Goal: Task Accomplishment & Management: Manage account settings

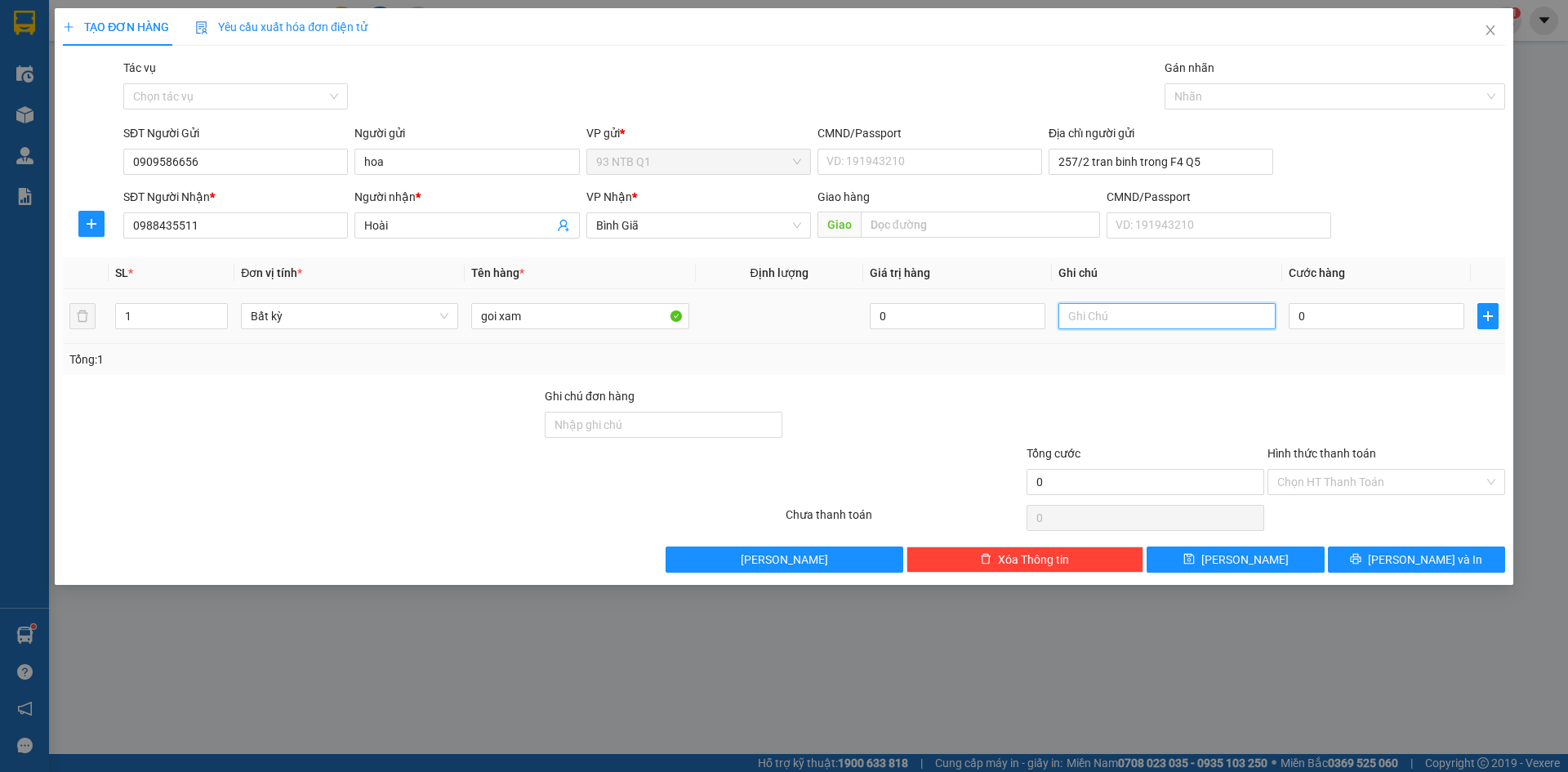
click at [1074, 319] on input "text" at bounding box center [1167, 316] width 217 height 26
type input "ao"
click at [1344, 317] on input "0" at bounding box center [1377, 316] width 175 height 26
type input "3"
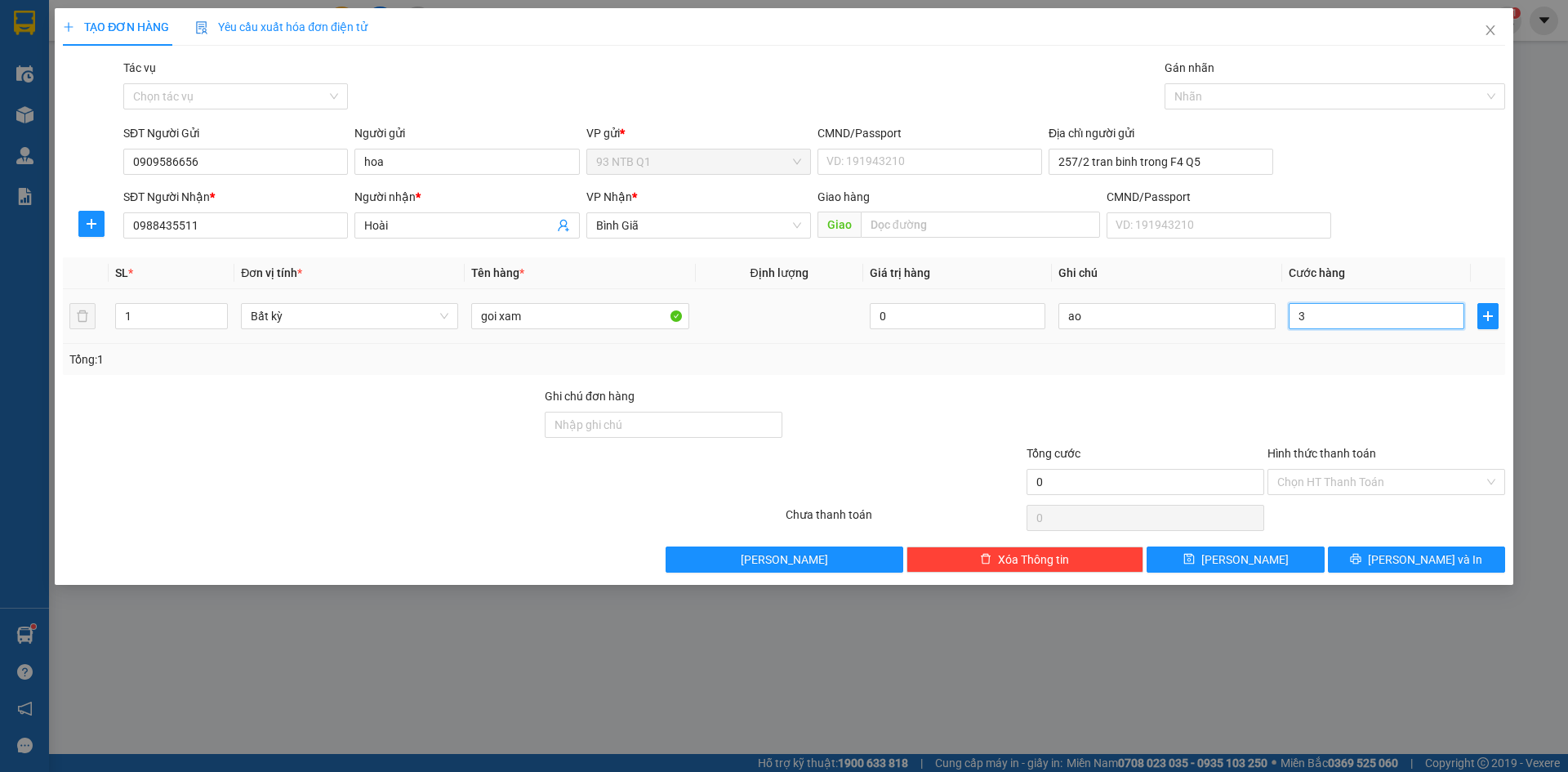
type input "3"
type input "30"
type input "30.000"
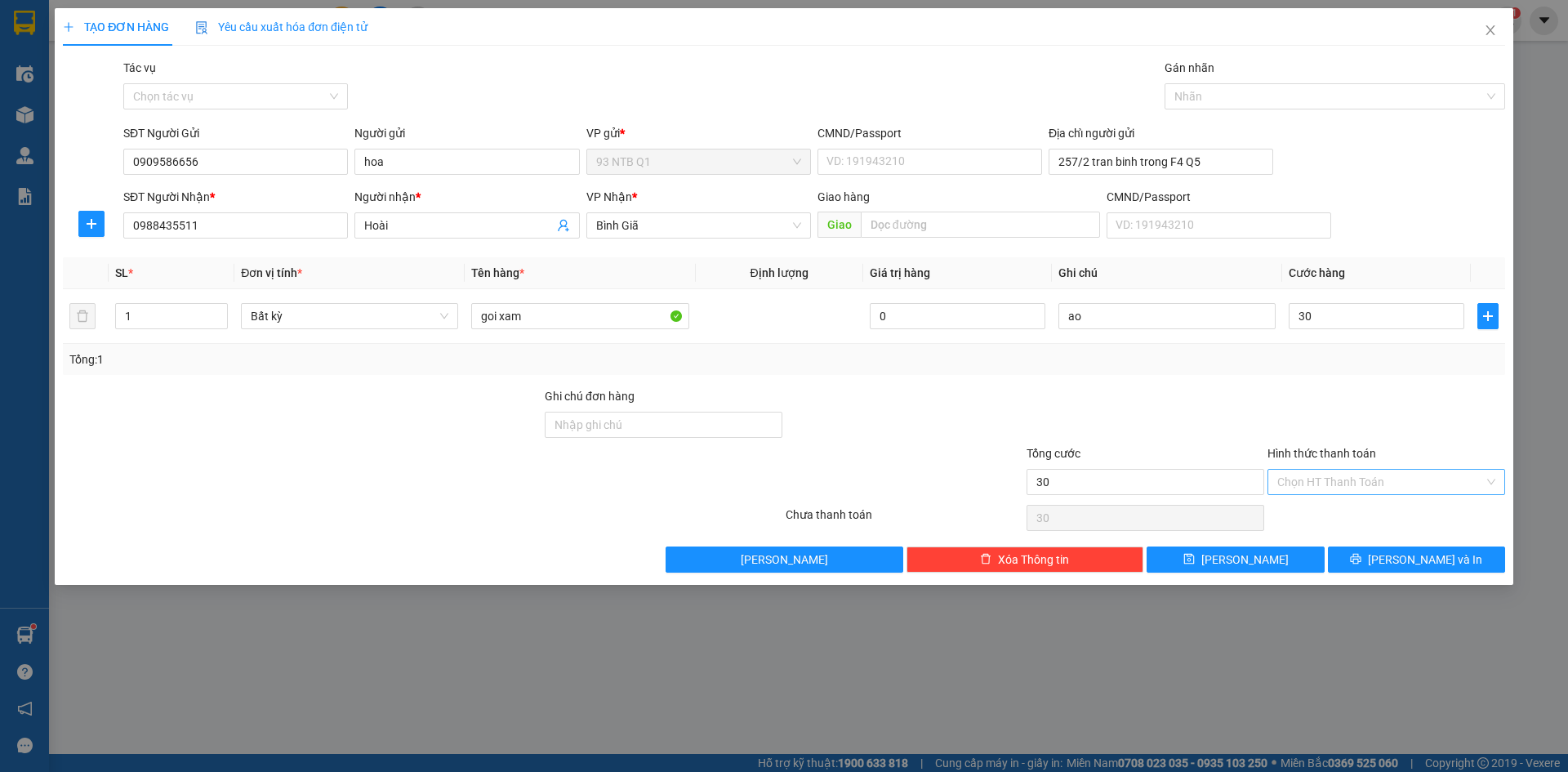
type input "30.000"
click at [1339, 478] on input "Hình thức thanh toán" at bounding box center [1380, 481] width 206 height 24
click at [1338, 511] on div "Tại văn phòng" at bounding box center [1386, 515] width 218 height 18
type input "0"
click at [1381, 555] on button "[PERSON_NAME] và In" at bounding box center [1417, 559] width 177 height 26
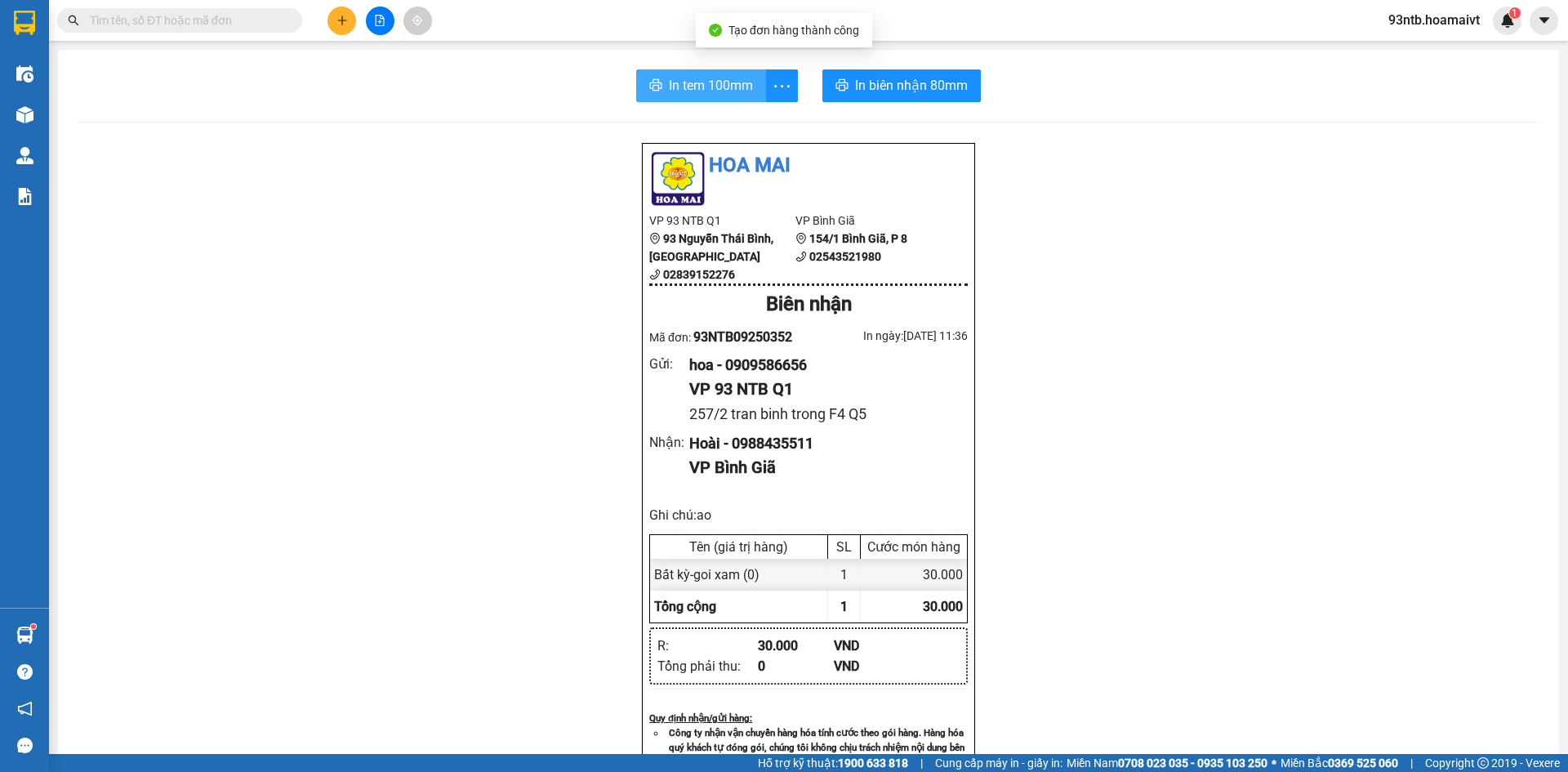
click at [695, 79] on span "In tem 100mm" at bounding box center [711, 85] width 84 height 20
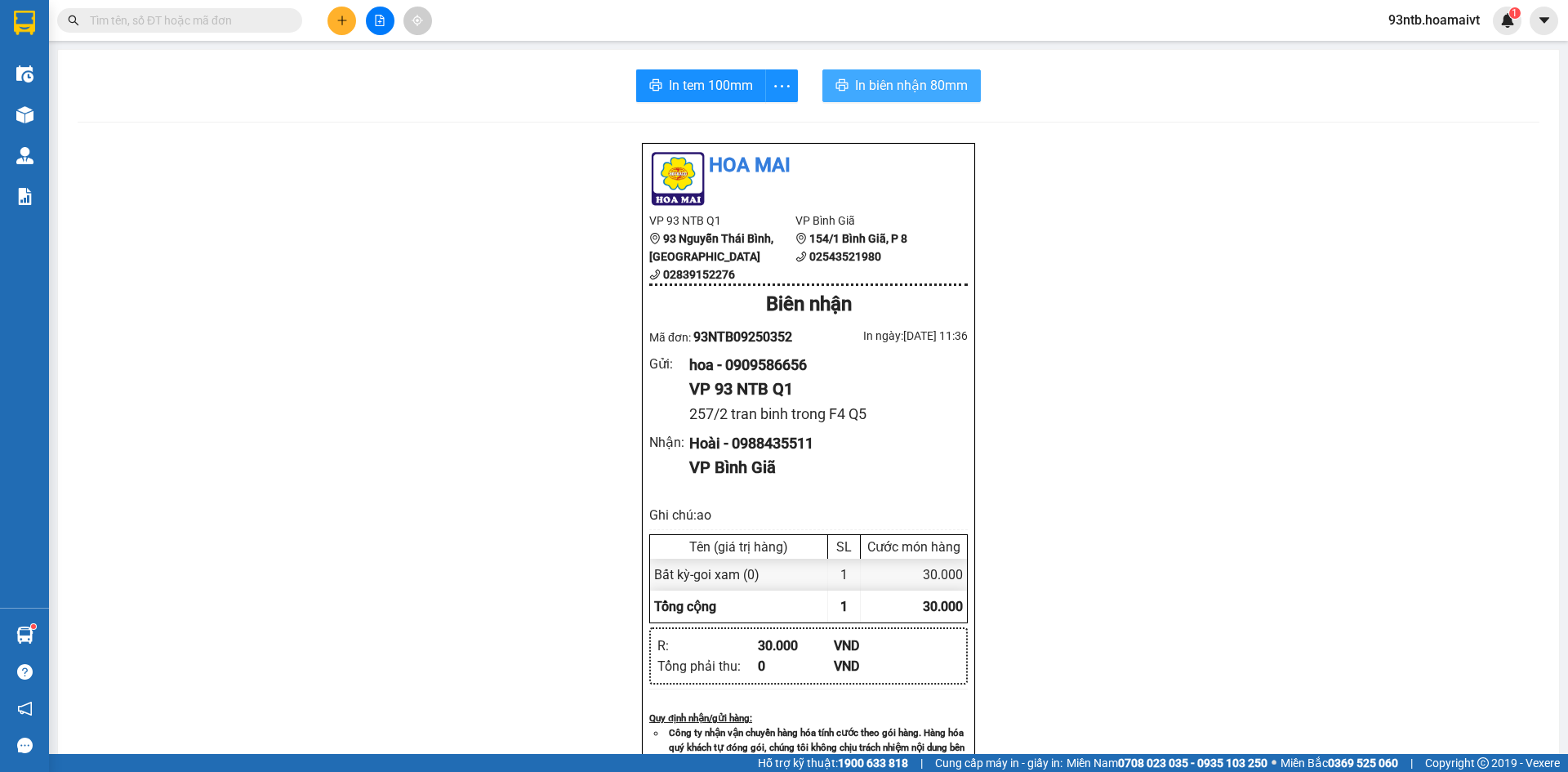
click at [872, 79] on span "In biên nhận 80mm" at bounding box center [911, 85] width 113 height 20
click at [345, 19] on icon "plus" at bounding box center [343, 21] width 12 height 12
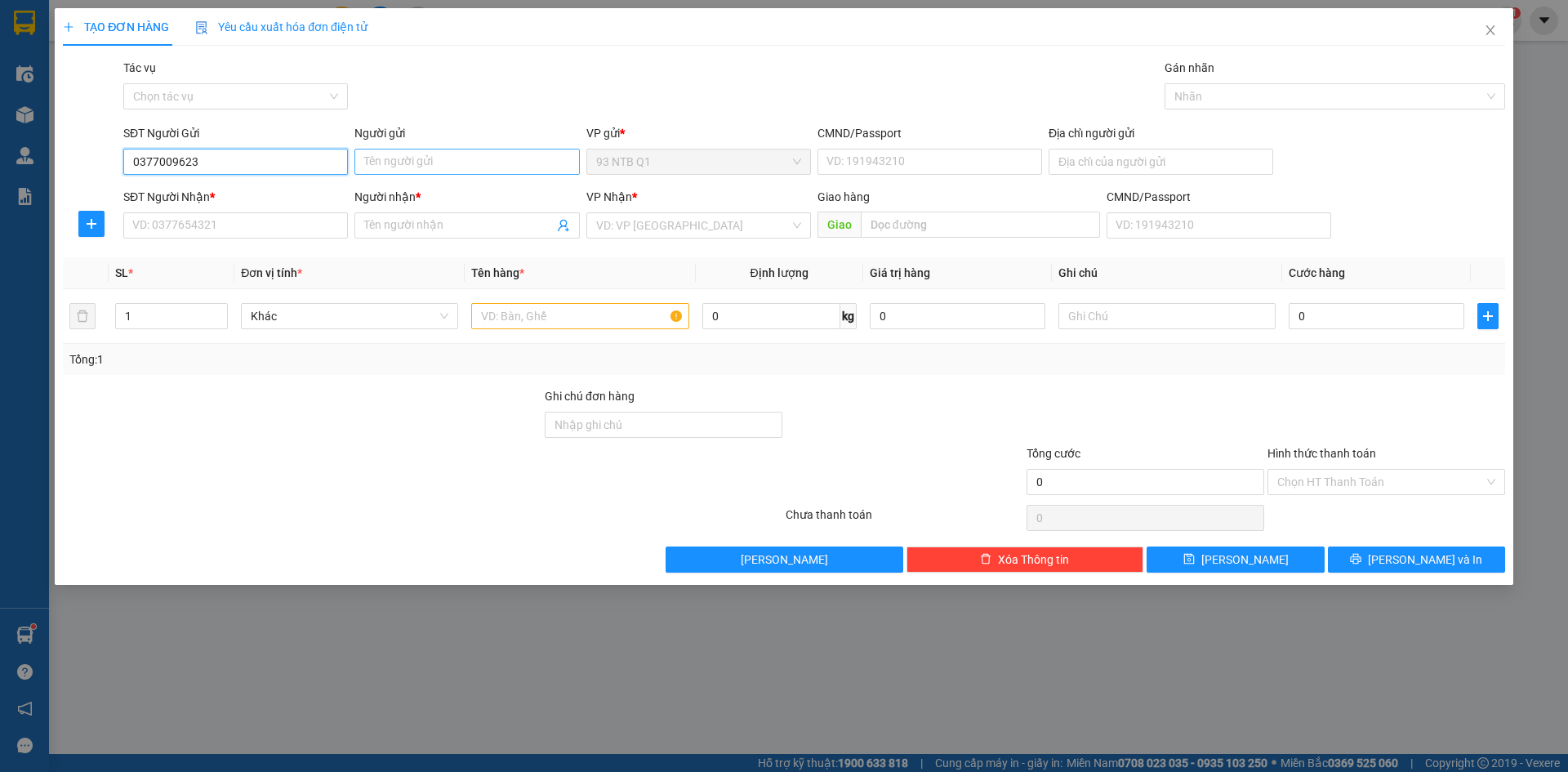
type input "0377009623"
click at [398, 160] on input "Người gửi" at bounding box center [466, 161] width 225 height 26
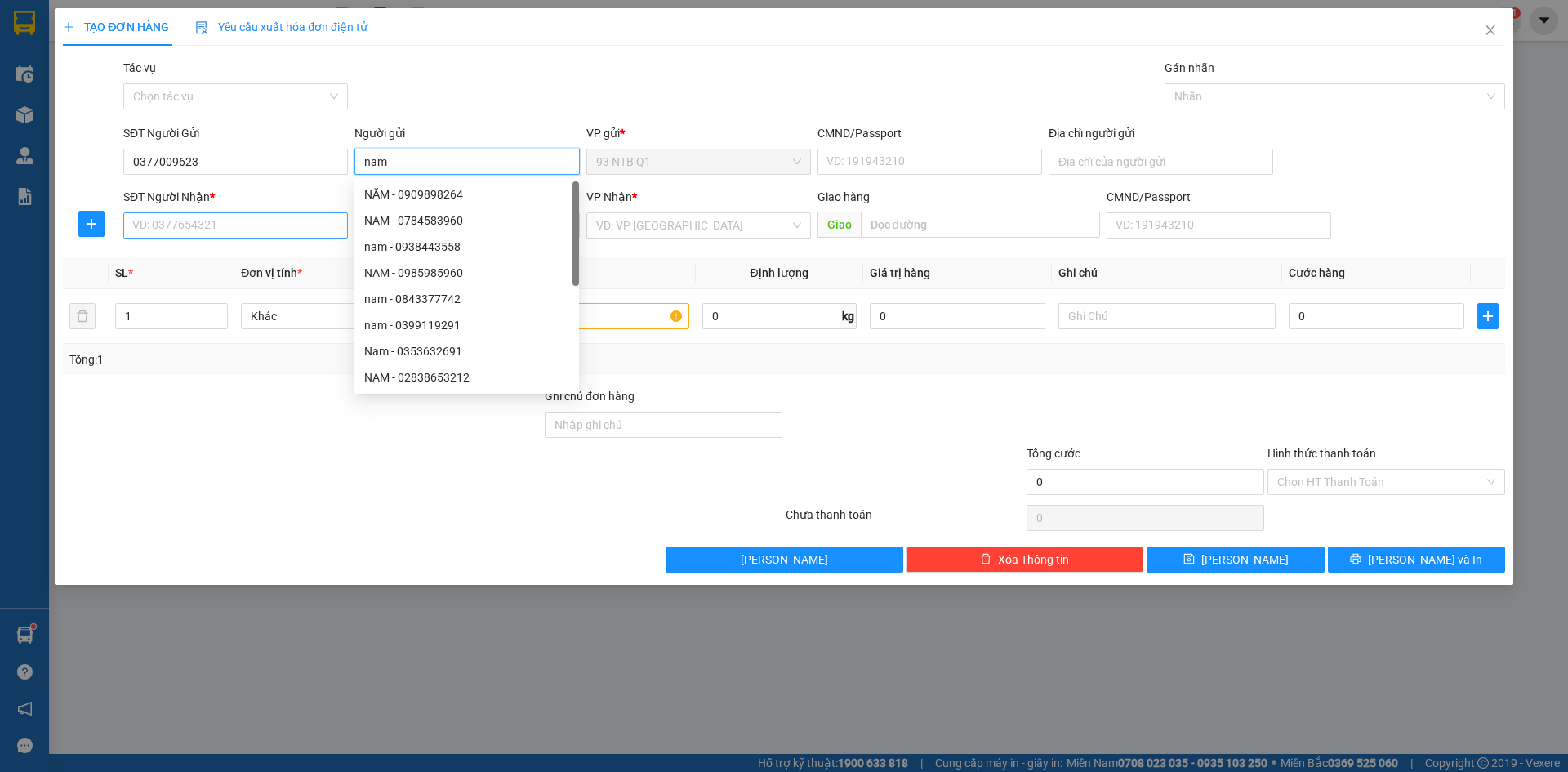
type input "nam"
click at [148, 222] on input "SĐT Người Nhận *" at bounding box center [236, 225] width 225 height 26
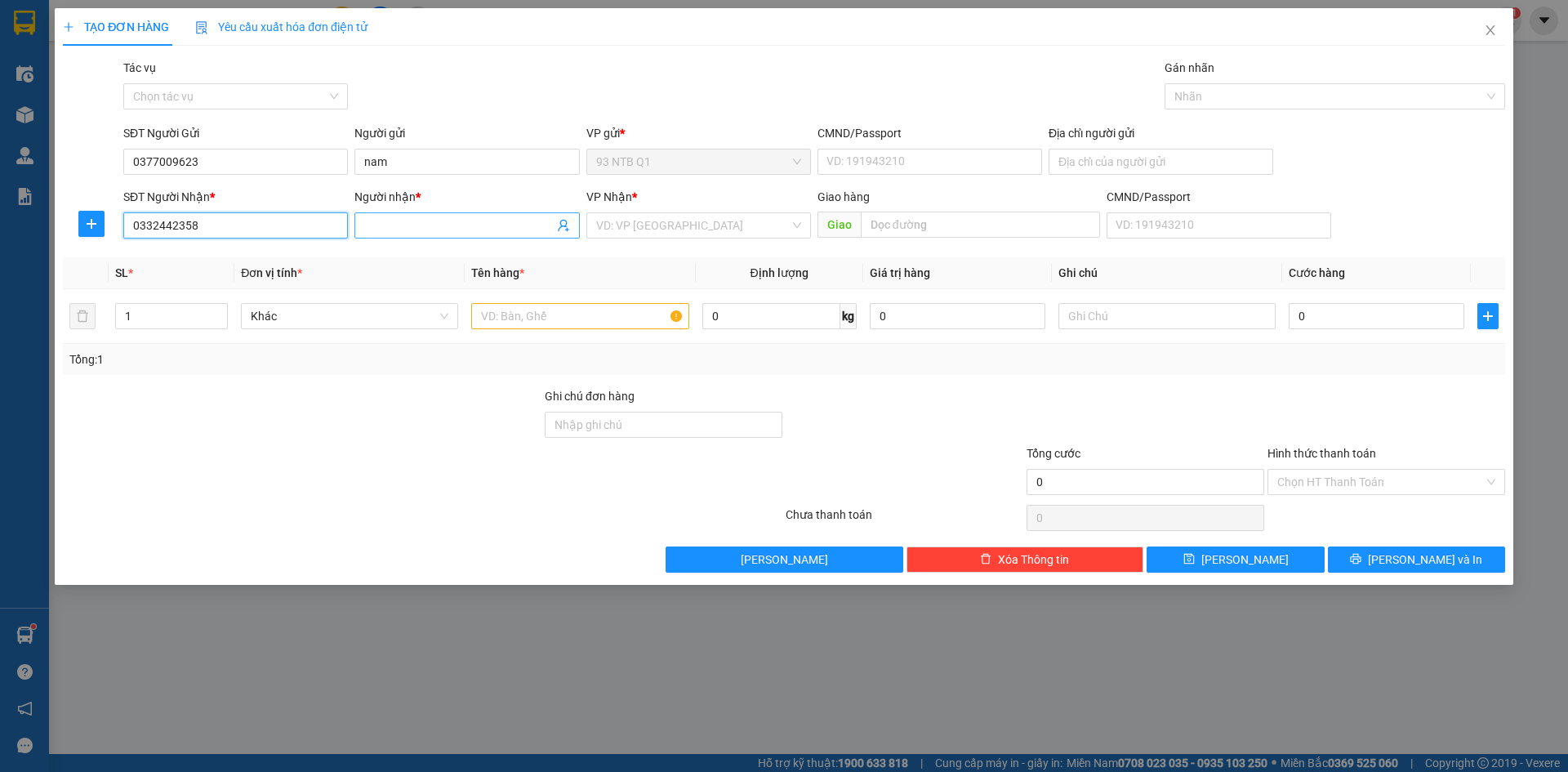
type input "0332442358"
click at [401, 222] on input "Người nhận *" at bounding box center [459, 226] width 189 height 18
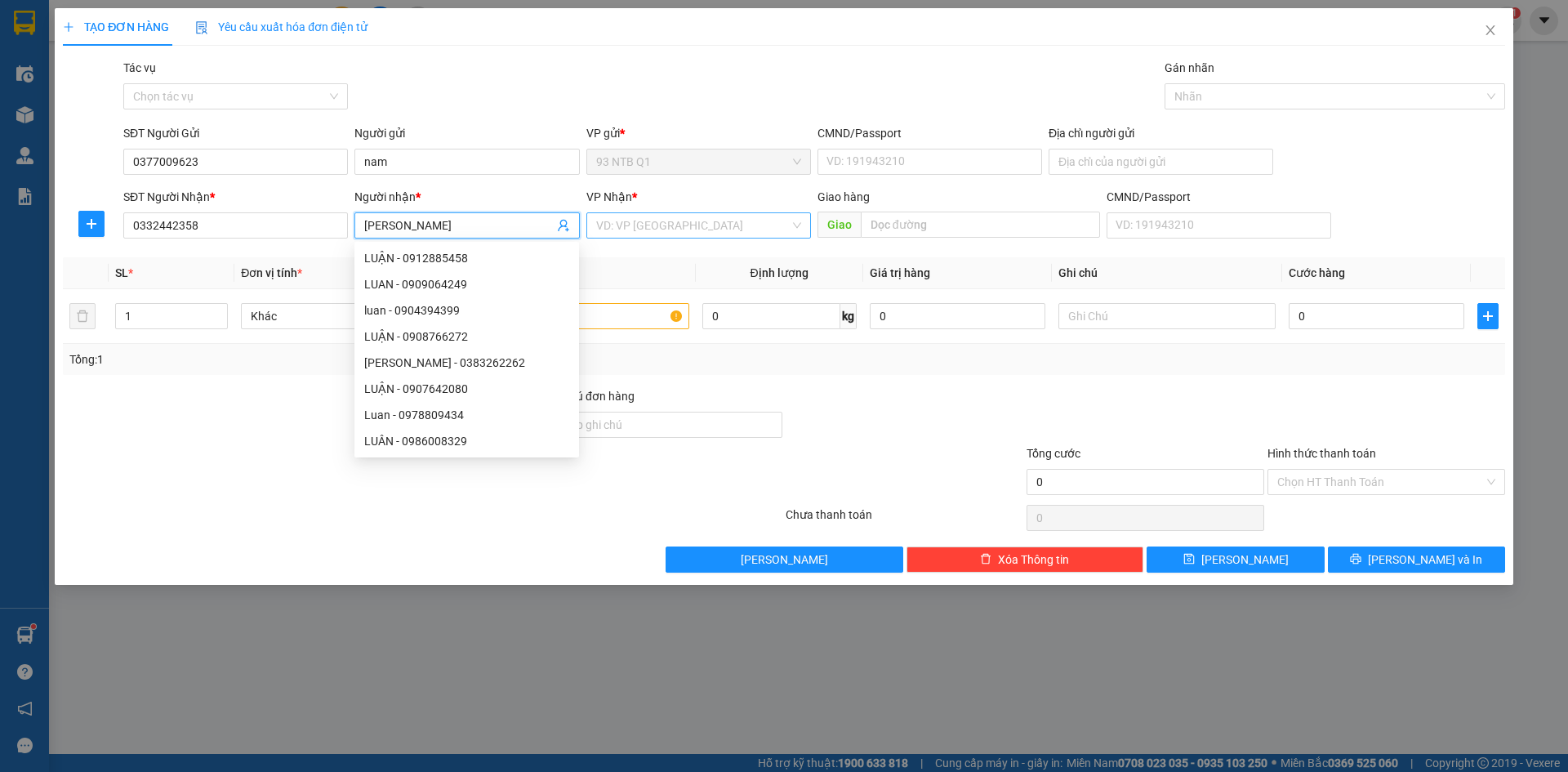
type input "luan"
click at [677, 225] on input "search" at bounding box center [693, 225] width 194 height 24
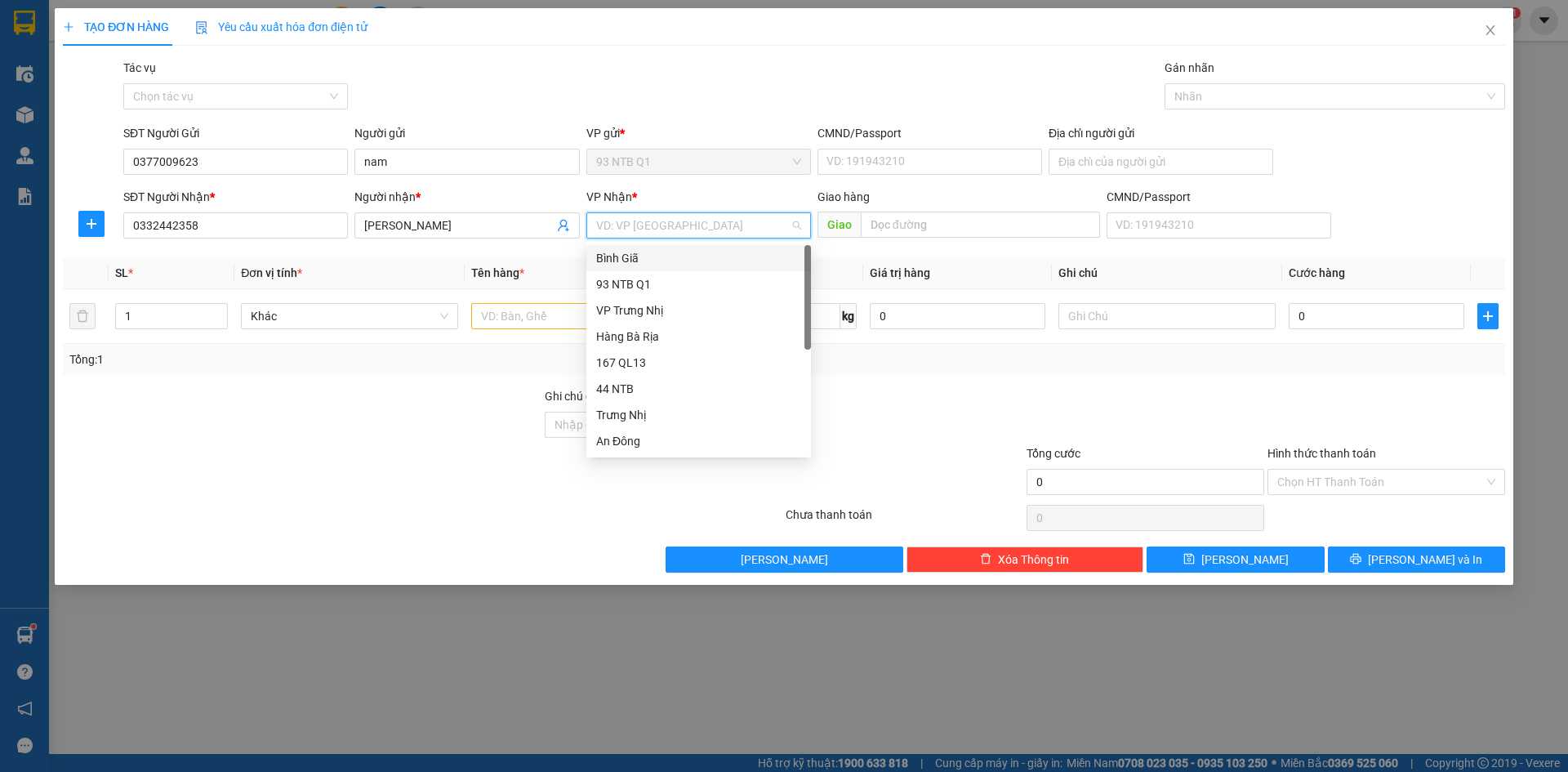
click at [683, 252] on div "Bình Giã" at bounding box center [698, 258] width 205 height 18
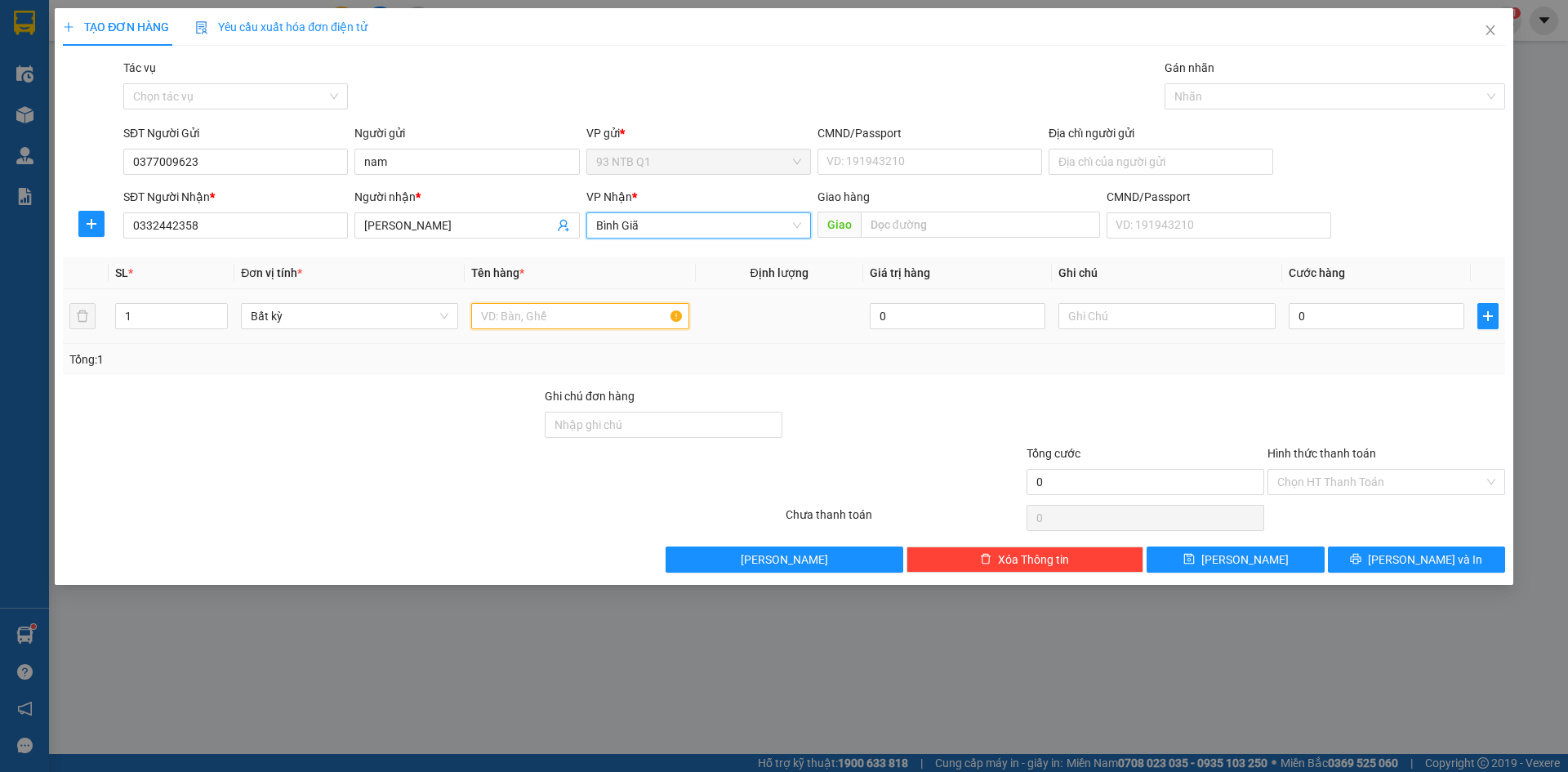
click at [523, 307] on input "text" at bounding box center [580, 316] width 217 height 26
type input "gio xe"
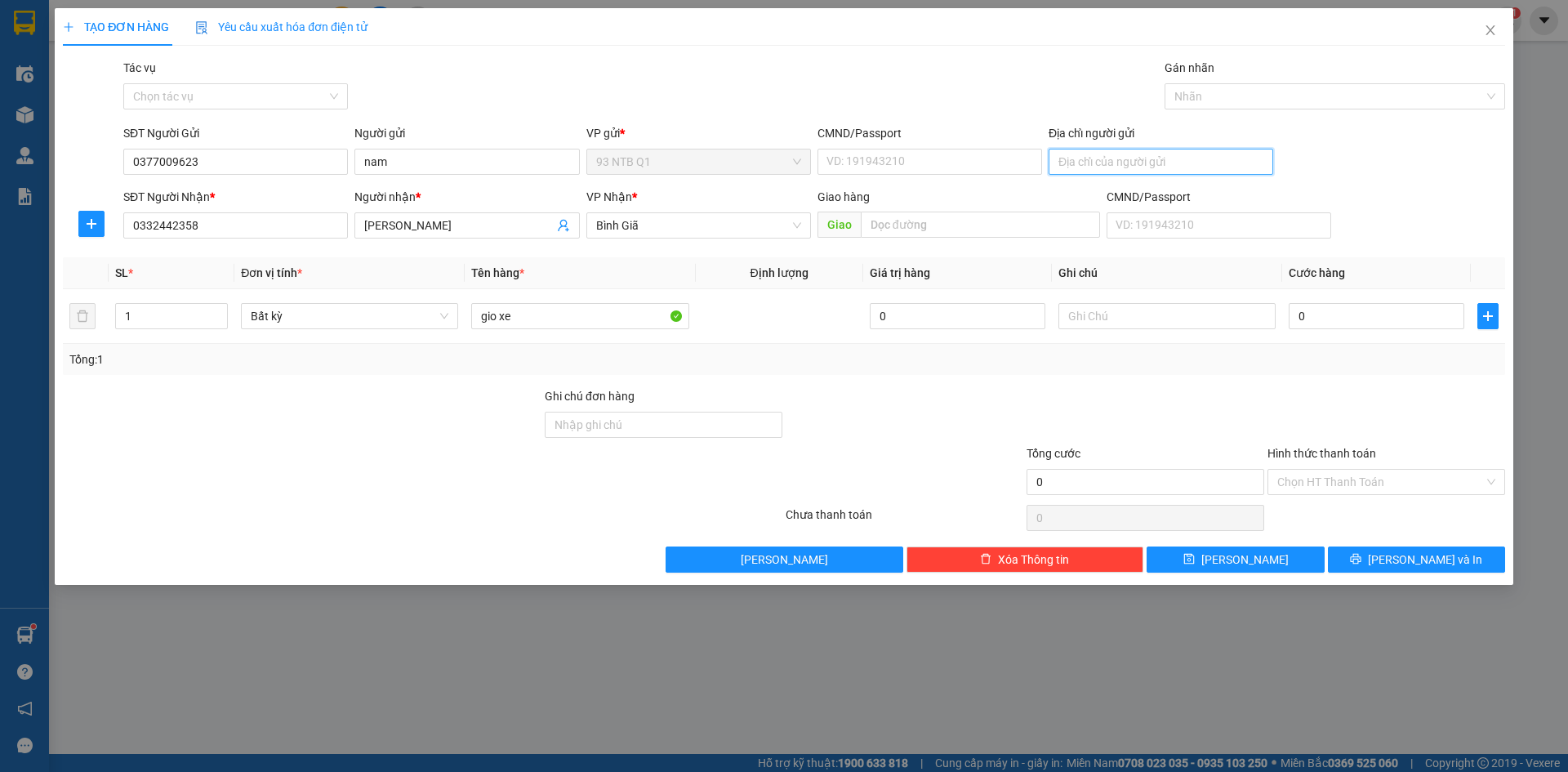
click at [1106, 163] on input "Địa chỉ người gửi" at bounding box center [1160, 161] width 225 height 26
type input "234 hong bang Q5"
click at [1332, 312] on input "0" at bounding box center [1377, 316] width 175 height 26
type input "3"
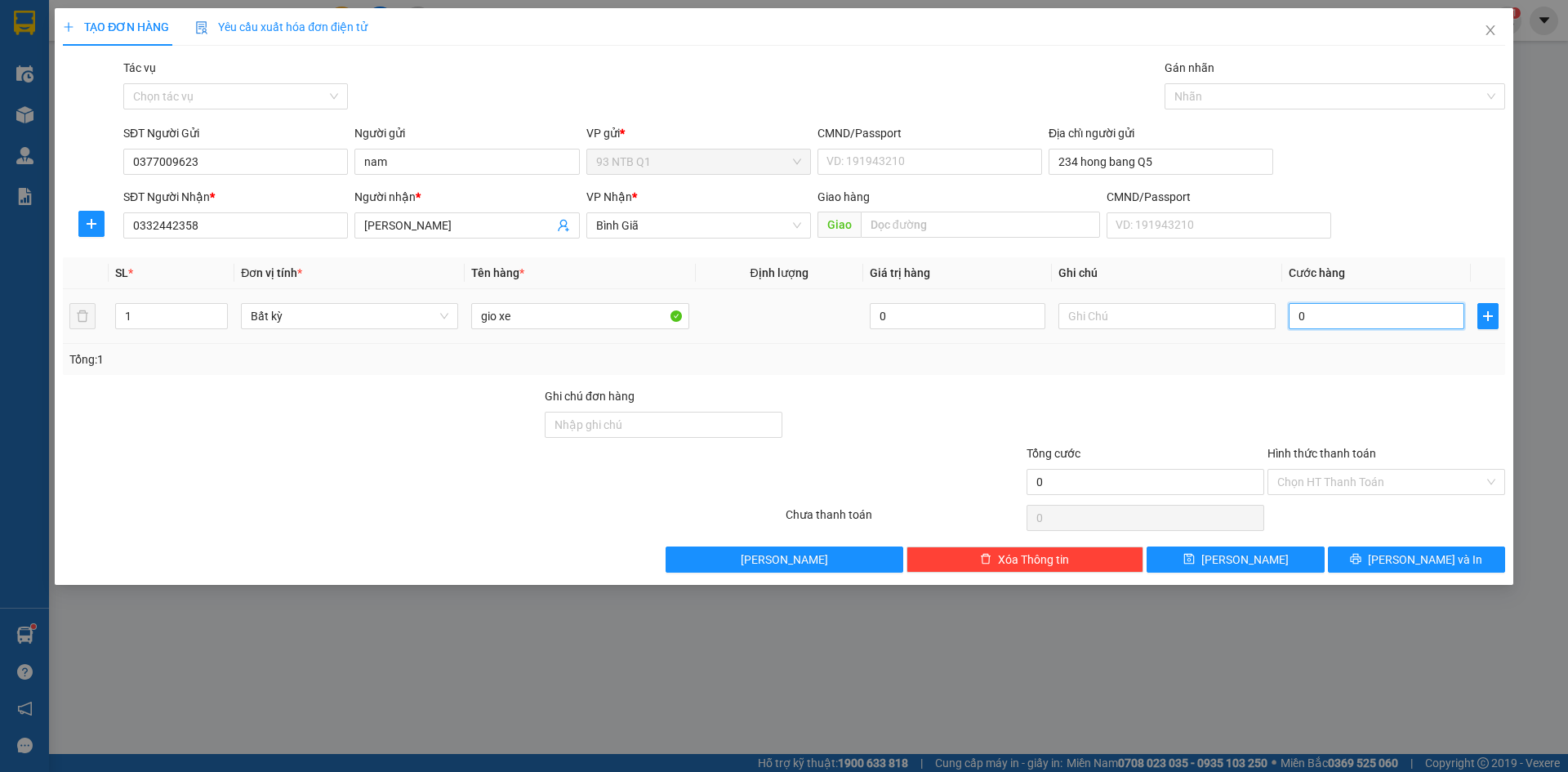
type input "3"
type input "30"
type input "30.000"
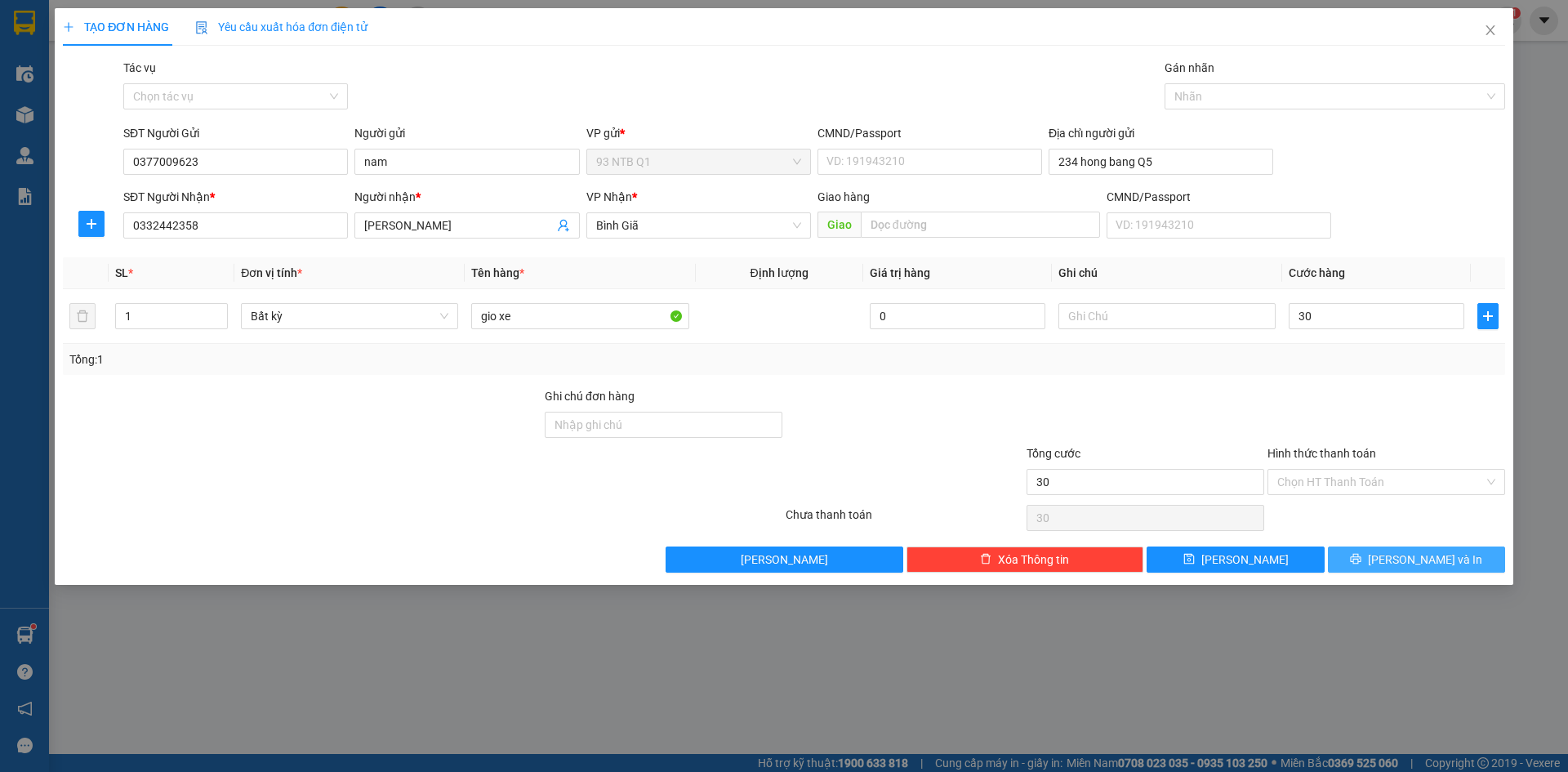
type input "30.000"
click at [1374, 557] on button "[PERSON_NAME] và In" at bounding box center [1417, 559] width 177 height 26
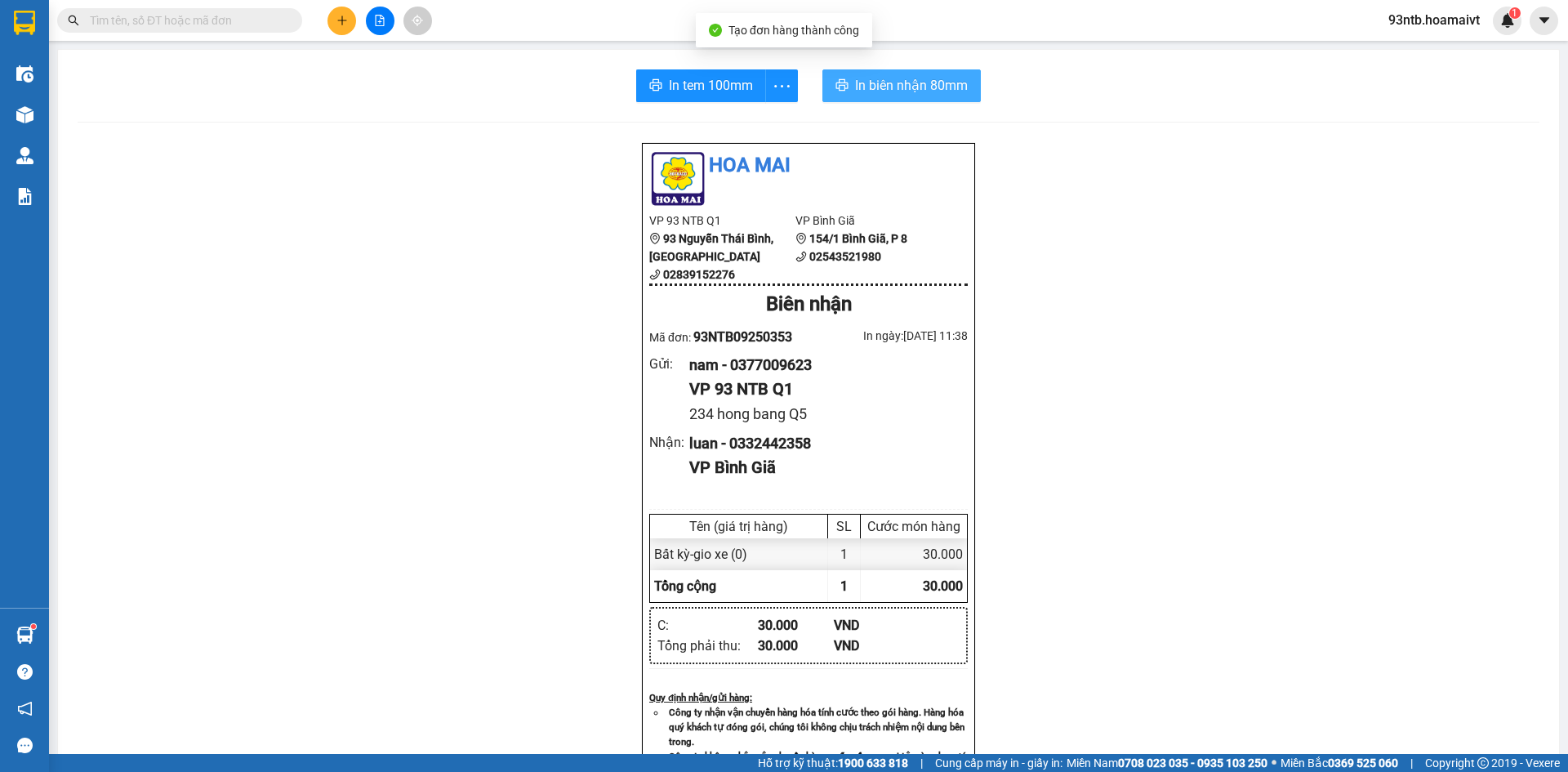
click at [861, 84] on span "In biên nhận 80mm" at bounding box center [911, 85] width 113 height 20
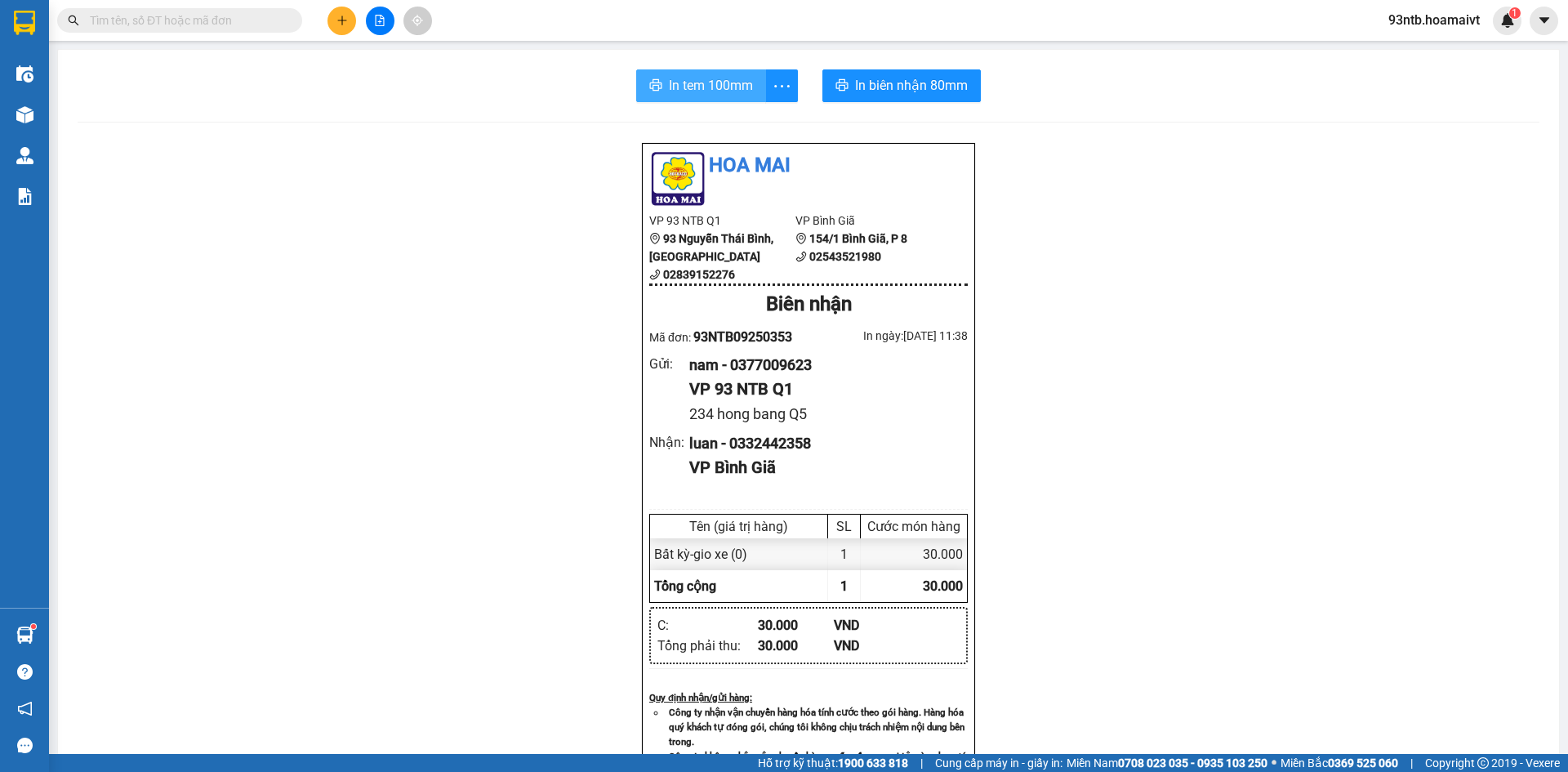
click at [674, 80] on span "In tem 100mm" at bounding box center [711, 85] width 84 height 20
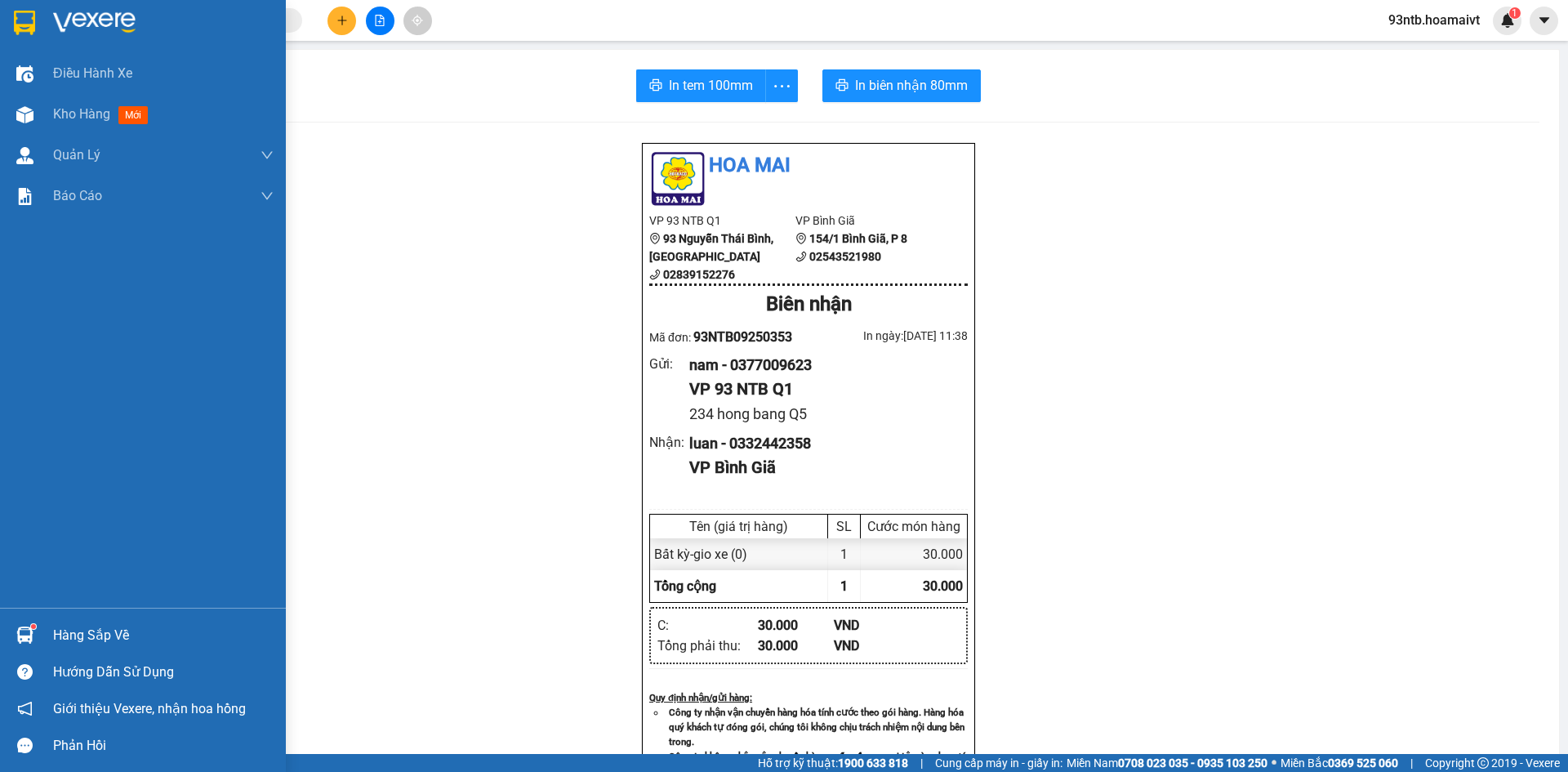
click at [27, 632] on img at bounding box center [25, 635] width 18 height 18
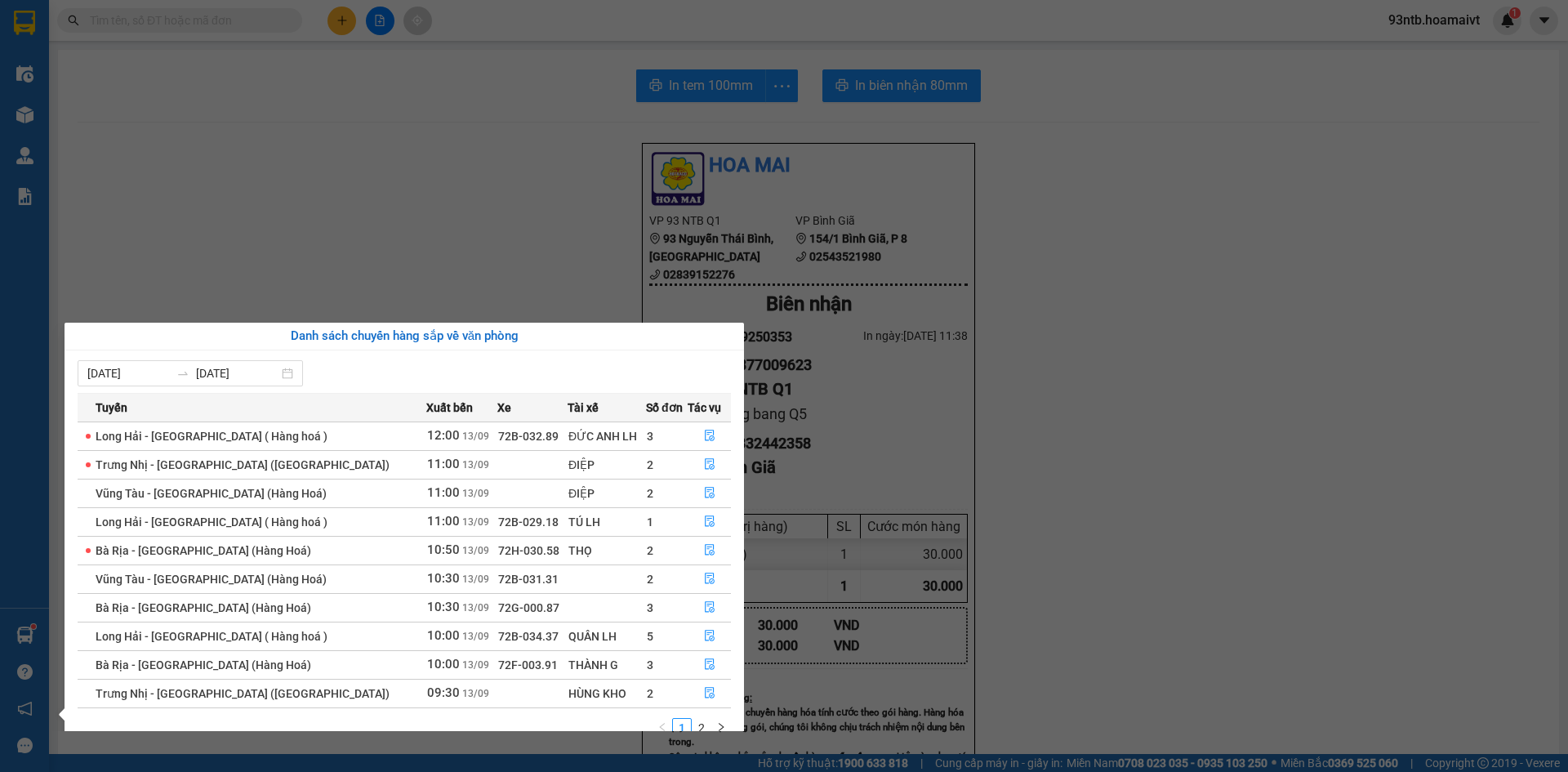
scroll to position [26, 0]
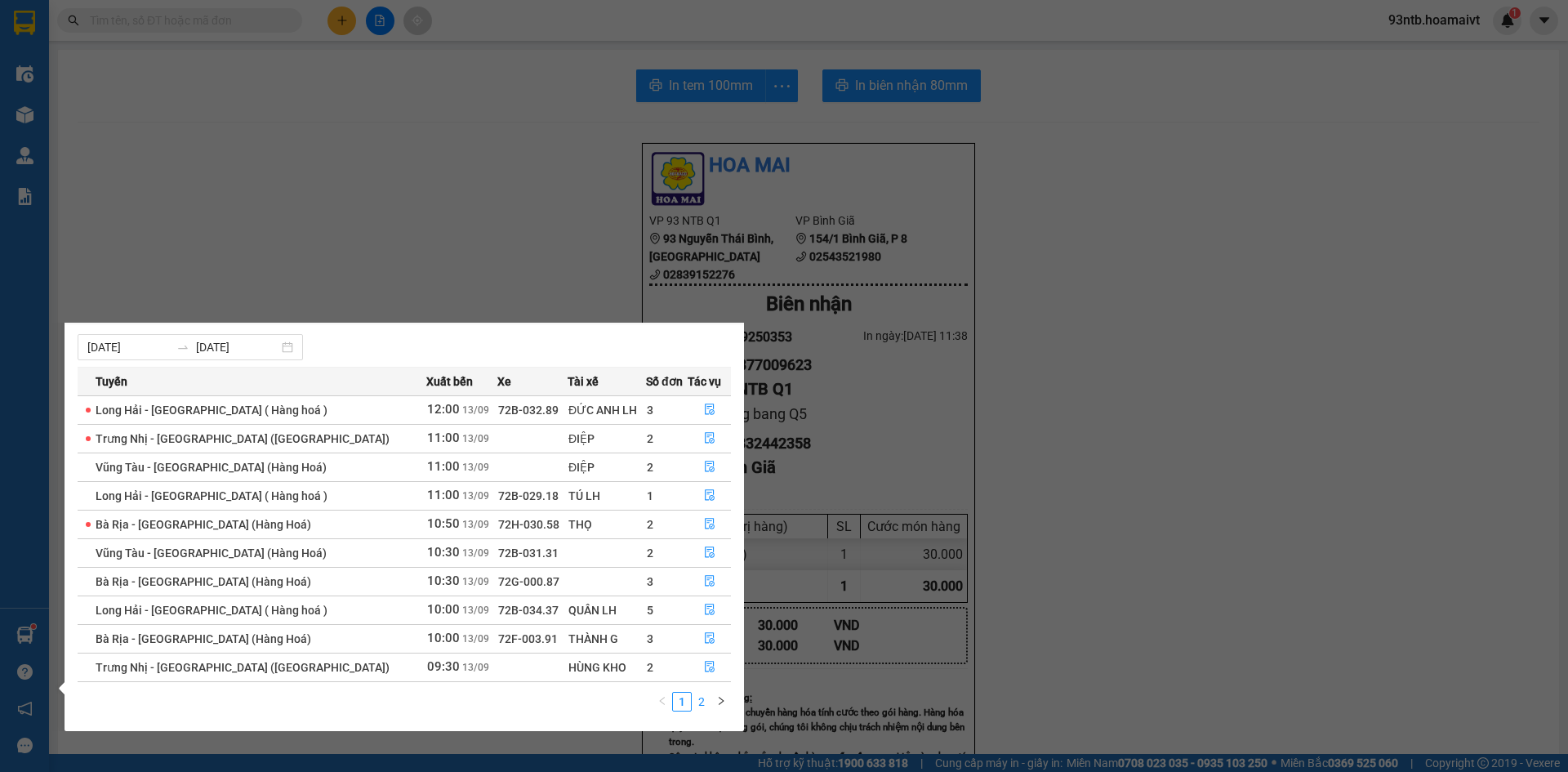
click at [702, 701] on link "2" at bounding box center [702, 702] width 18 height 18
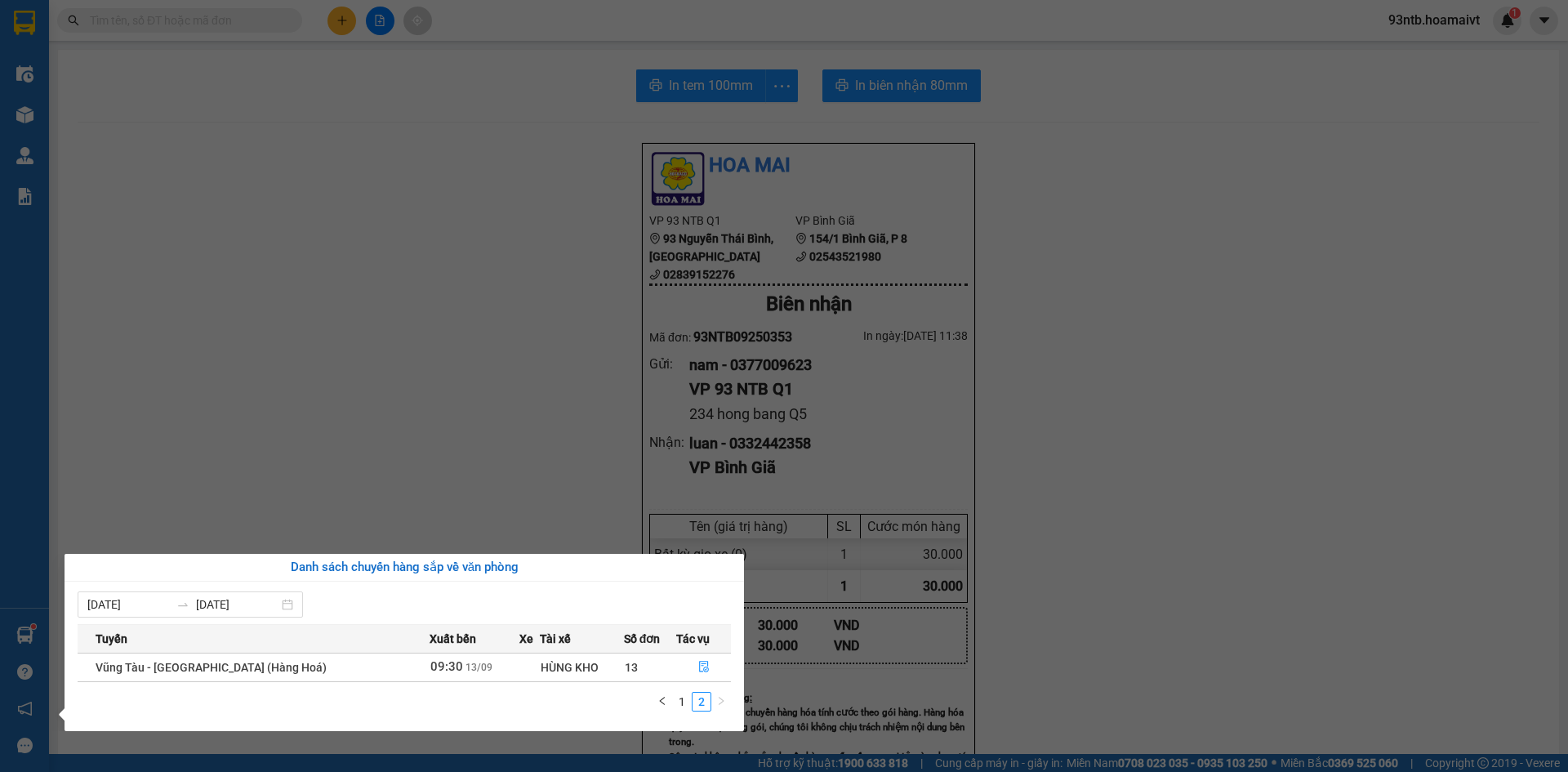
scroll to position [0, 0]
click at [679, 697] on link "1" at bounding box center [683, 702] width 18 height 18
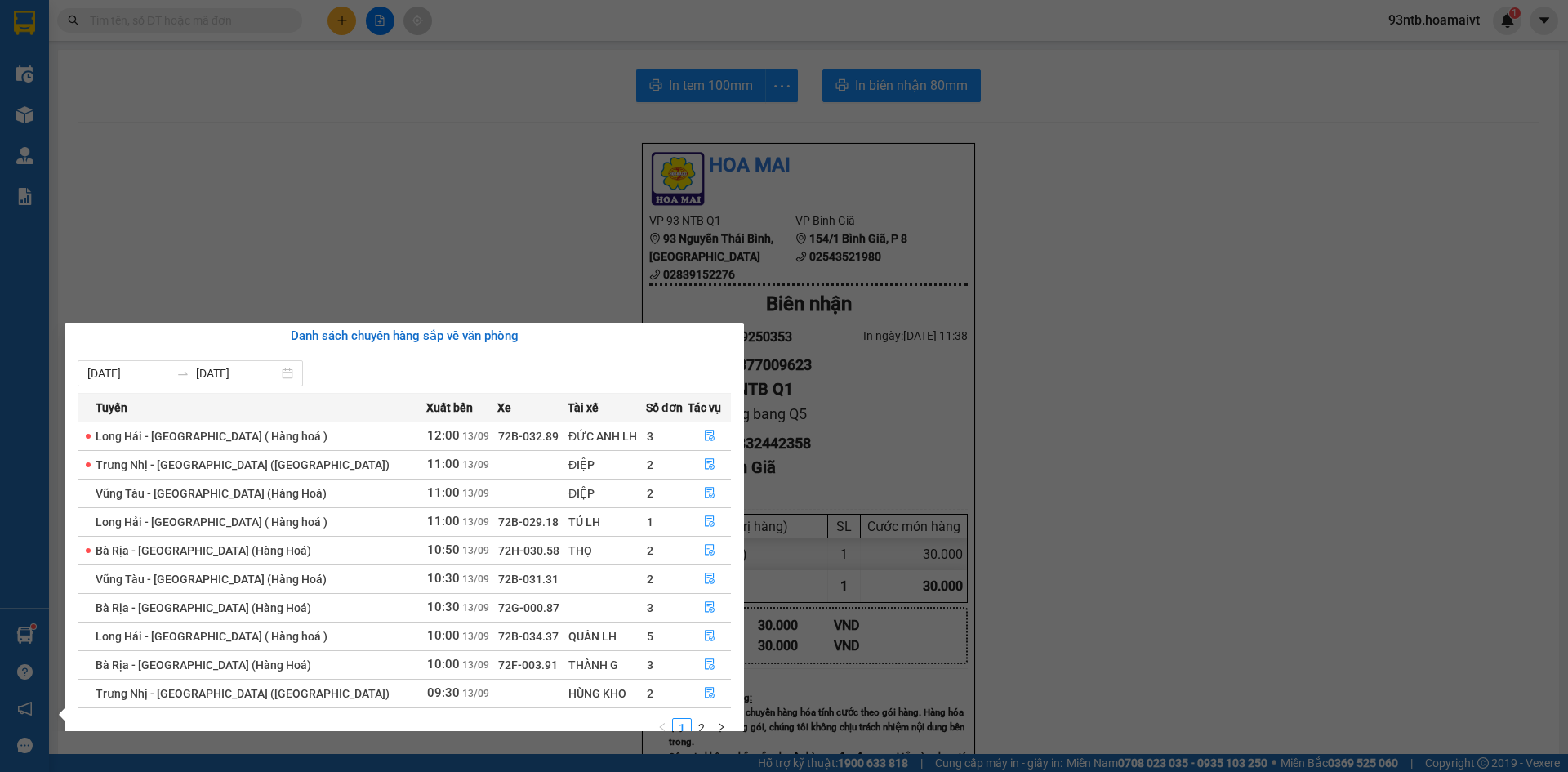
click at [354, 170] on section "Kết quả tìm kiếm ( 2105 ) Bộ lọc Tìm người gửi/nhận Thuộc VP này Mã ĐH Trạng th…" at bounding box center [784, 386] width 1568 height 772
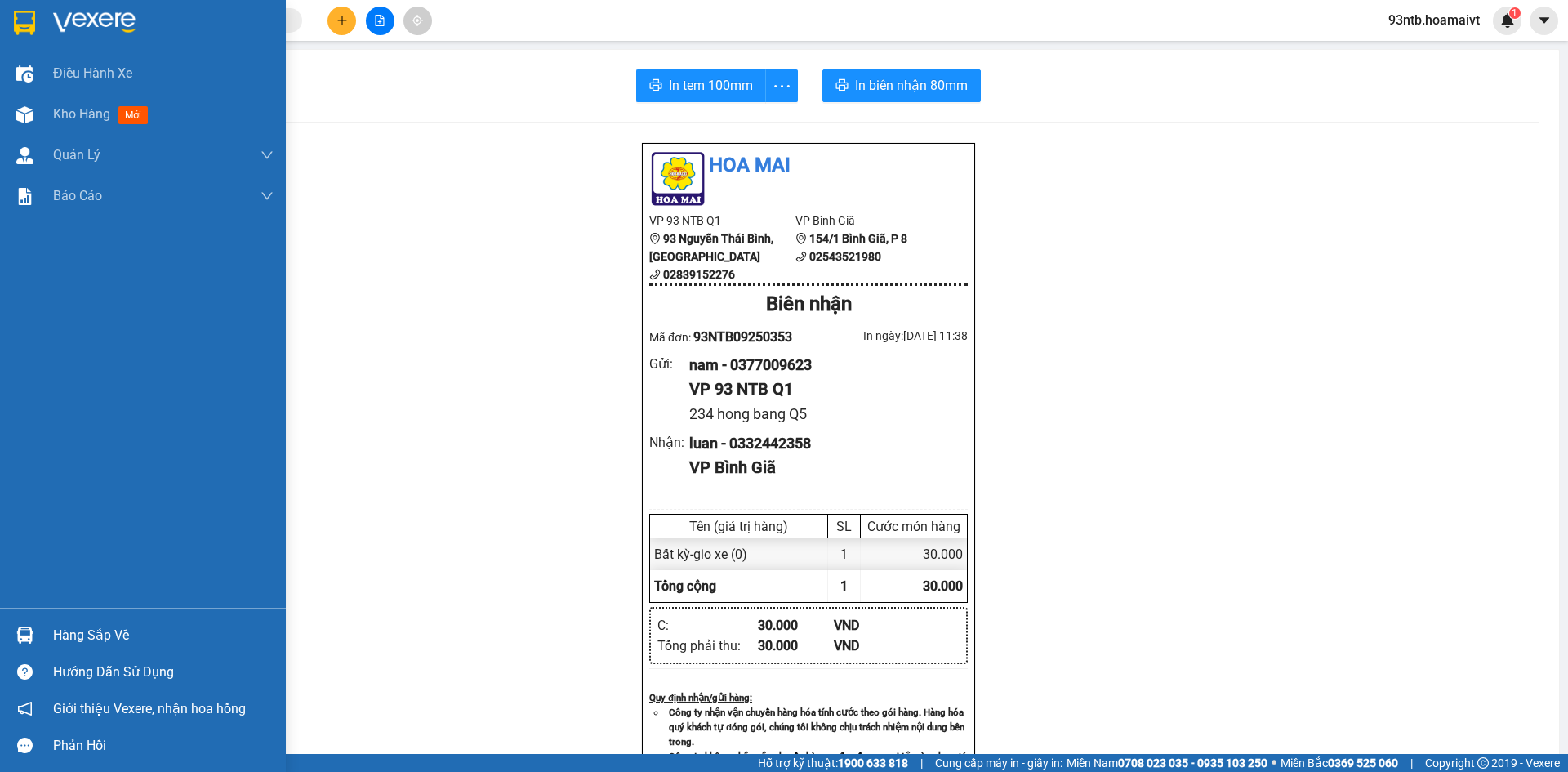
click at [22, 633] on img at bounding box center [25, 635] width 18 height 18
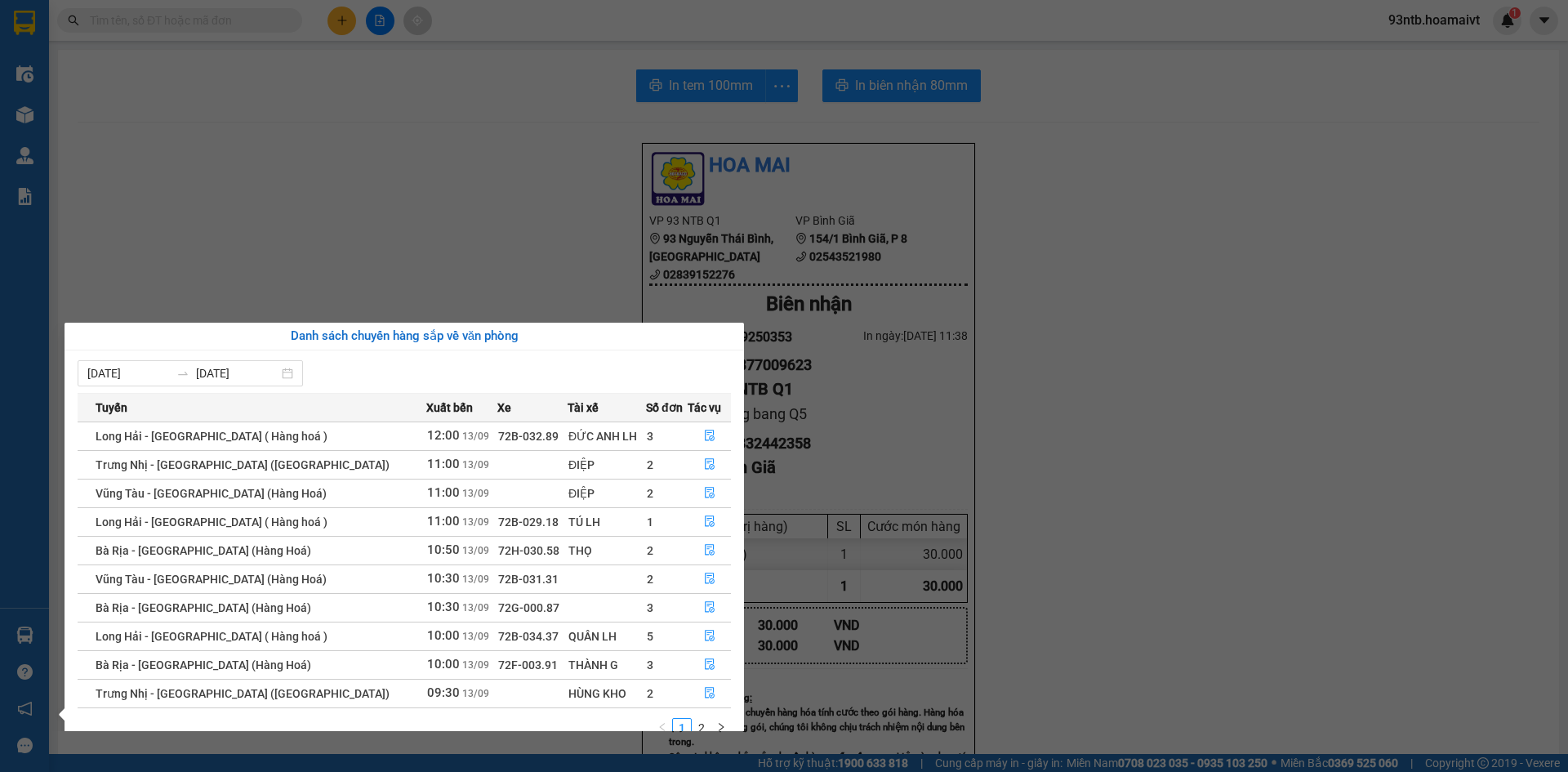
click at [349, 201] on section "Kết quả tìm kiếm ( 2105 ) Bộ lọc Tìm người gửi/nhận Thuộc VP này Mã ĐH Trạng th…" at bounding box center [784, 386] width 1568 height 772
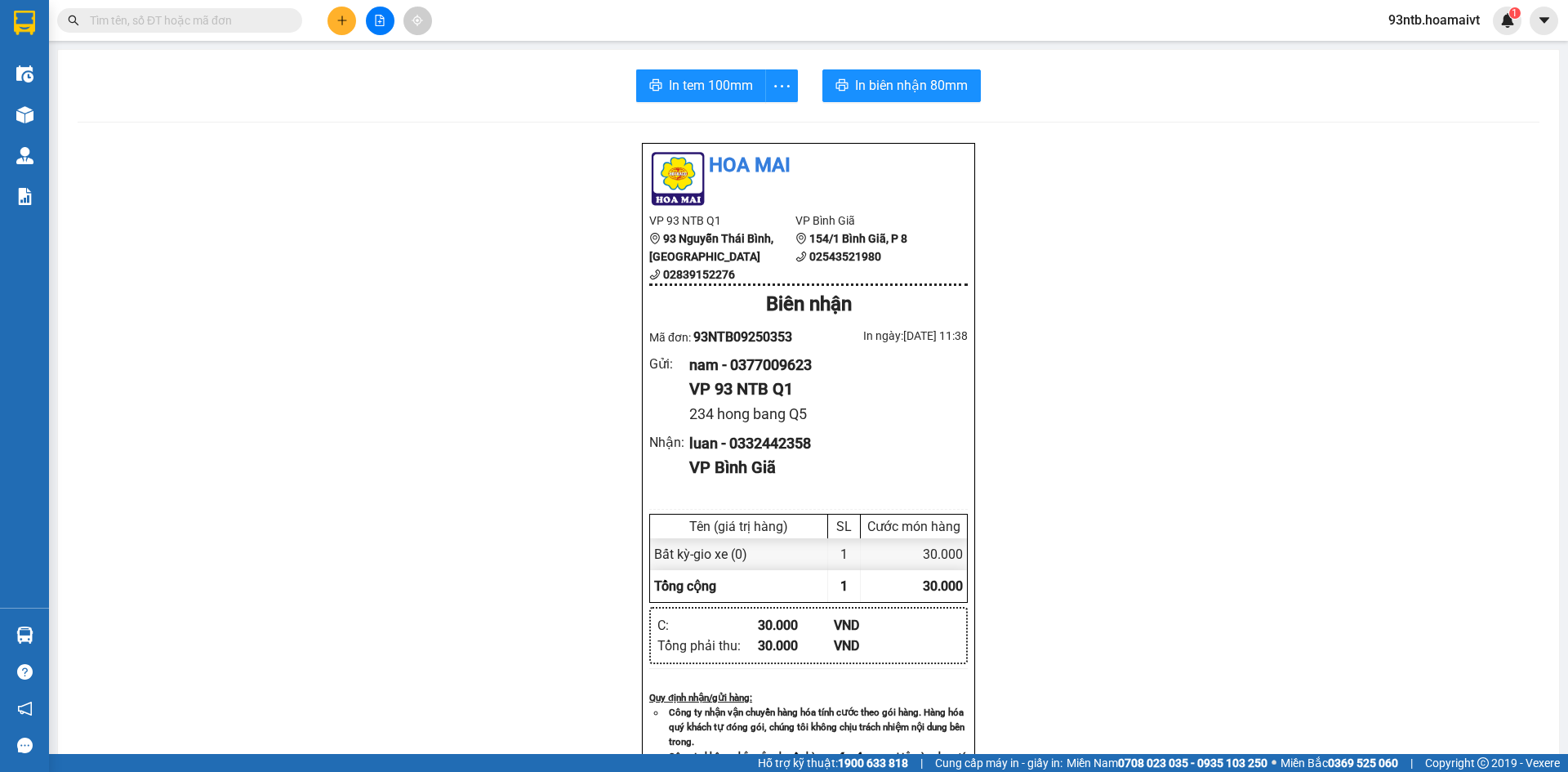
click at [190, 20] on input "text" at bounding box center [186, 21] width 193 height 18
click at [341, 16] on icon "plus" at bounding box center [343, 21] width 12 height 12
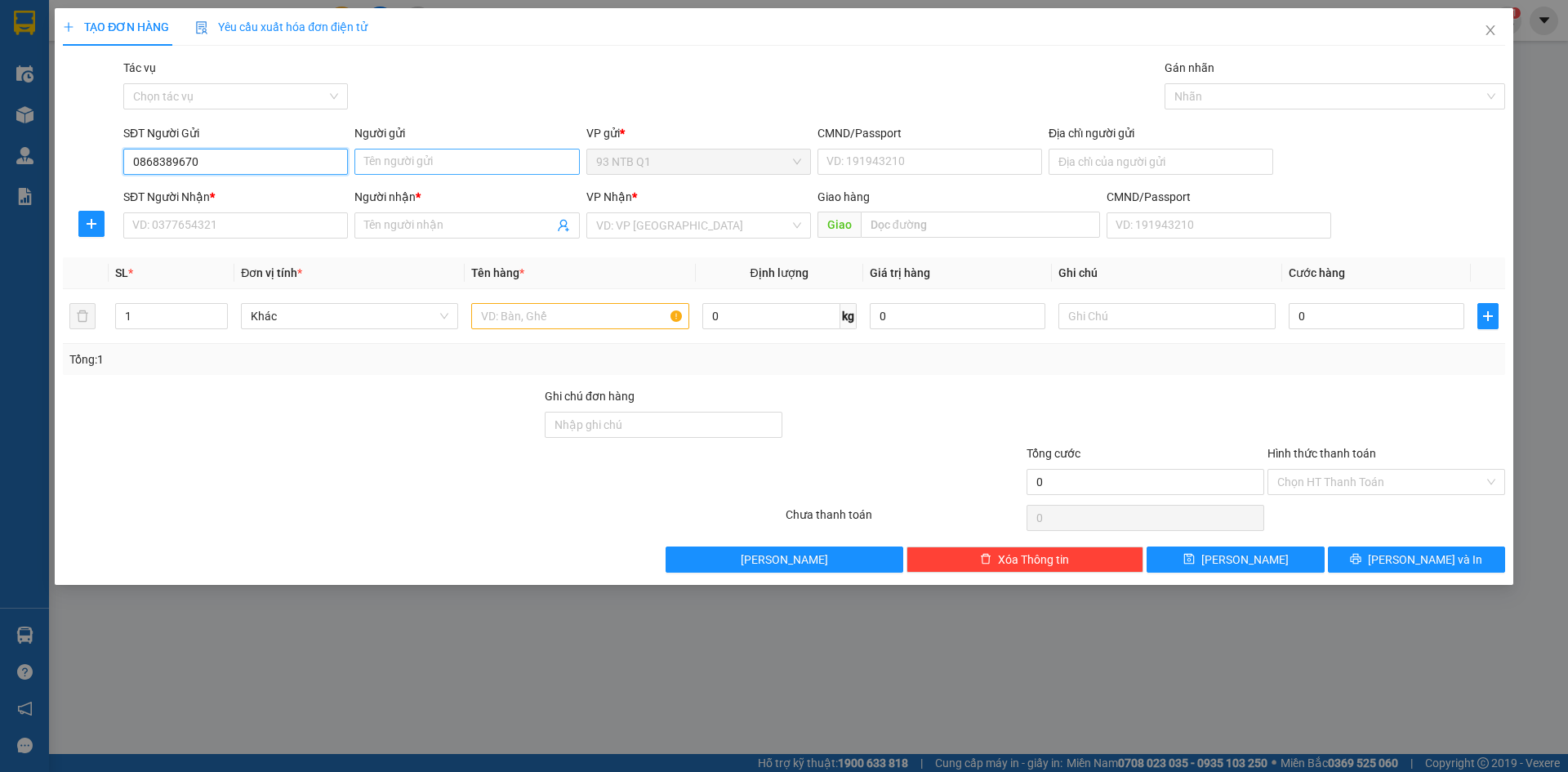
type input "0868389670"
click at [416, 164] on input "Người gửi" at bounding box center [466, 161] width 225 height 26
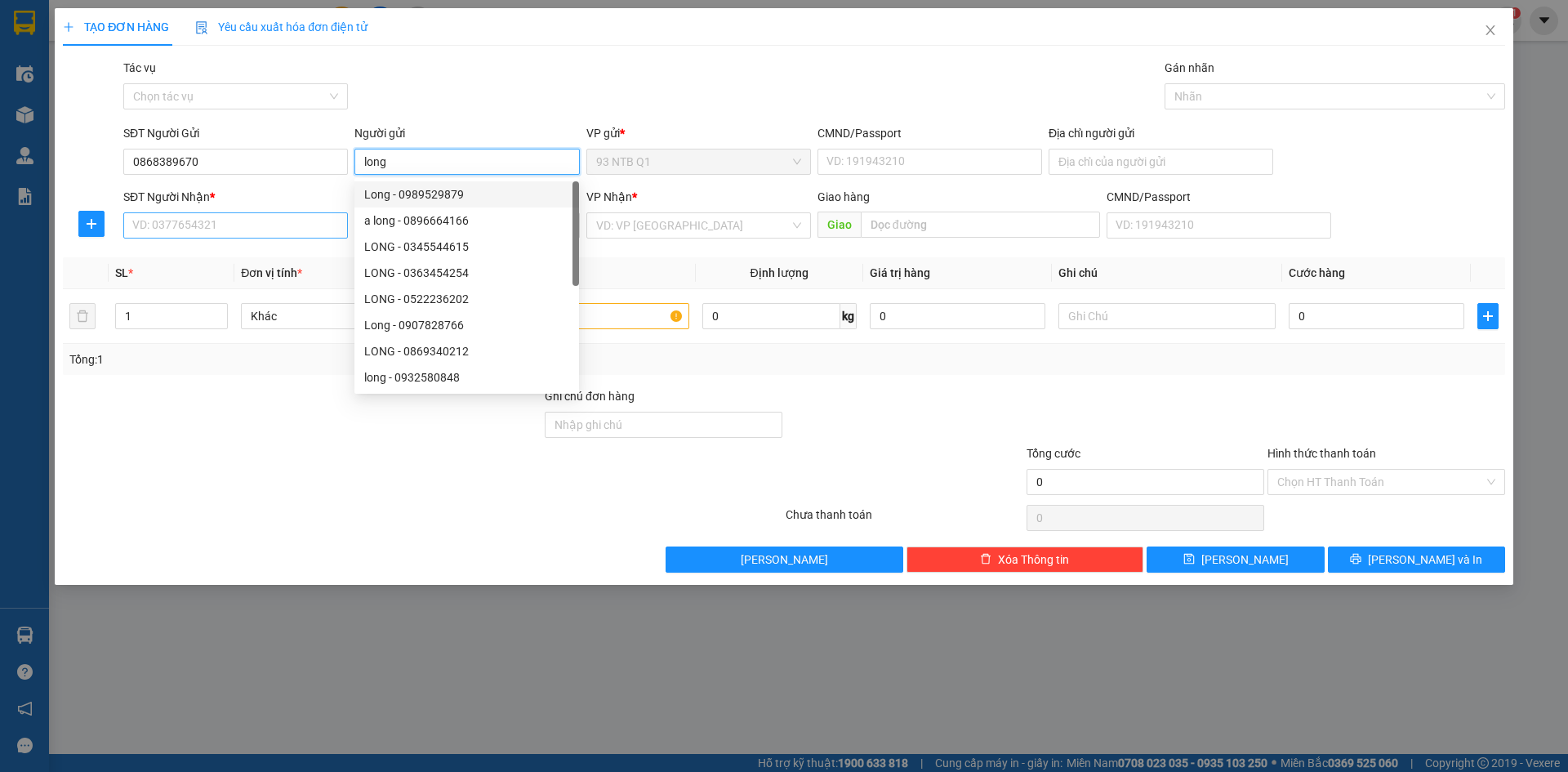
type input "long"
click at [157, 221] on input "SĐT Người Nhận *" at bounding box center [236, 225] width 225 height 26
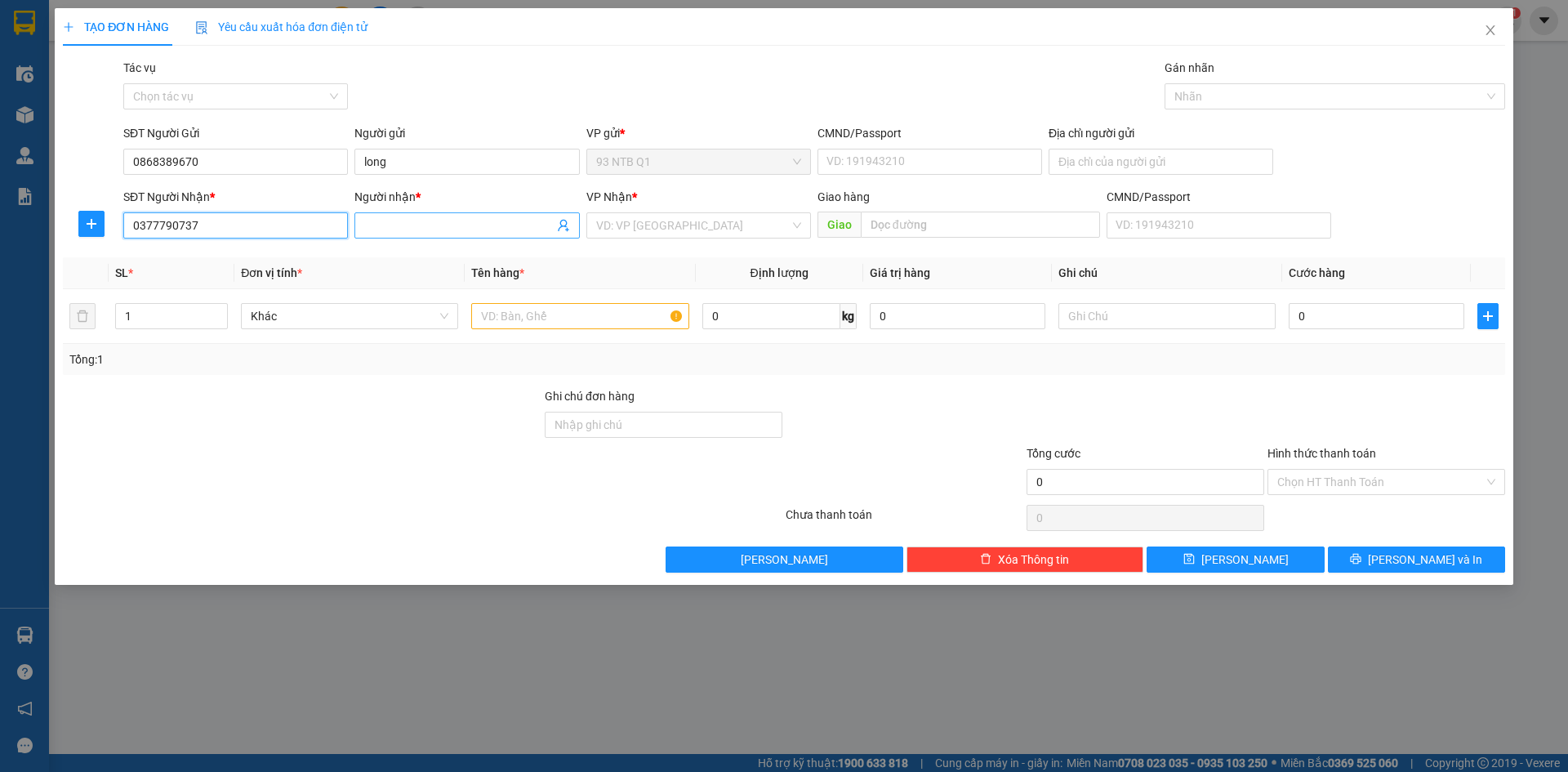
type input "0377790737"
click at [388, 225] on input "Người nhận *" at bounding box center [459, 226] width 189 height 18
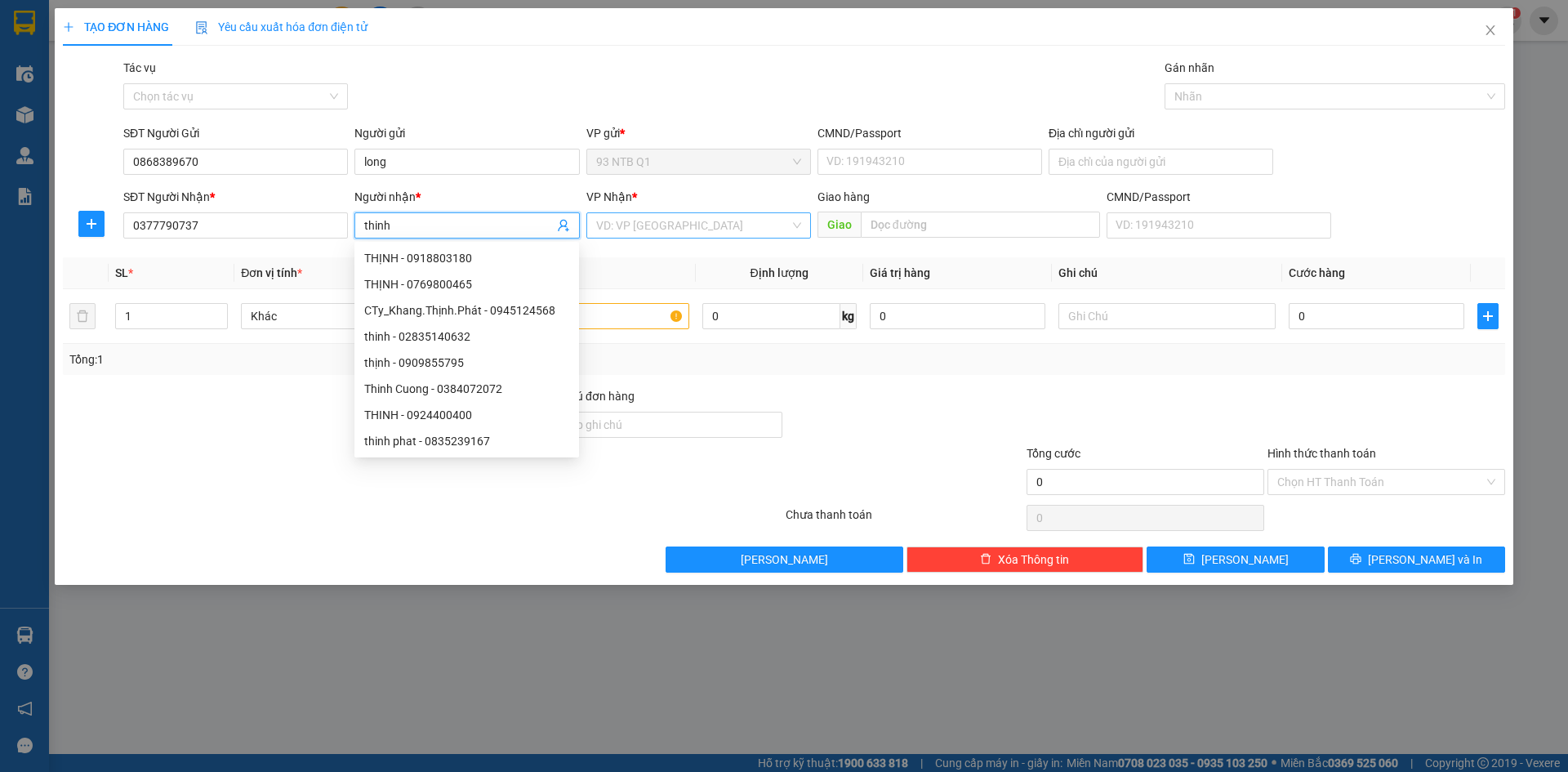
type input "thinh"
click at [655, 223] on input "search" at bounding box center [693, 225] width 194 height 24
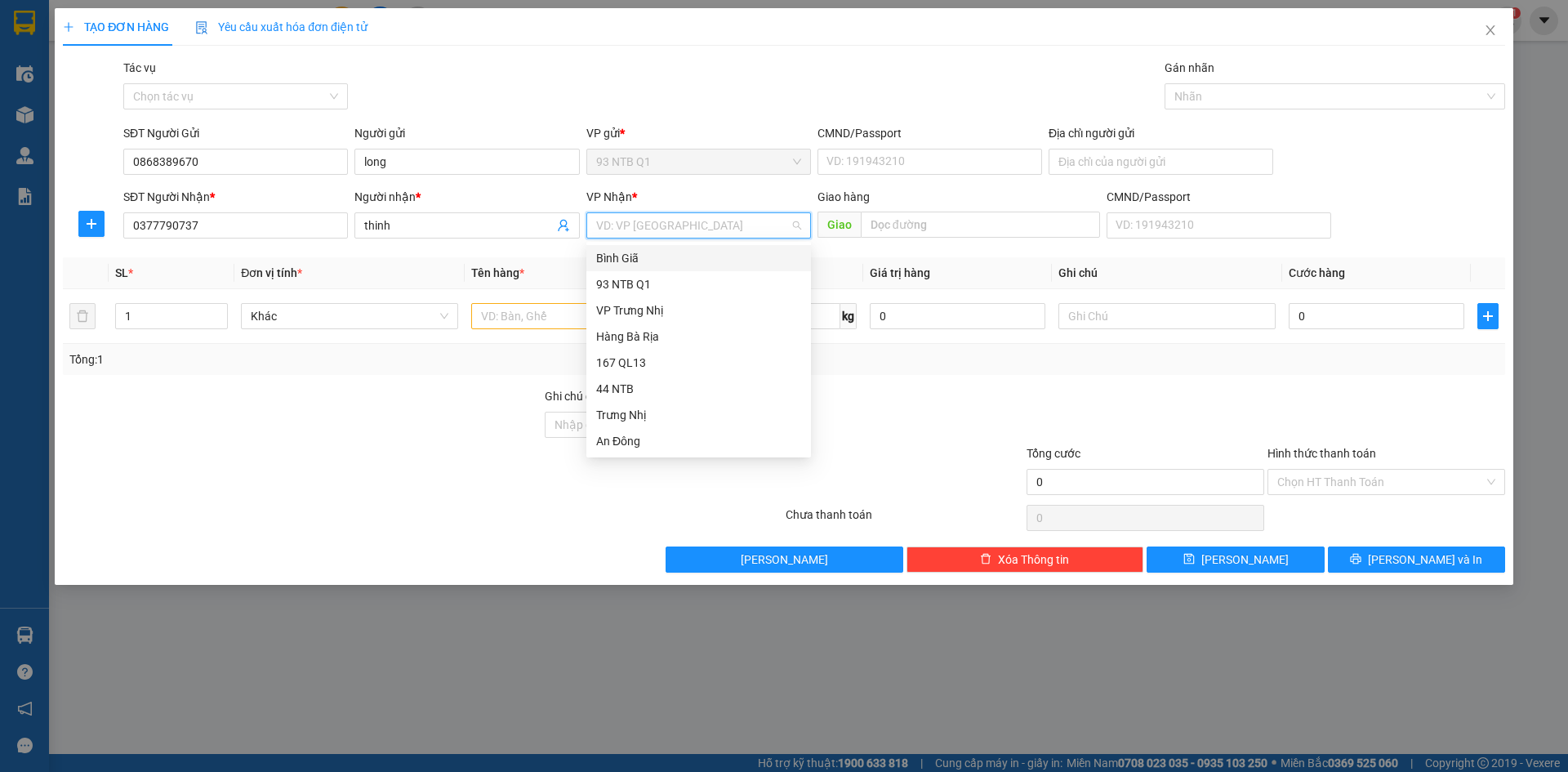
click at [643, 253] on div "Bình Giã" at bounding box center [698, 258] width 205 height 18
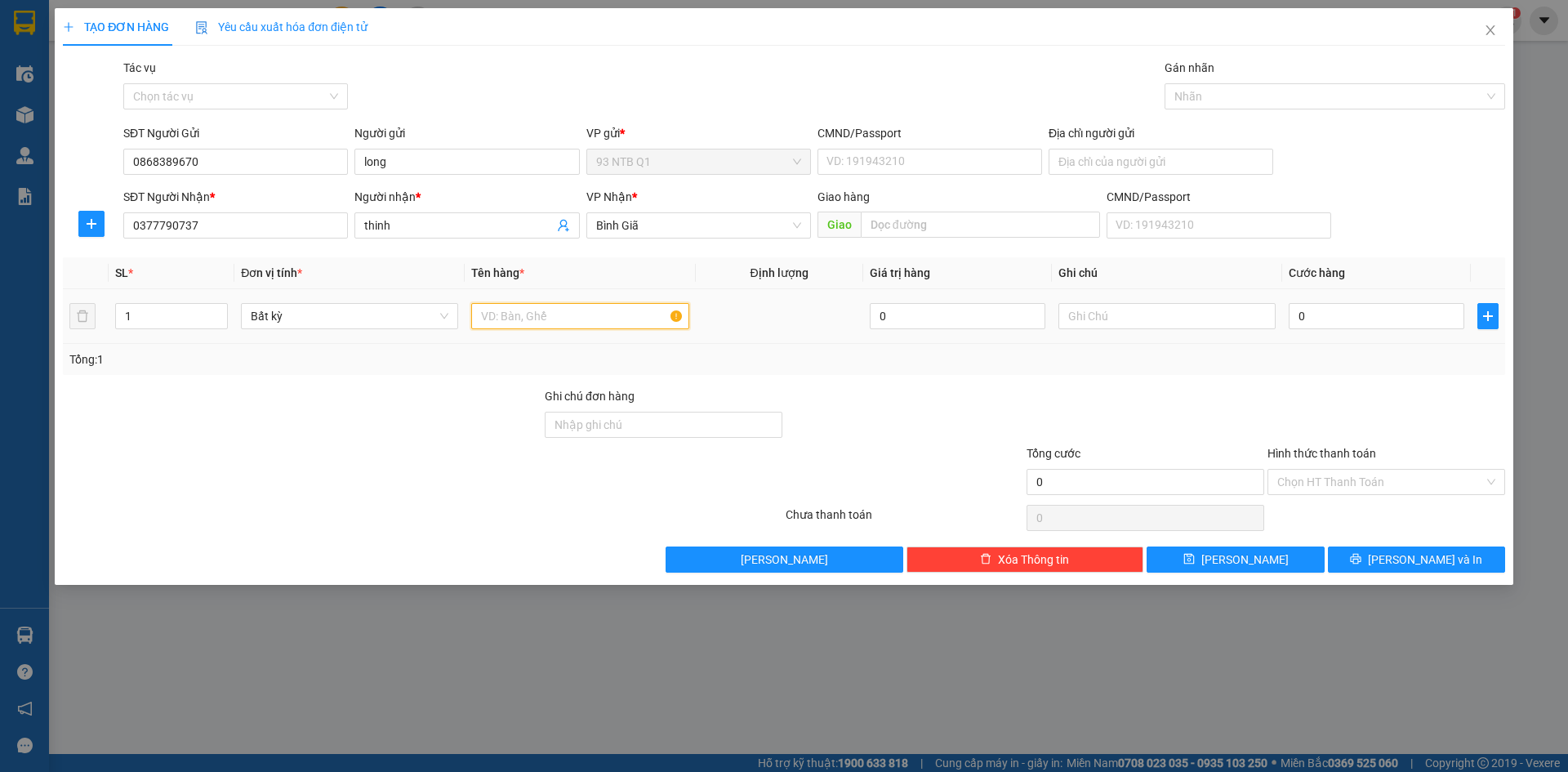
click at [510, 321] on input "text" at bounding box center [580, 316] width 217 height 26
type input "thung den"
click at [1118, 159] on input "Địa chỉ người gửi" at bounding box center [1160, 161] width 225 height 26
type input "59/19tien lung12 ba diem hoc mon"
click at [1334, 311] on input "0" at bounding box center [1377, 316] width 175 height 26
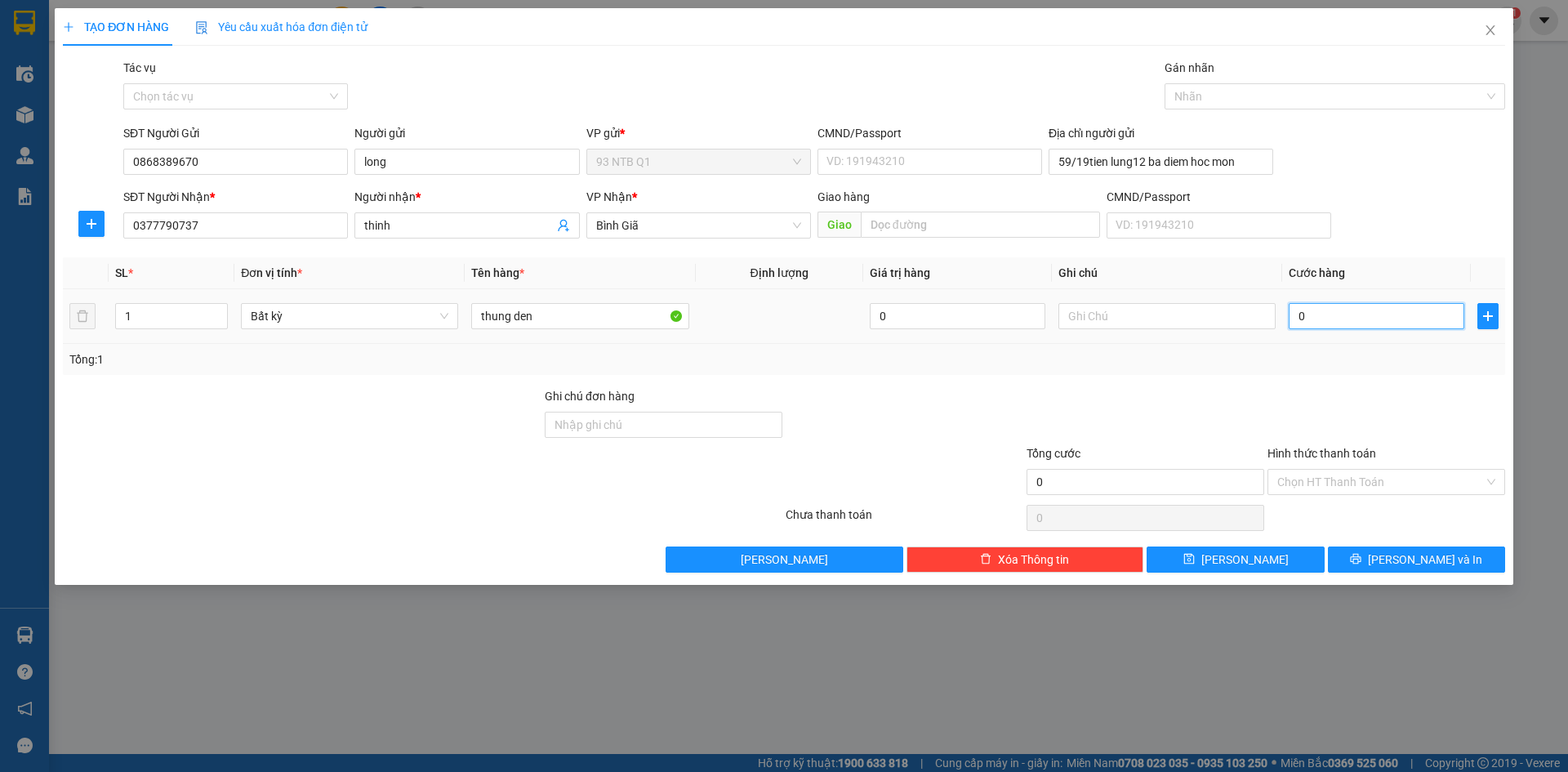
type input "3"
type input "30"
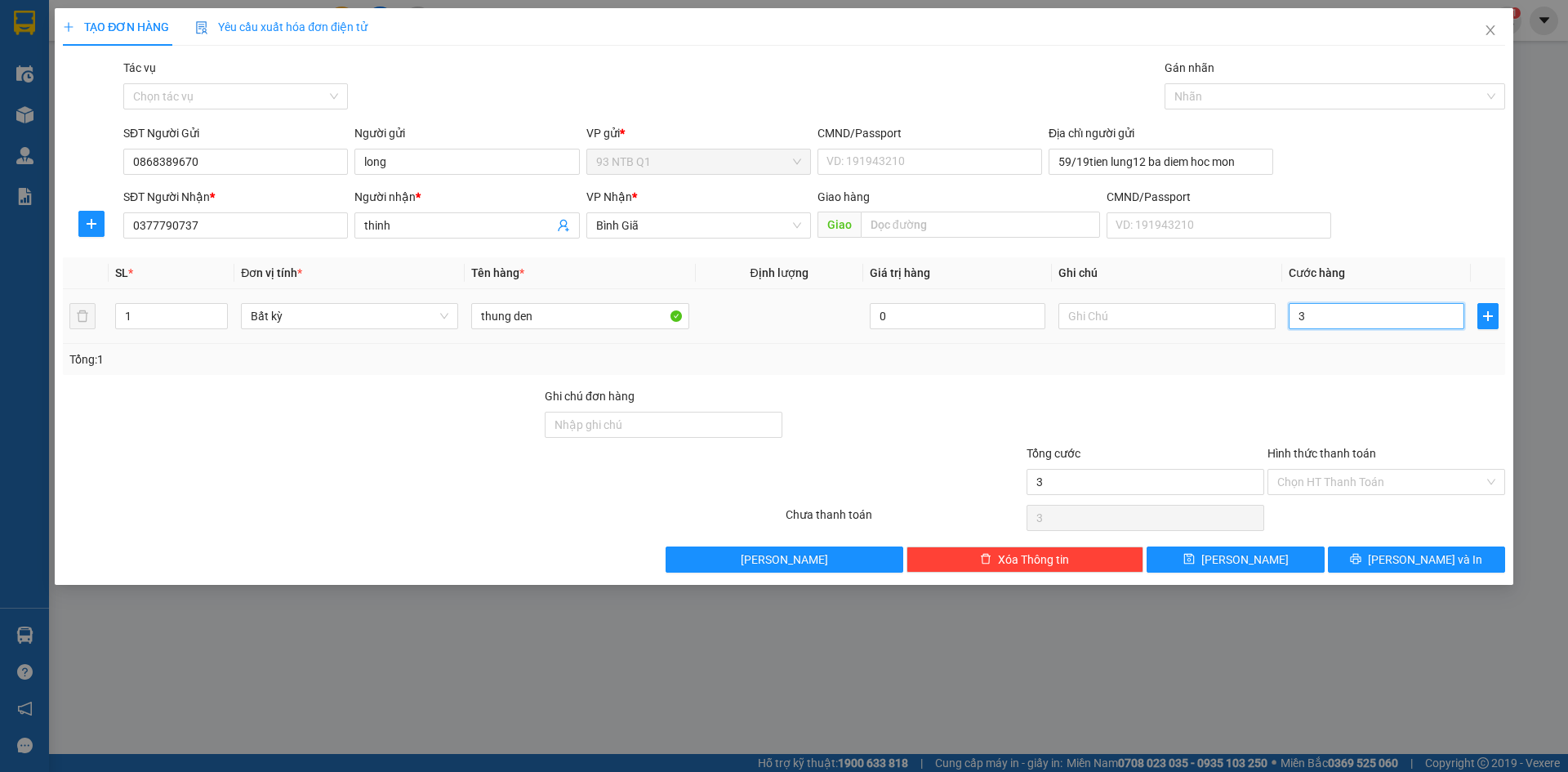
type input "30"
type input "30.000"
click at [1372, 557] on button "[PERSON_NAME] và In" at bounding box center [1417, 559] width 177 height 26
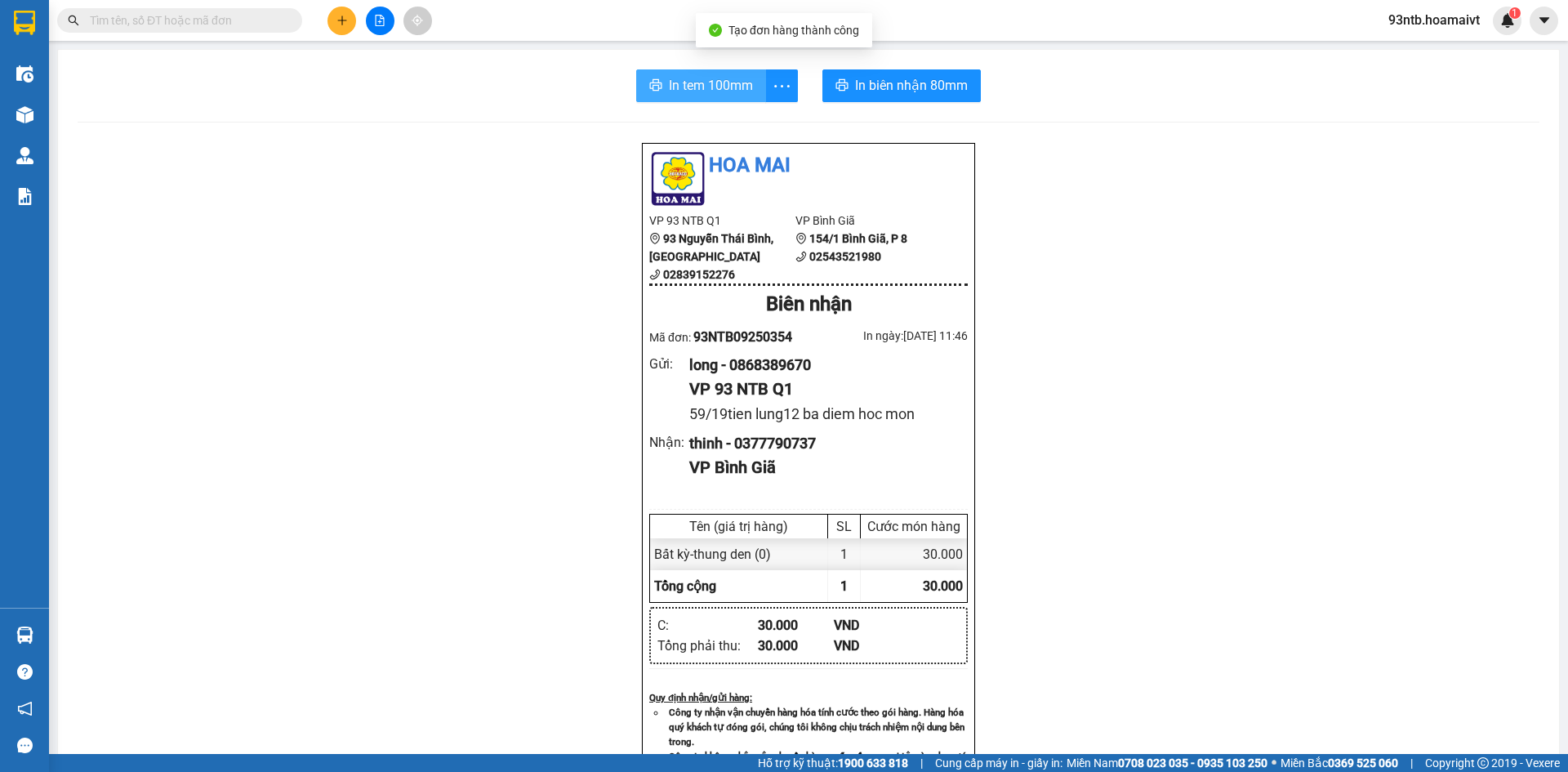
click at [713, 81] on span "In tem 100mm" at bounding box center [711, 85] width 84 height 20
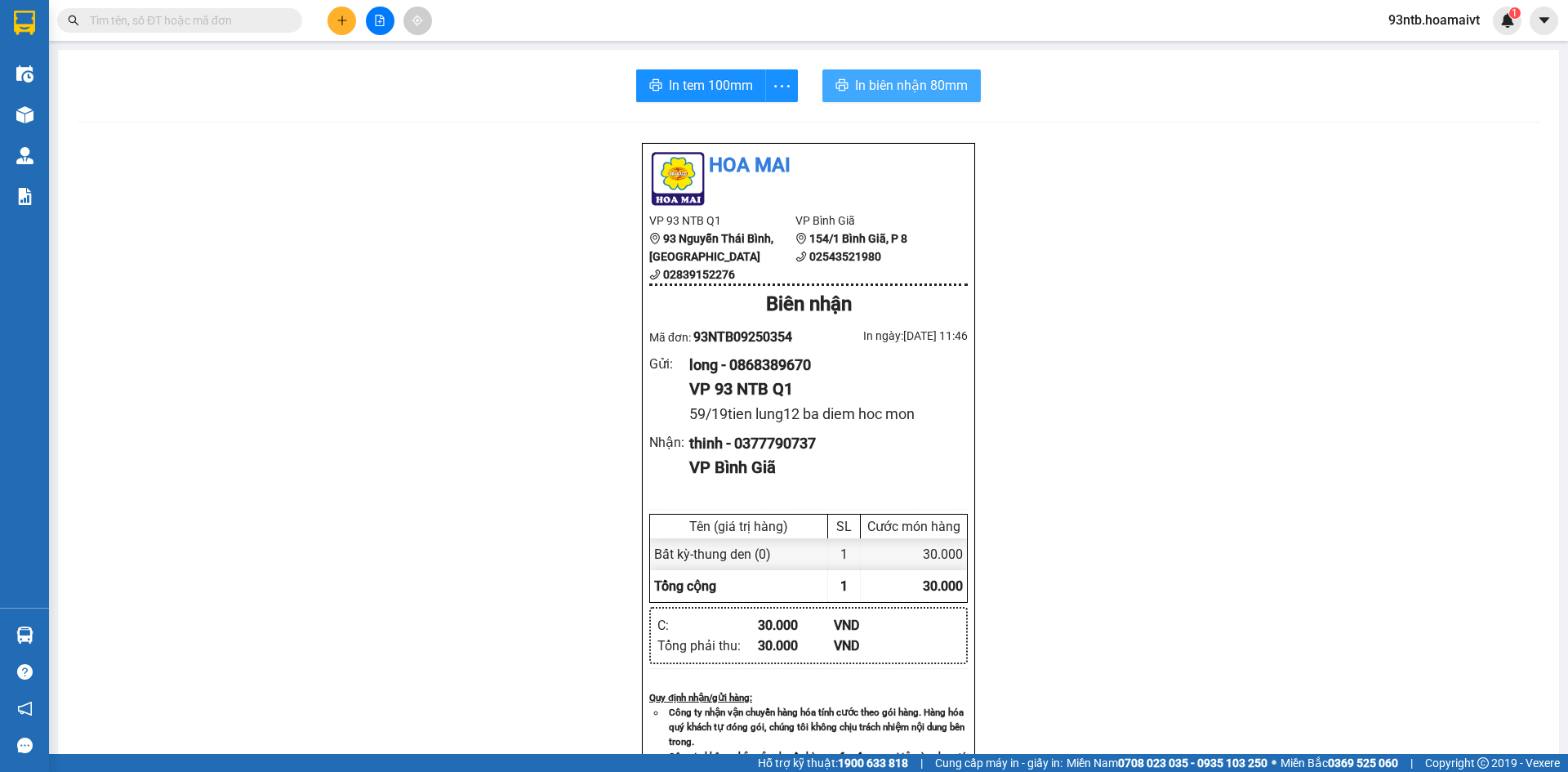
click at [882, 75] on span "In biên nhận 80mm" at bounding box center [911, 85] width 113 height 20
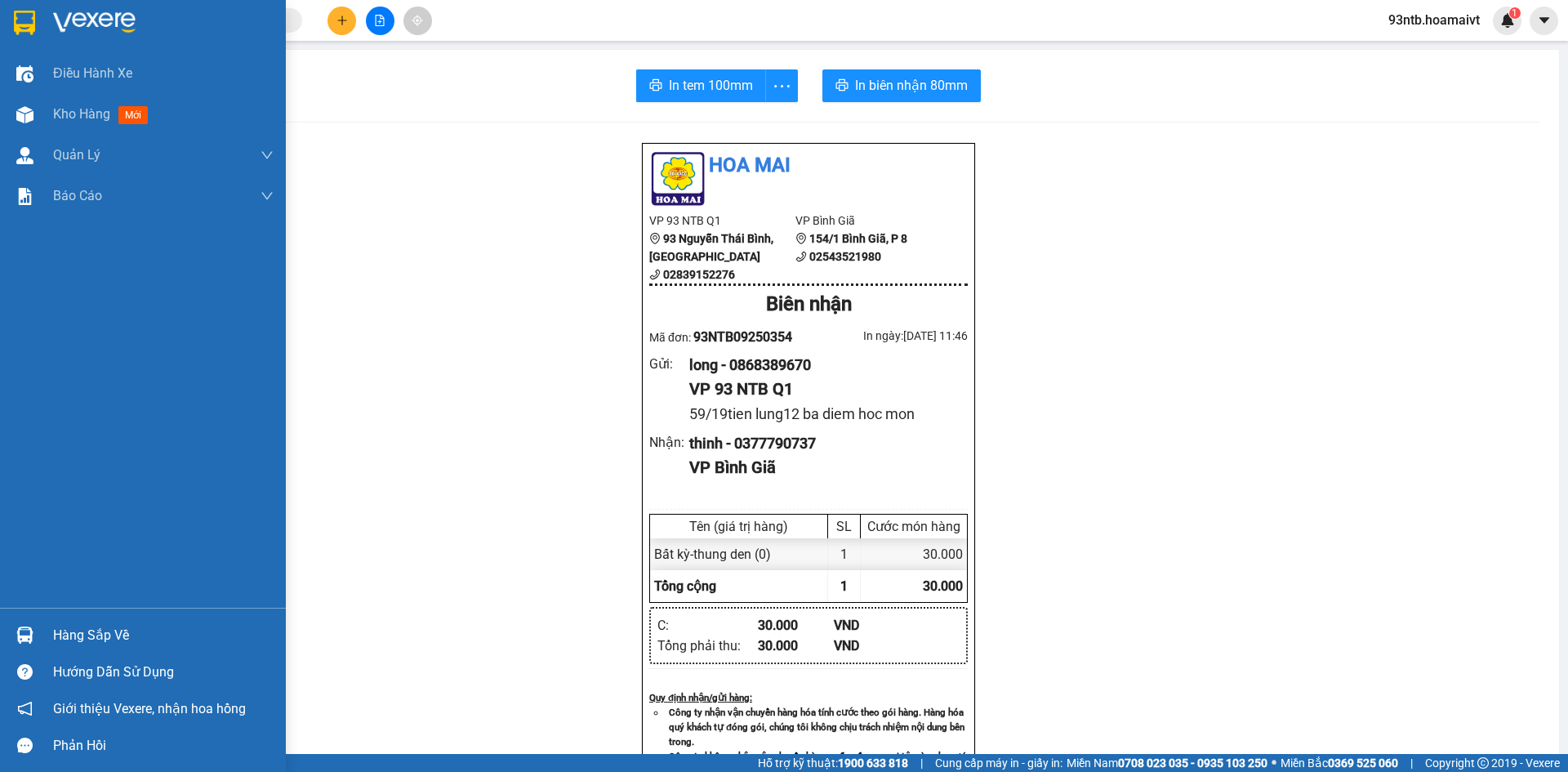
click at [23, 632] on img at bounding box center [25, 635] width 18 height 18
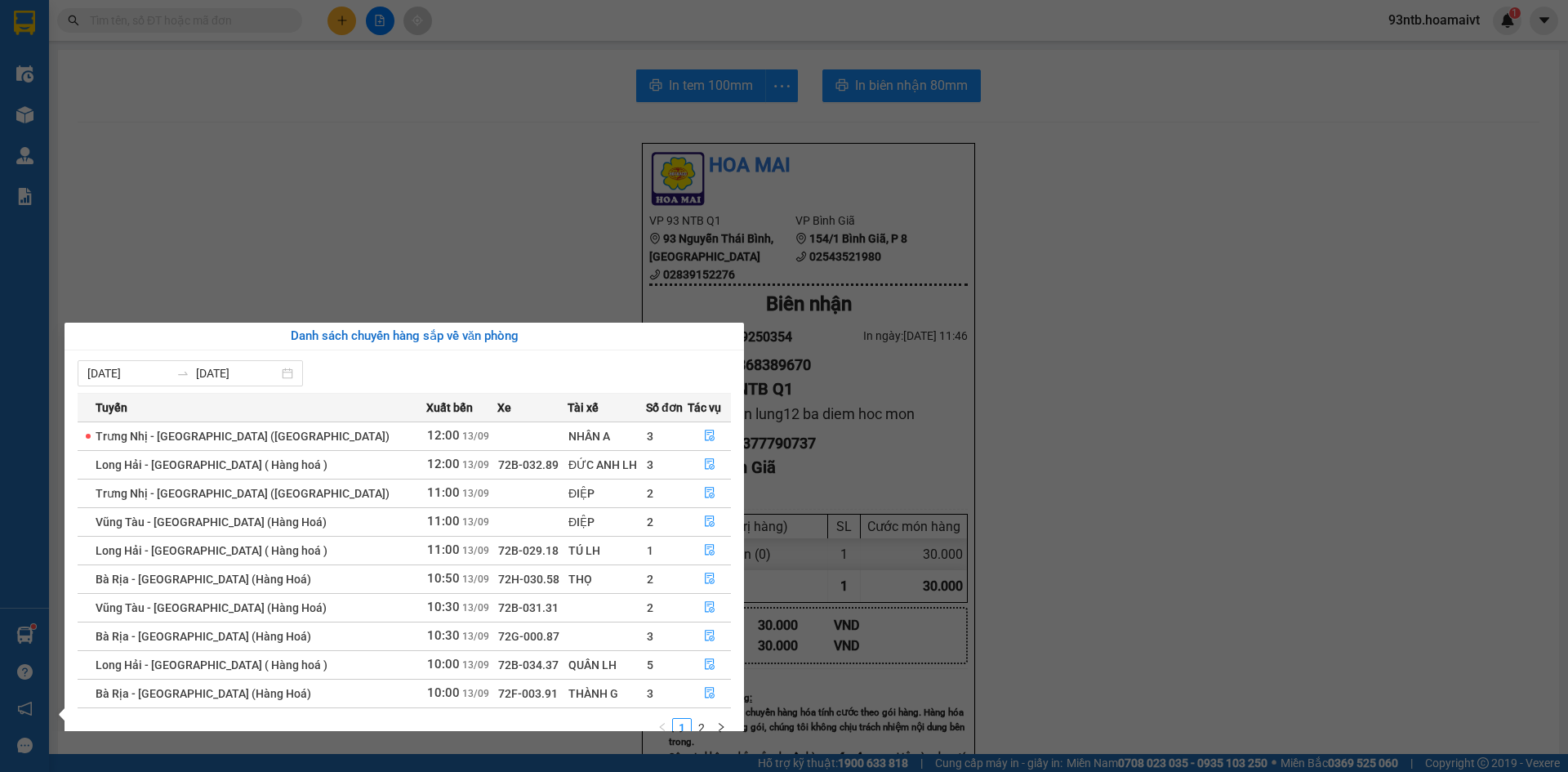
click at [475, 204] on section "Kết quả tìm kiếm ( 2105 ) Bộ lọc Tìm người gửi/nhận Thuộc VP này Mã ĐH Trạng th…" at bounding box center [784, 386] width 1568 height 772
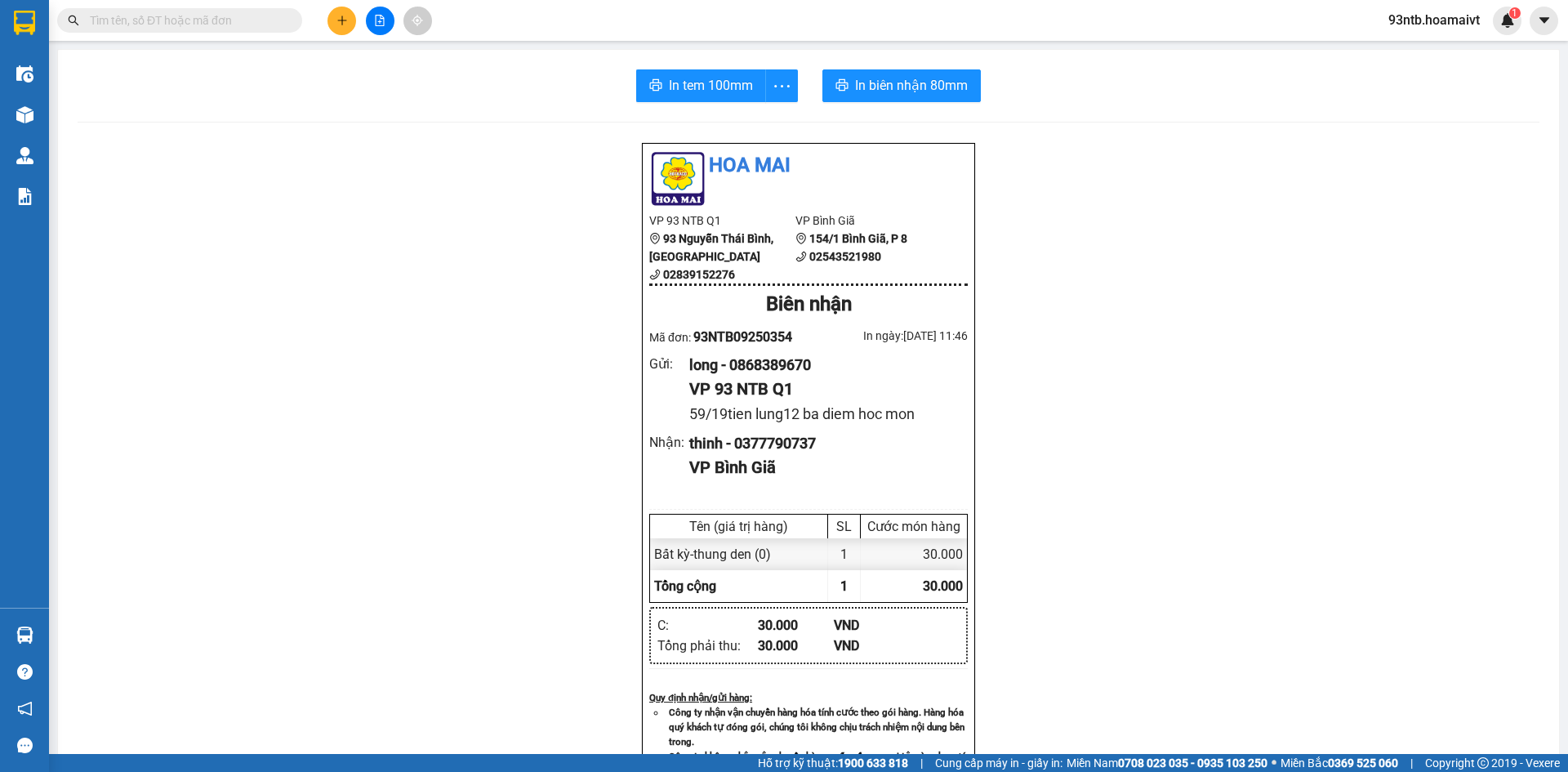
click at [193, 14] on input "text" at bounding box center [186, 21] width 193 height 18
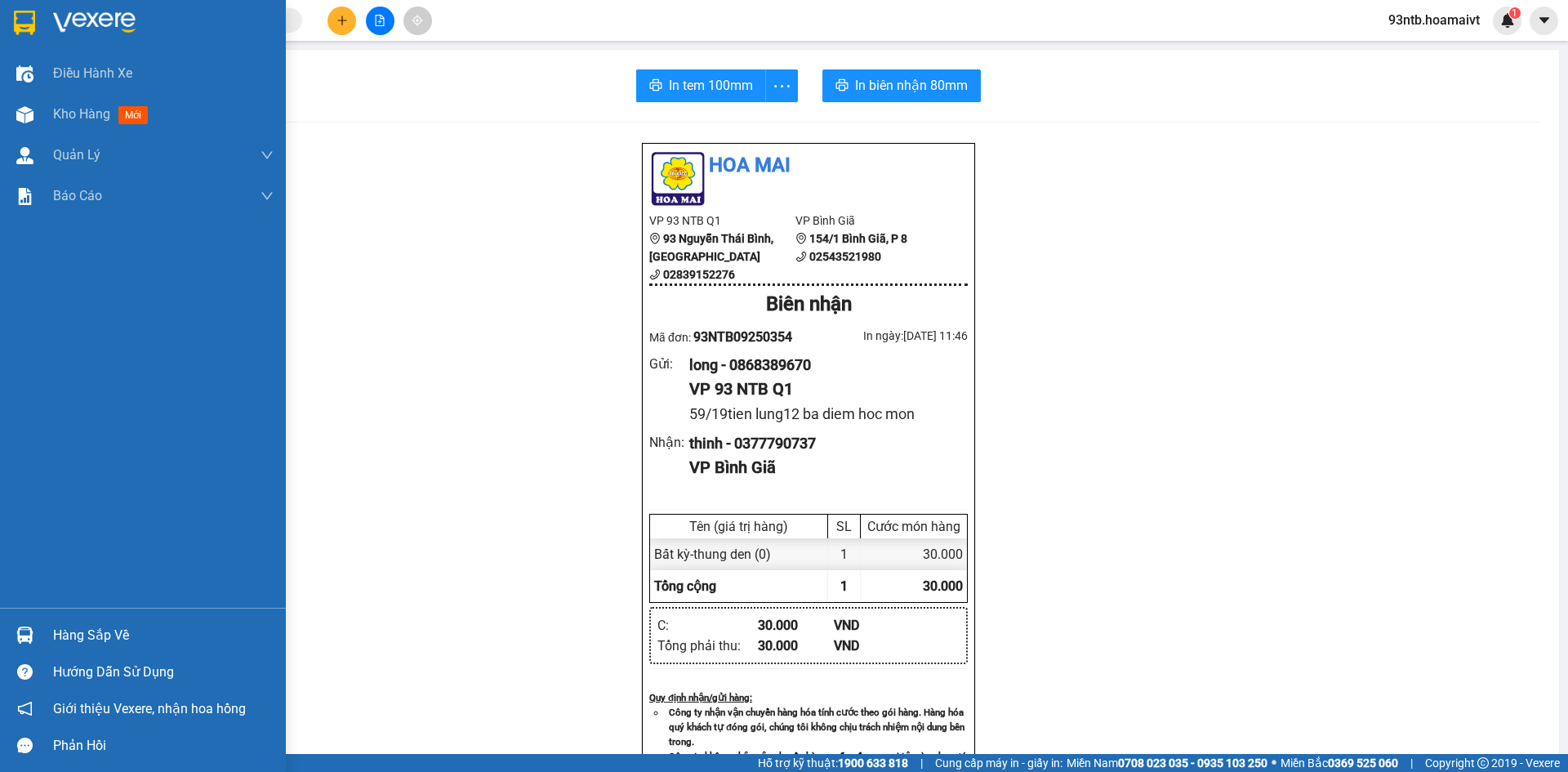
click at [25, 633] on img at bounding box center [25, 635] width 18 height 18
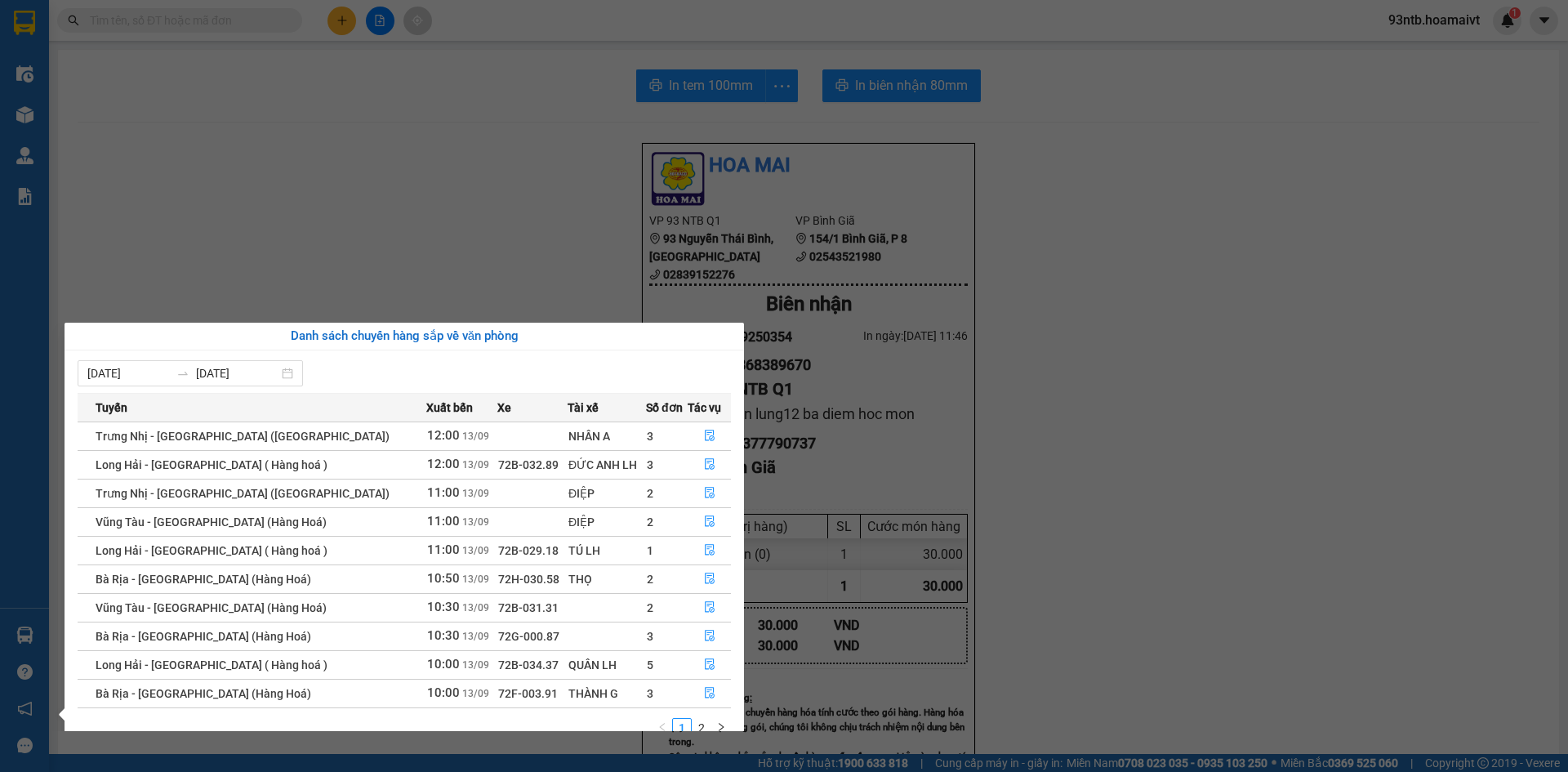
click at [462, 165] on section "Kết quả tìm kiếm ( 2105 ) Bộ lọc Tìm người gửi/nhận Thuộc VP này Mã ĐH Trạng th…" at bounding box center [784, 386] width 1568 height 772
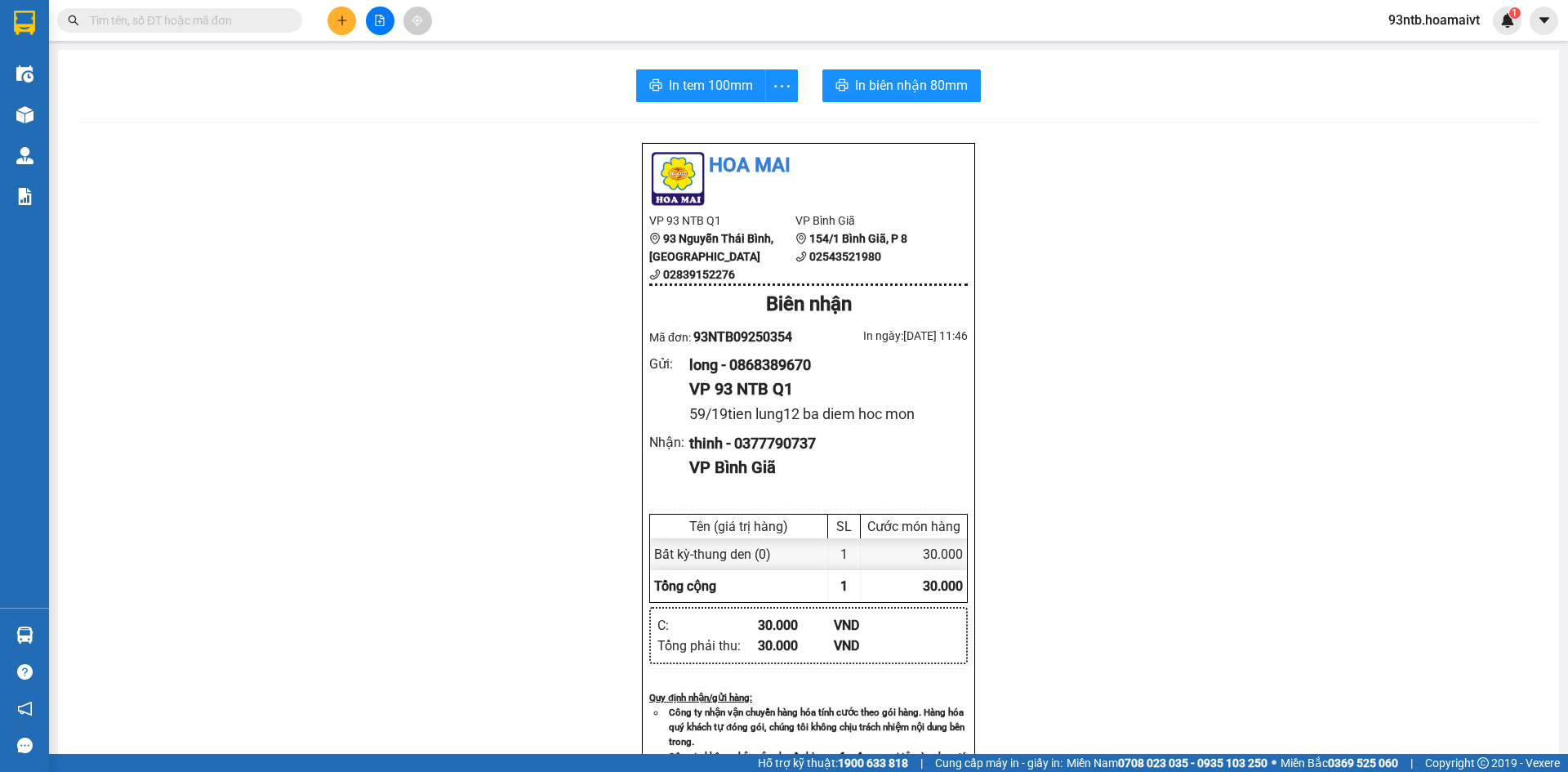
click at [163, 16] on input "text" at bounding box center [186, 21] width 193 height 18
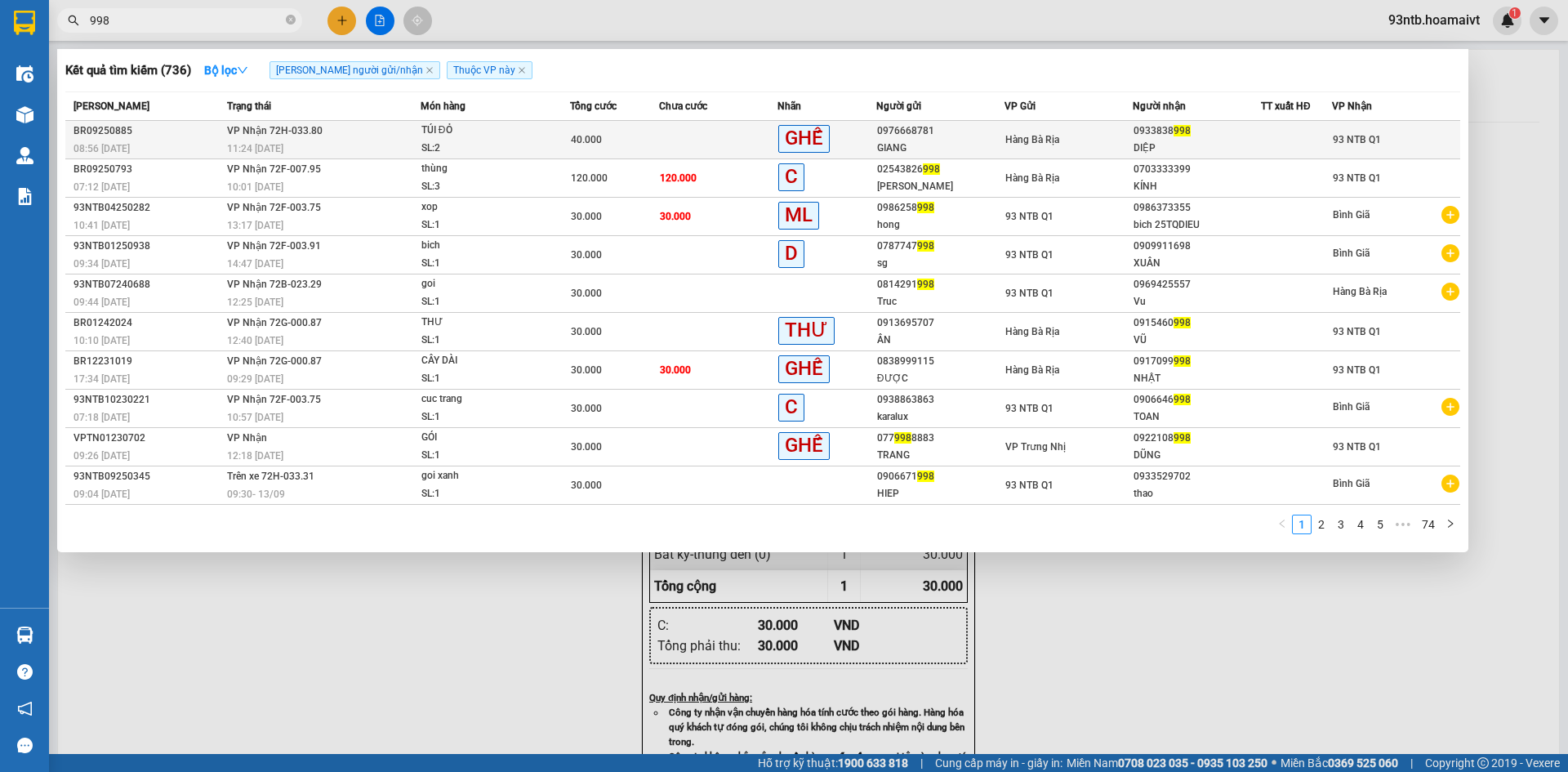
type input "998"
click at [710, 134] on td at bounding box center [718, 140] width 119 height 38
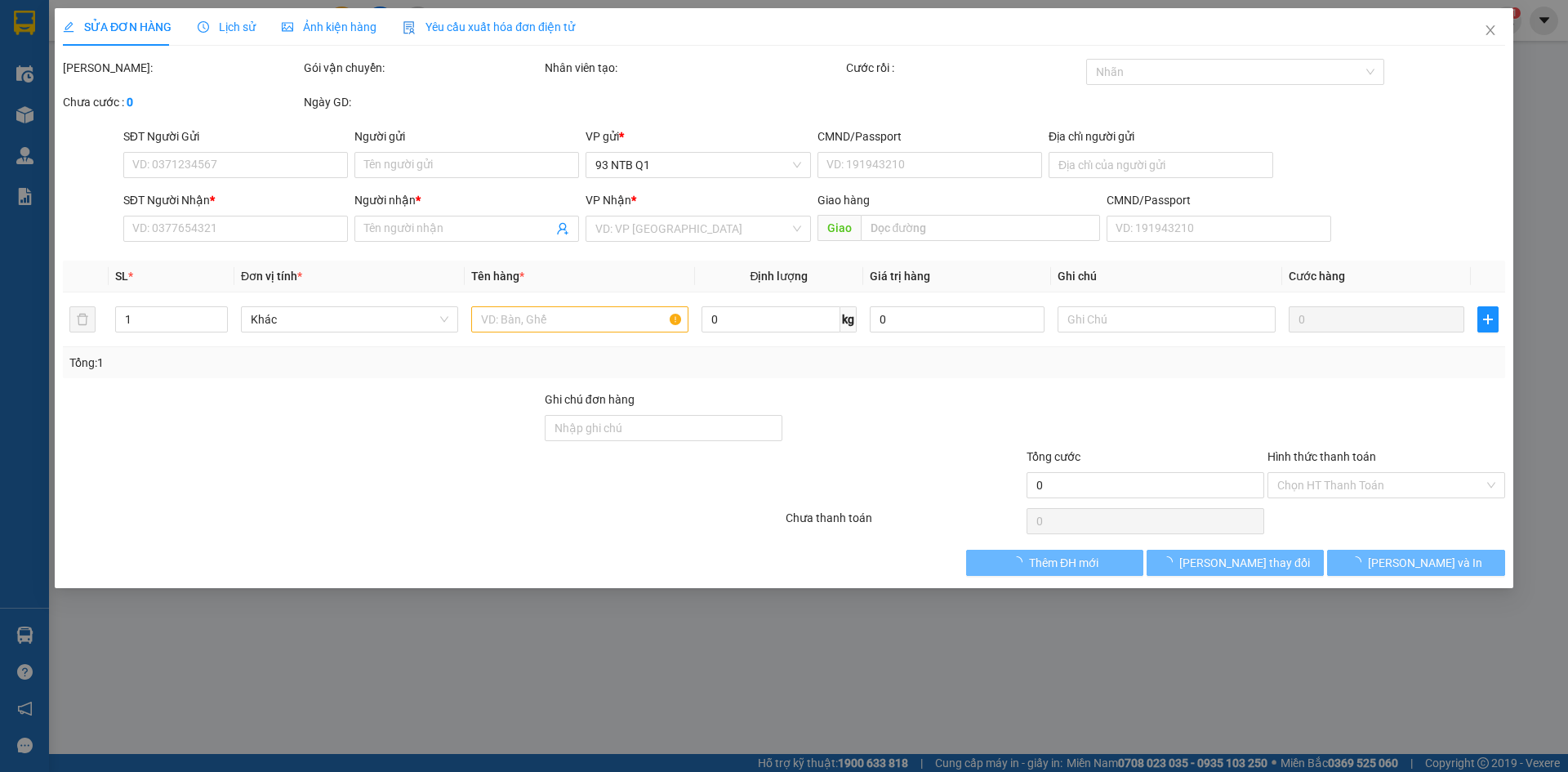
type input "0976668781"
type input "GIANG"
type input "0933838998"
type input "DIỆP"
type input "40.000"
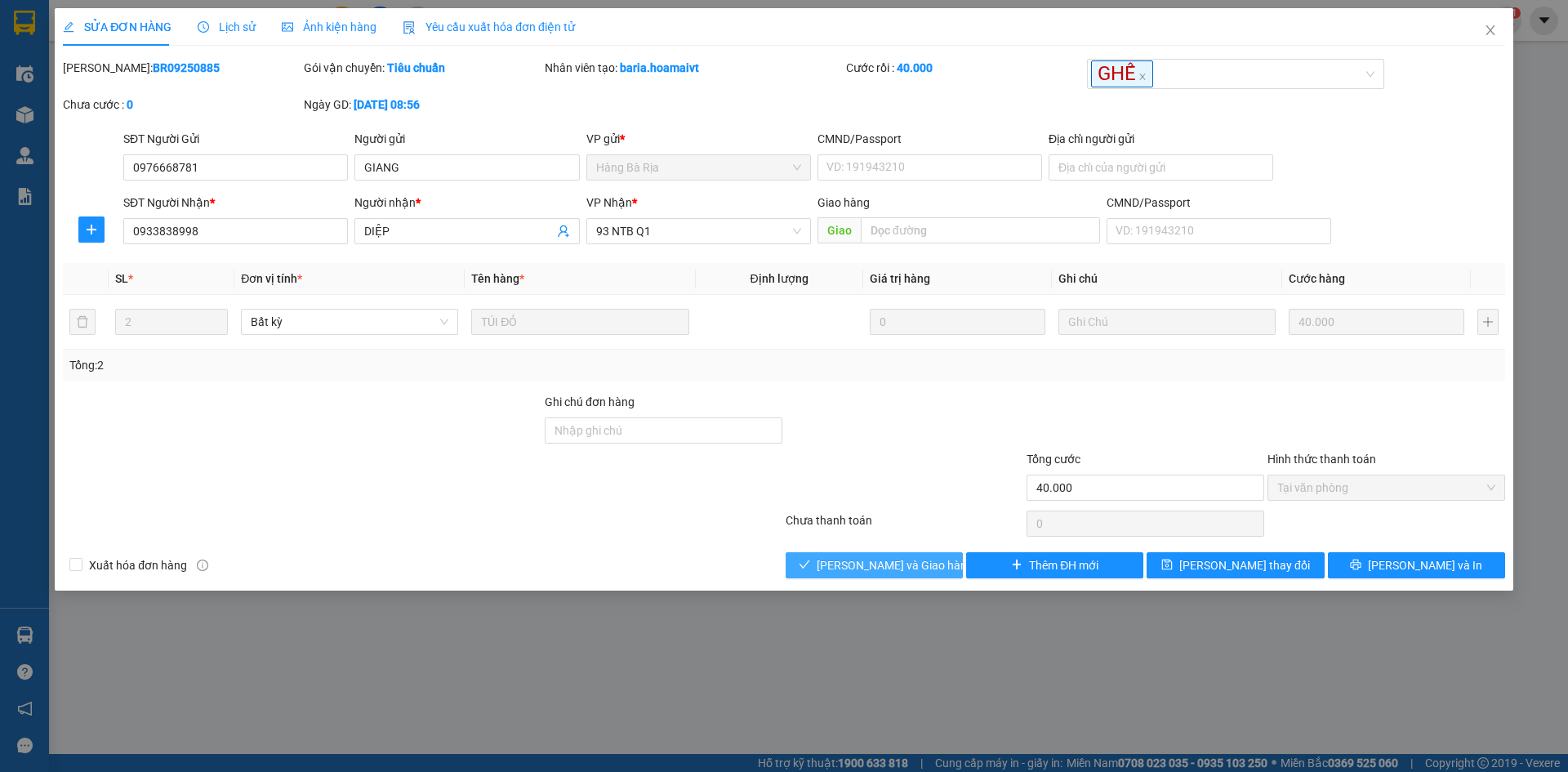
click at [850, 564] on span "[PERSON_NAME] và Giao hàng" at bounding box center [896, 566] width 157 height 18
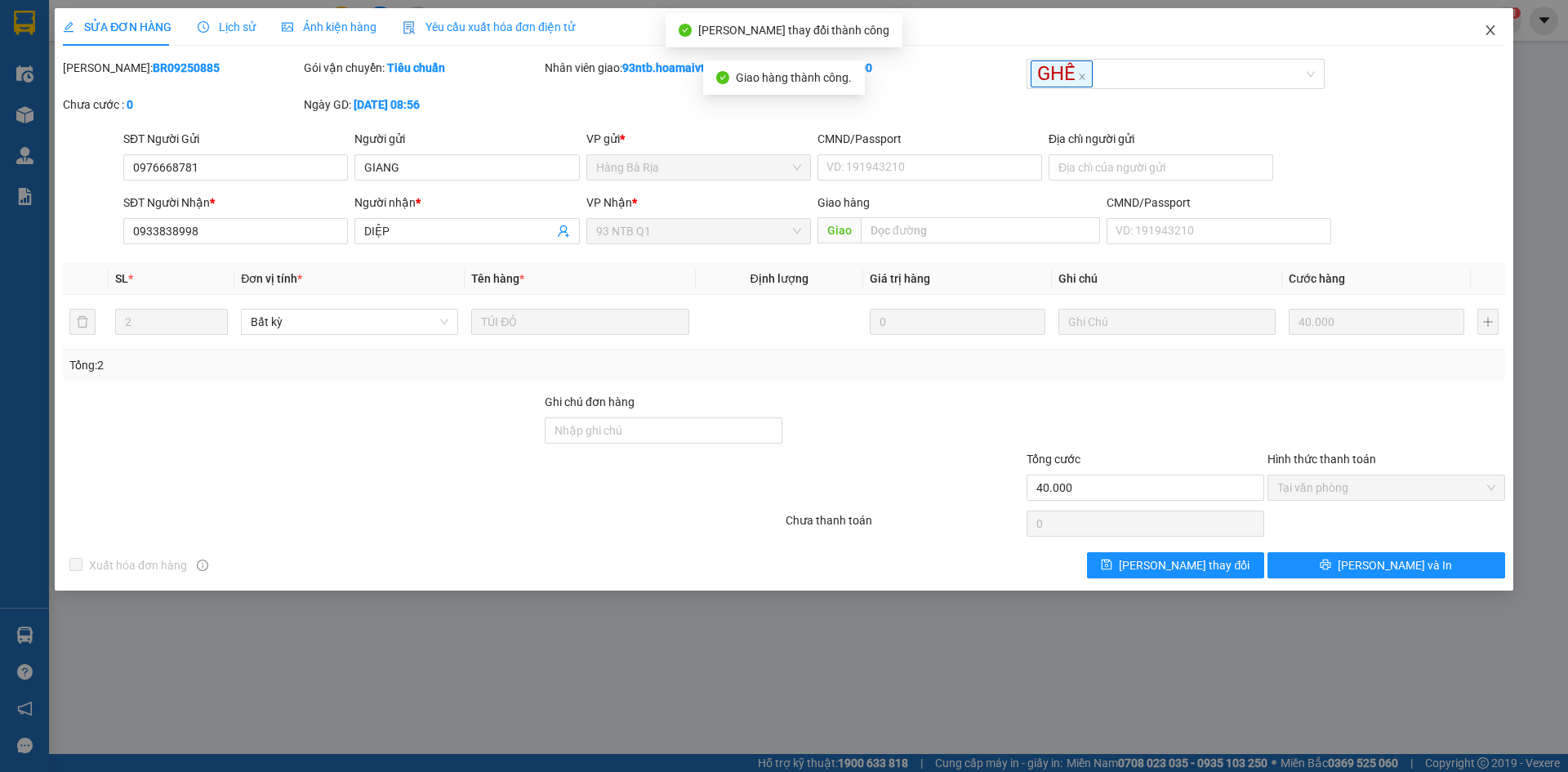
click at [1489, 25] on icon "close" at bounding box center [1490, 30] width 13 height 13
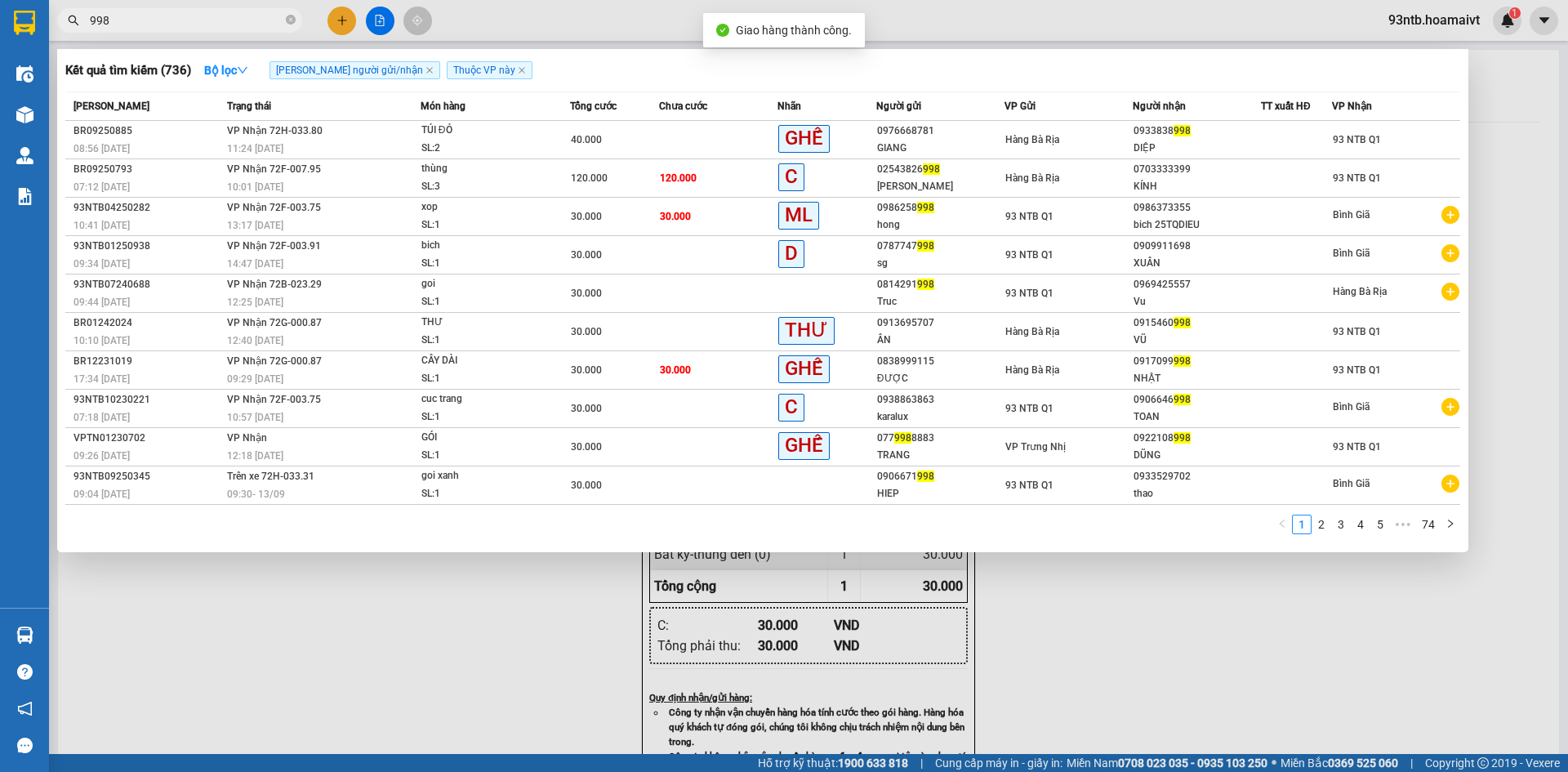
click at [221, 22] on input "998" at bounding box center [186, 21] width 193 height 18
click at [288, 20] on icon "close-circle" at bounding box center [291, 20] width 10 height 10
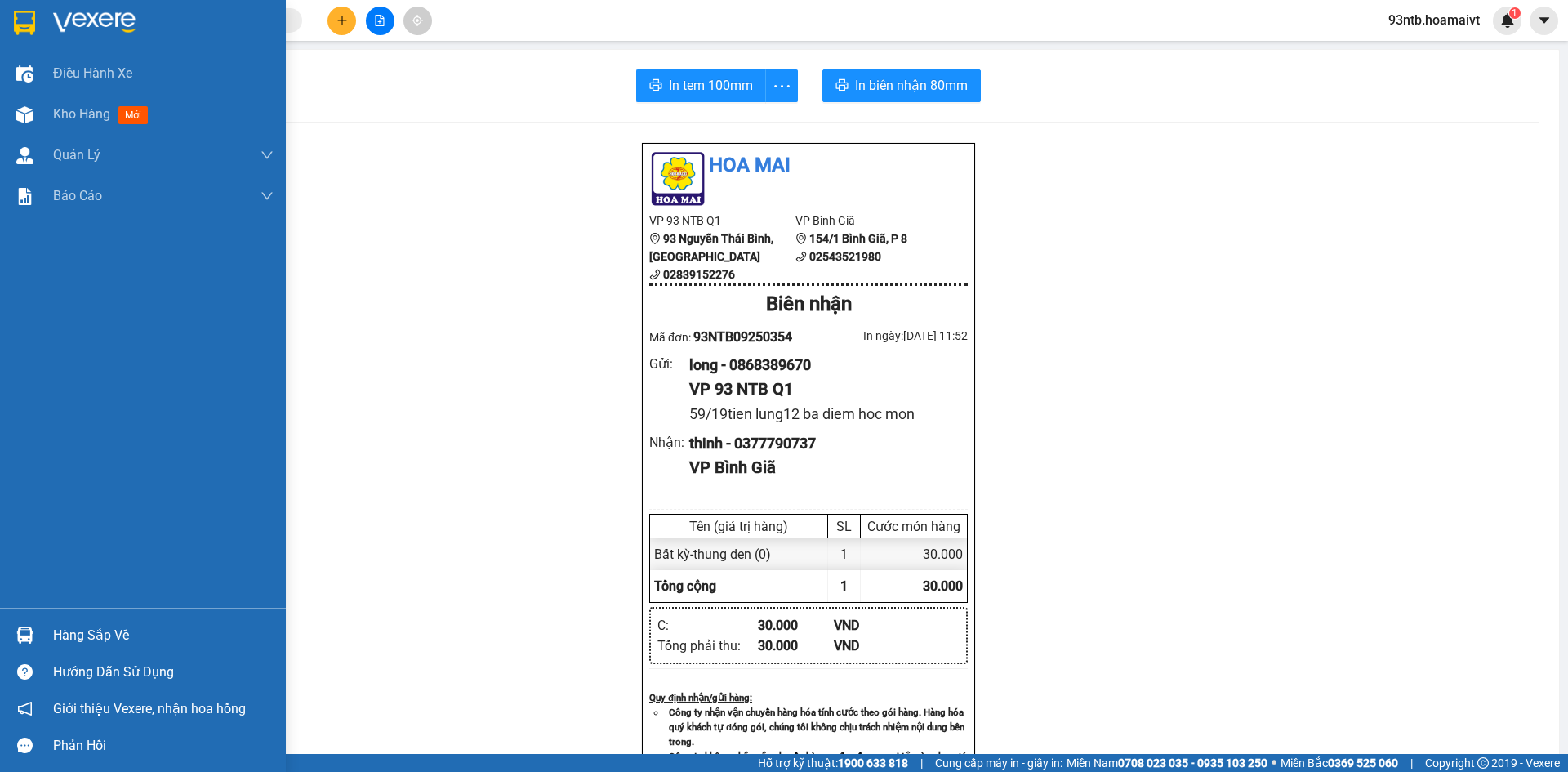
click at [24, 634] on img at bounding box center [25, 635] width 18 height 18
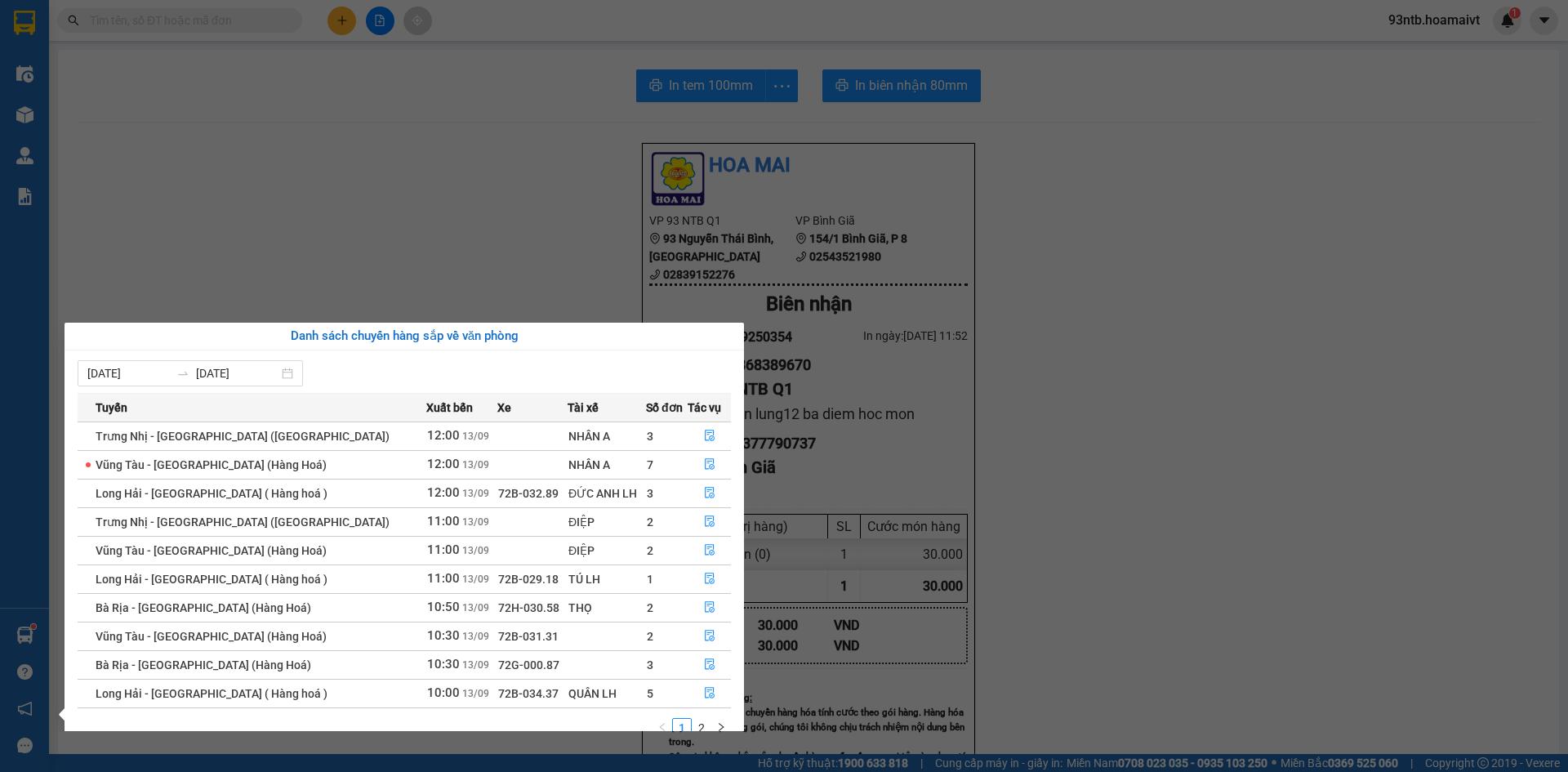
click at [384, 201] on section "Kết quả tìm kiếm ( 736 ) Bộ lọc Tìm người gửi/nhận Thuộc VP này Mã ĐH Trạng thá…" at bounding box center [784, 386] width 1568 height 772
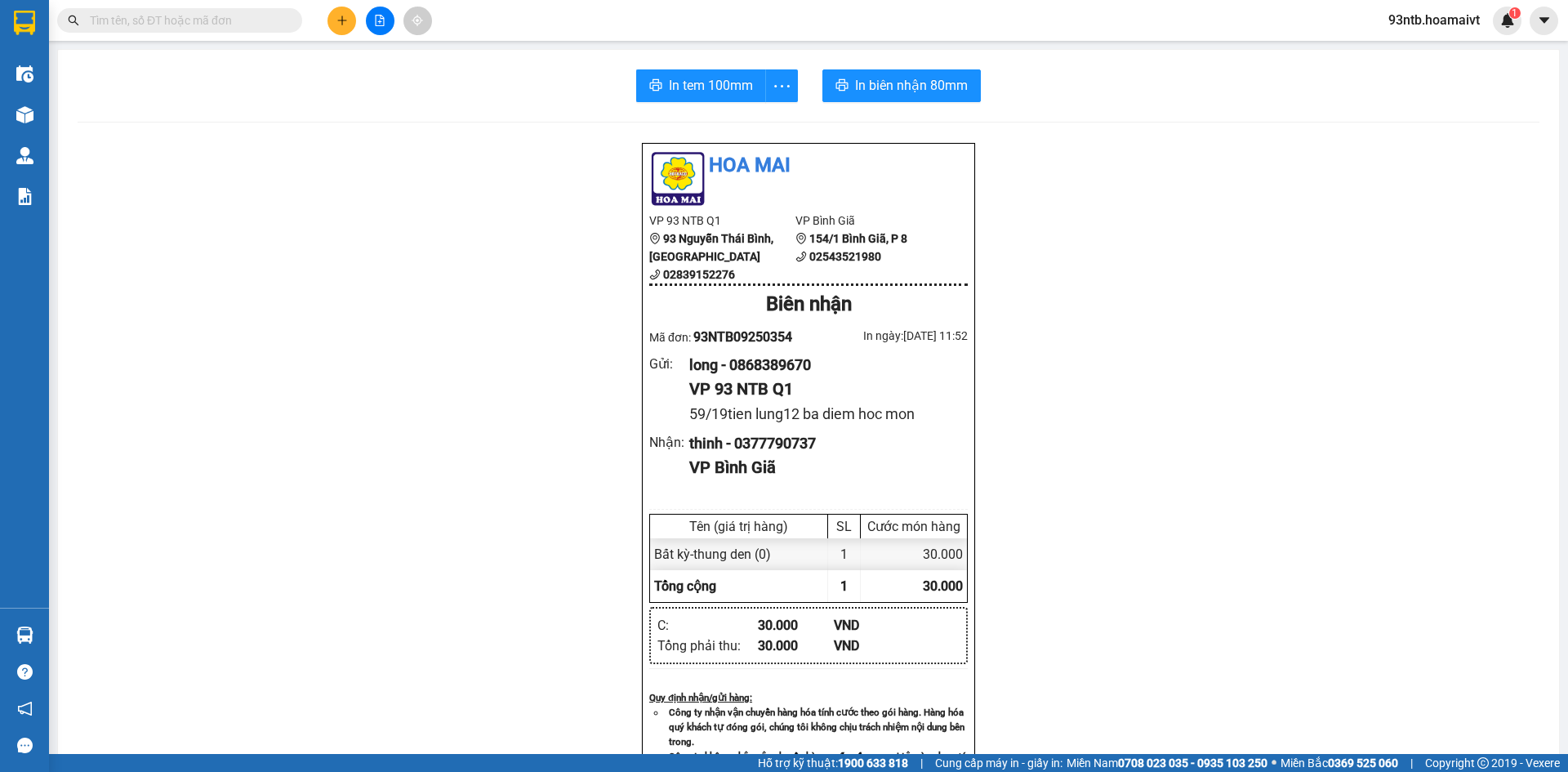
click at [121, 18] on input "text" at bounding box center [186, 21] width 193 height 18
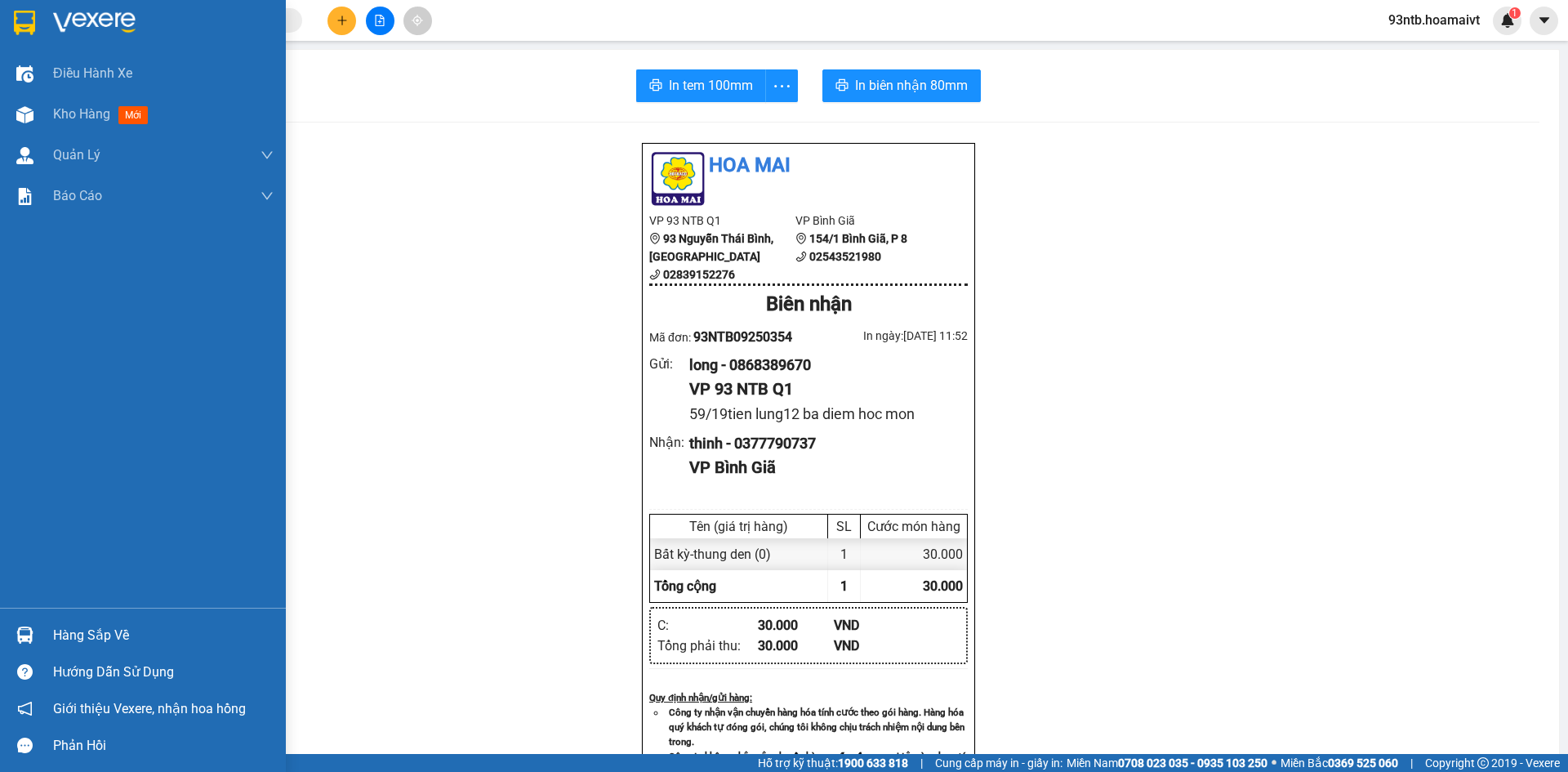
click at [28, 629] on img at bounding box center [25, 635] width 18 height 18
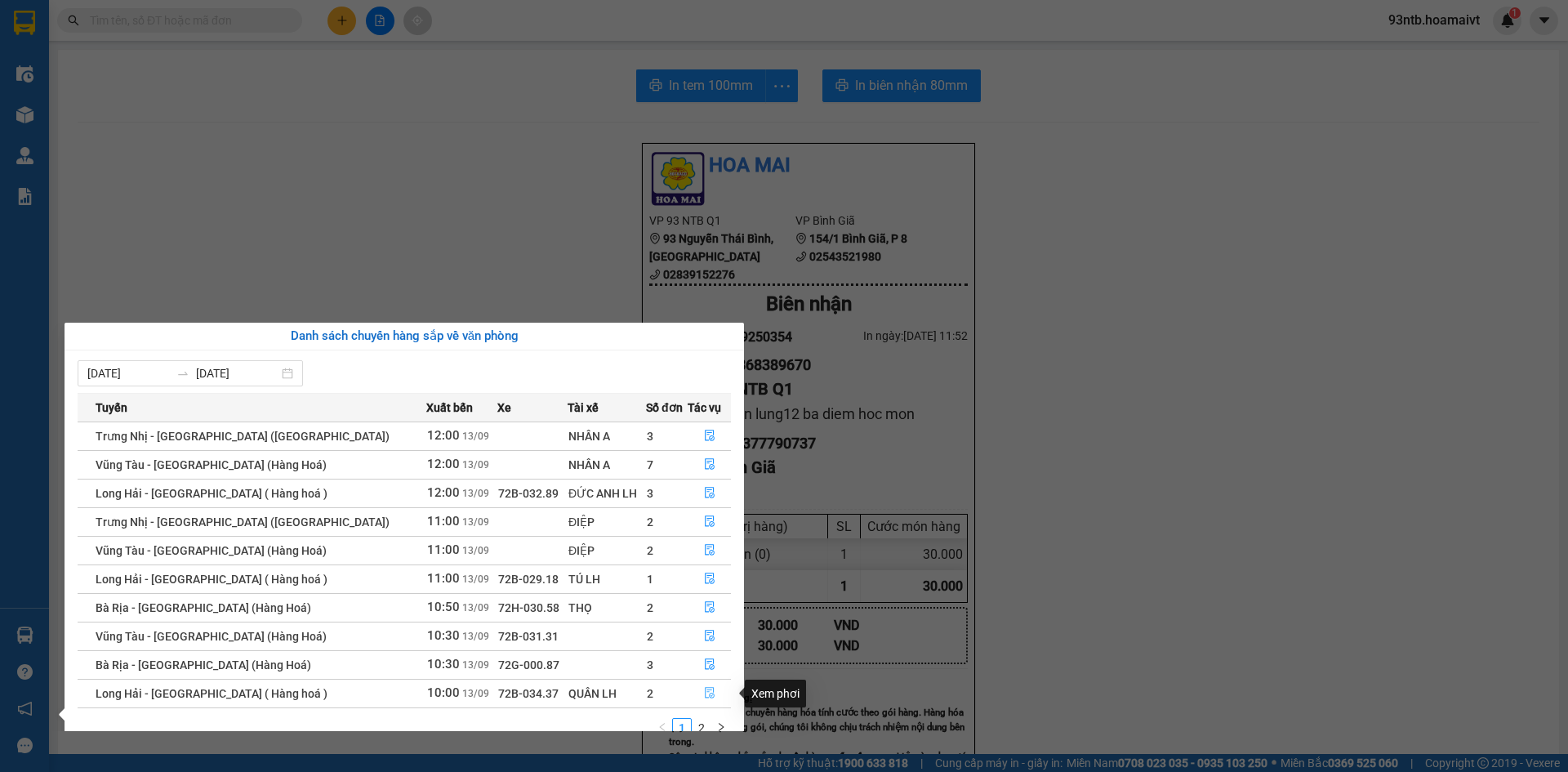
click at [704, 688] on icon "file-done" at bounding box center [710, 693] width 12 height 12
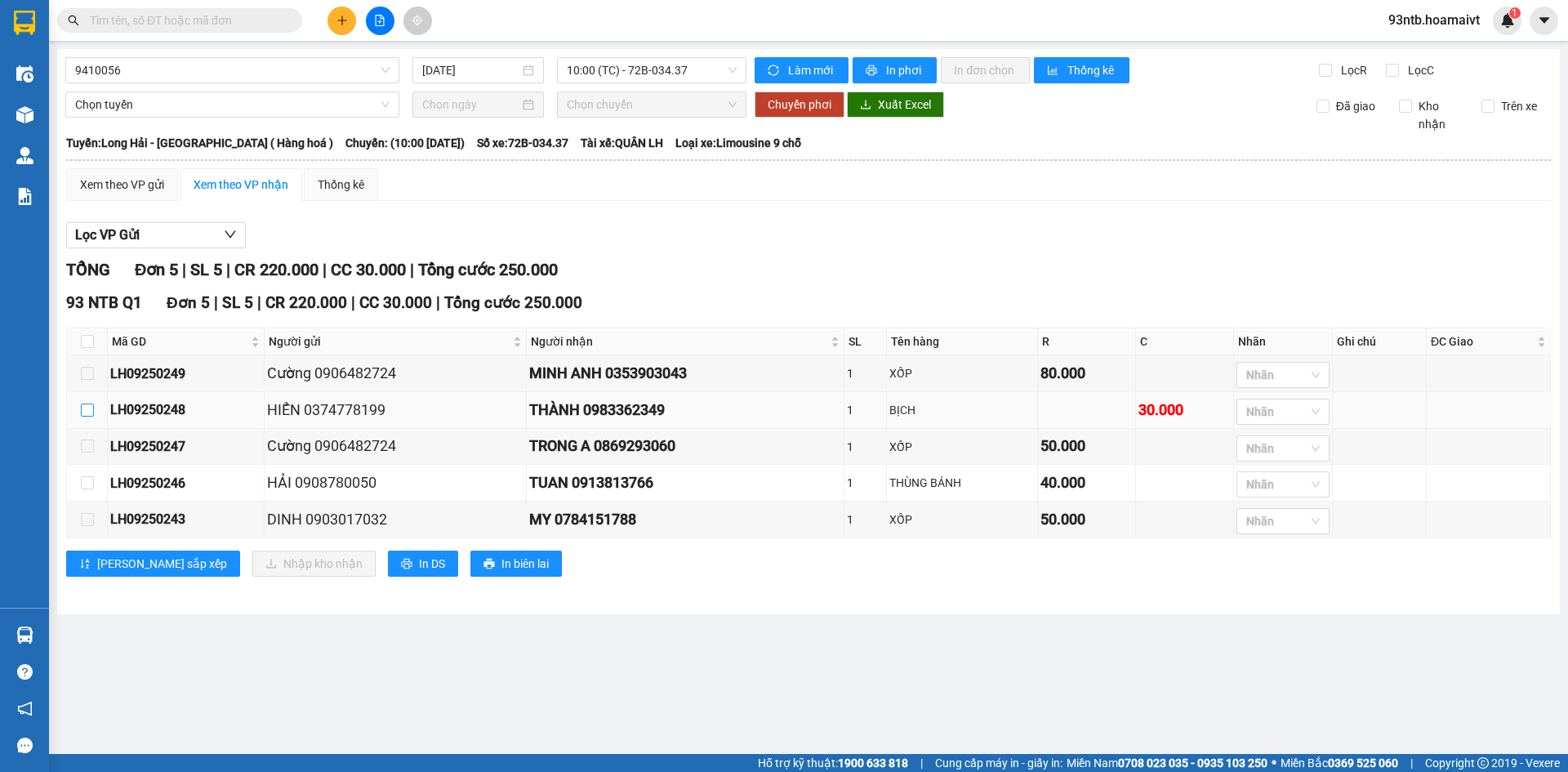
click at [84, 409] on input "checkbox" at bounding box center [88, 410] width 13 height 13
checkbox input "true"
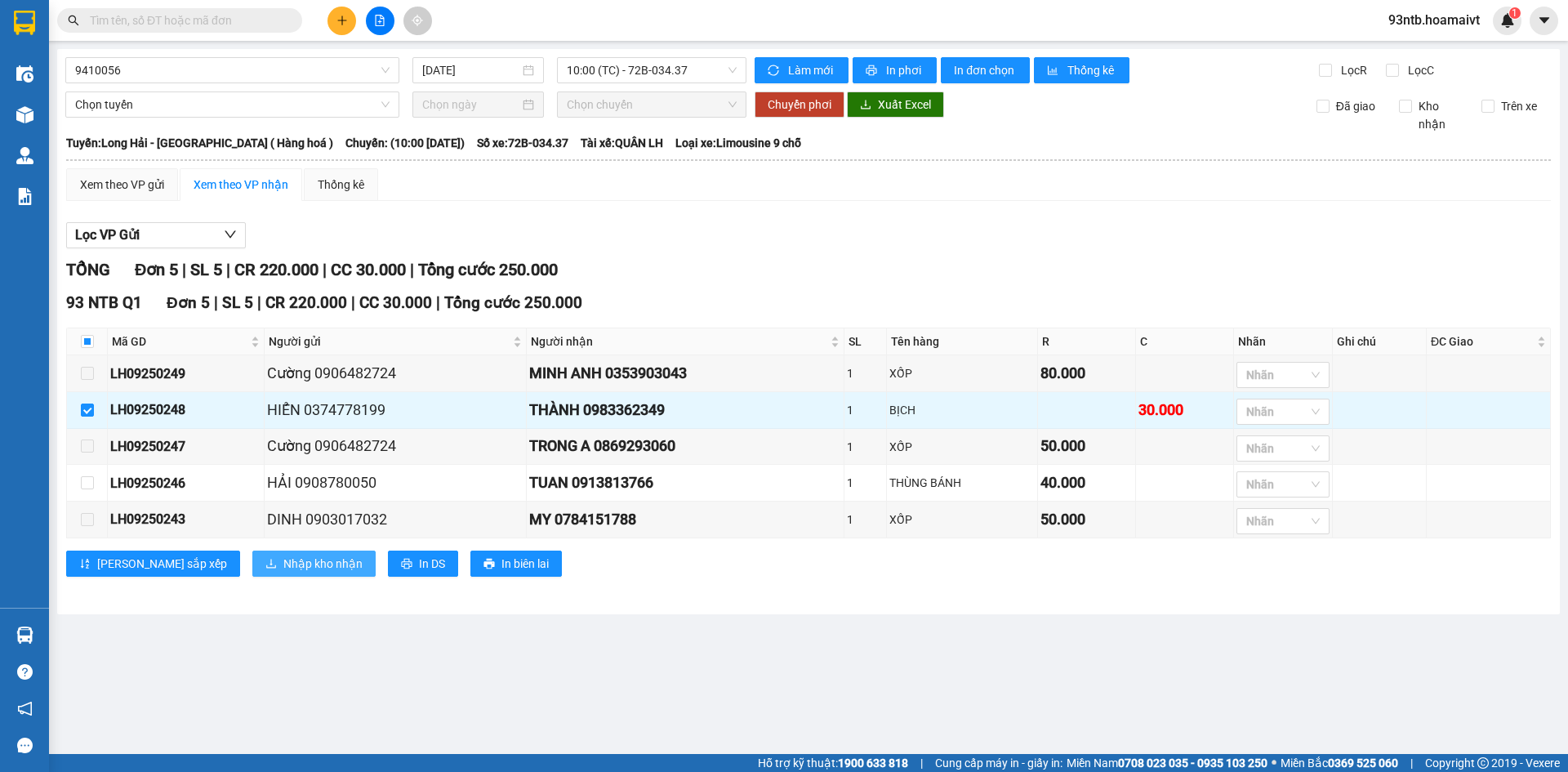
click at [283, 564] on span "Nhập kho nhận" at bounding box center [322, 564] width 79 height 18
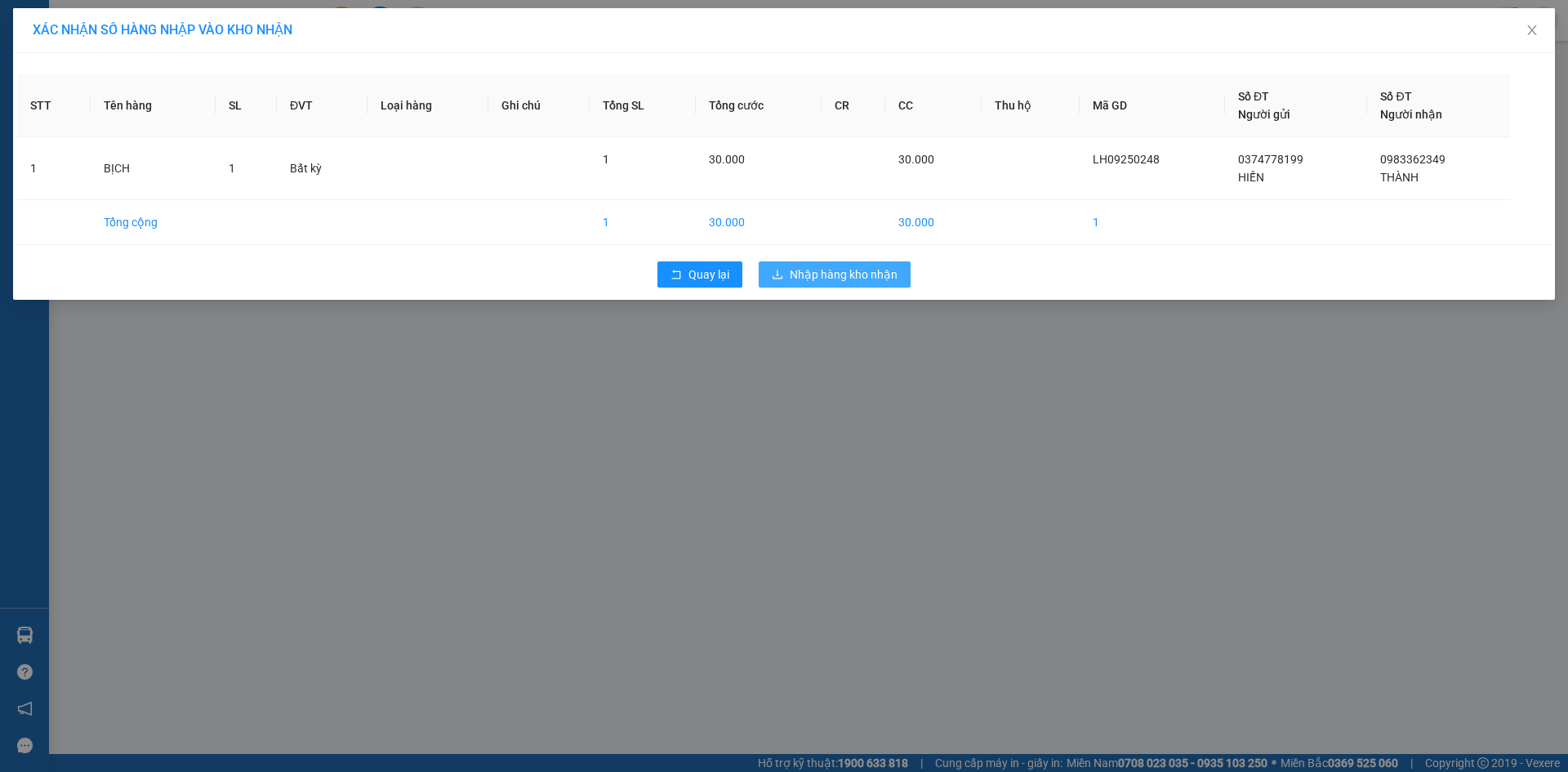
click at [831, 270] on span "Nhập hàng kho nhận" at bounding box center [843, 275] width 108 height 18
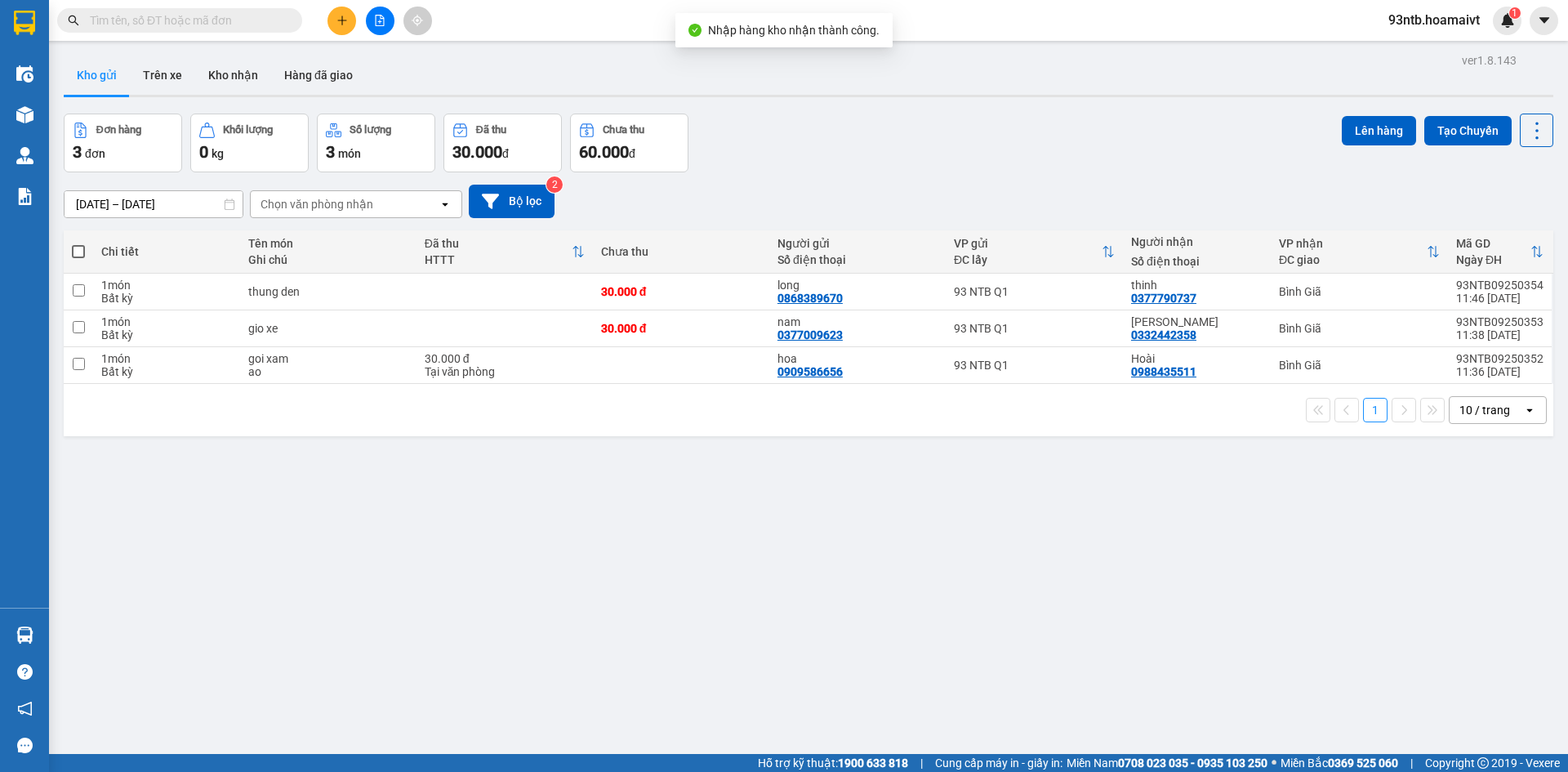
click at [159, 18] on input "text" at bounding box center [186, 21] width 193 height 18
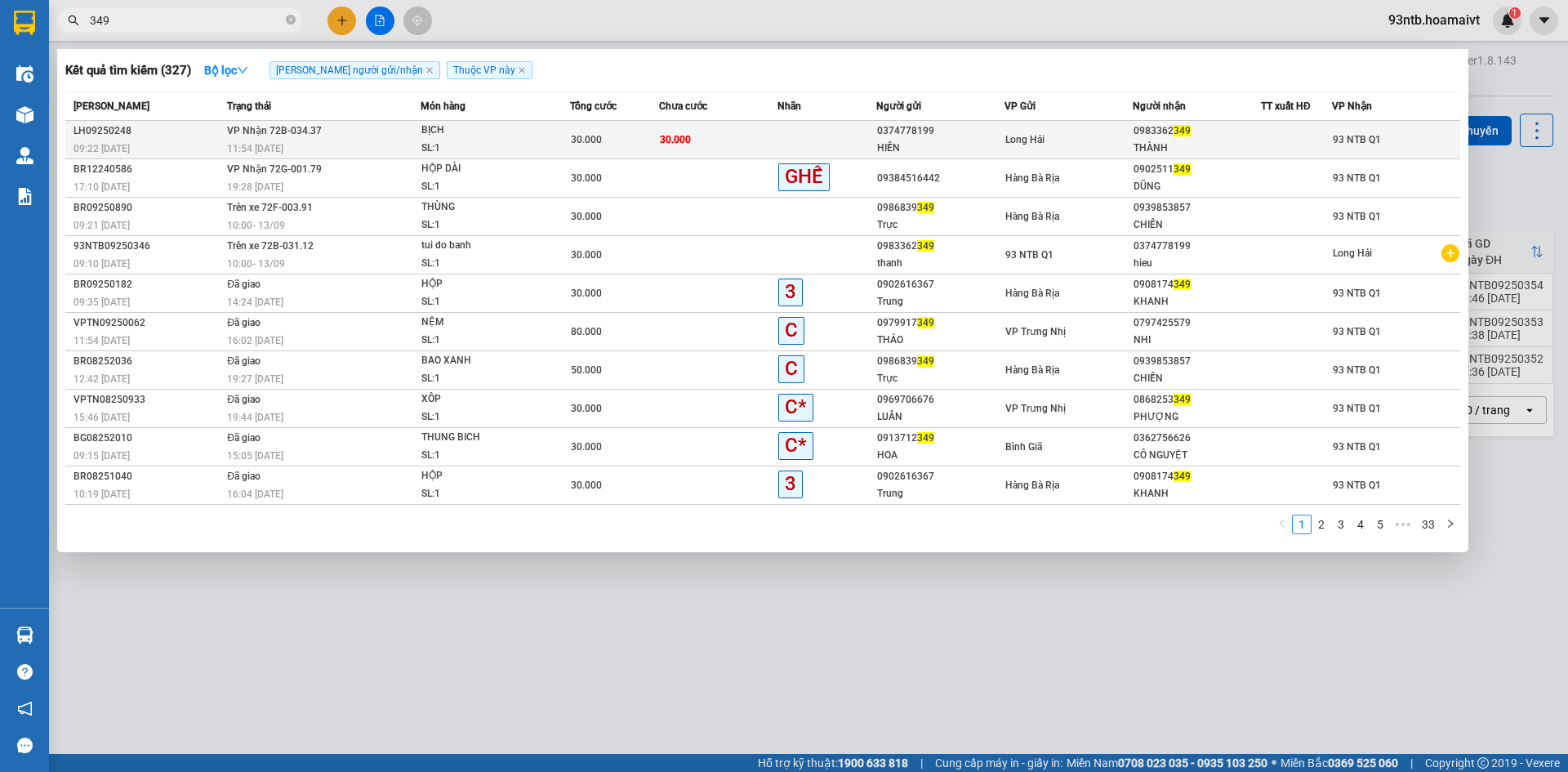
type input "349"
click at [778, 140] on td at bounding box center [827, 140] width 99 height 38
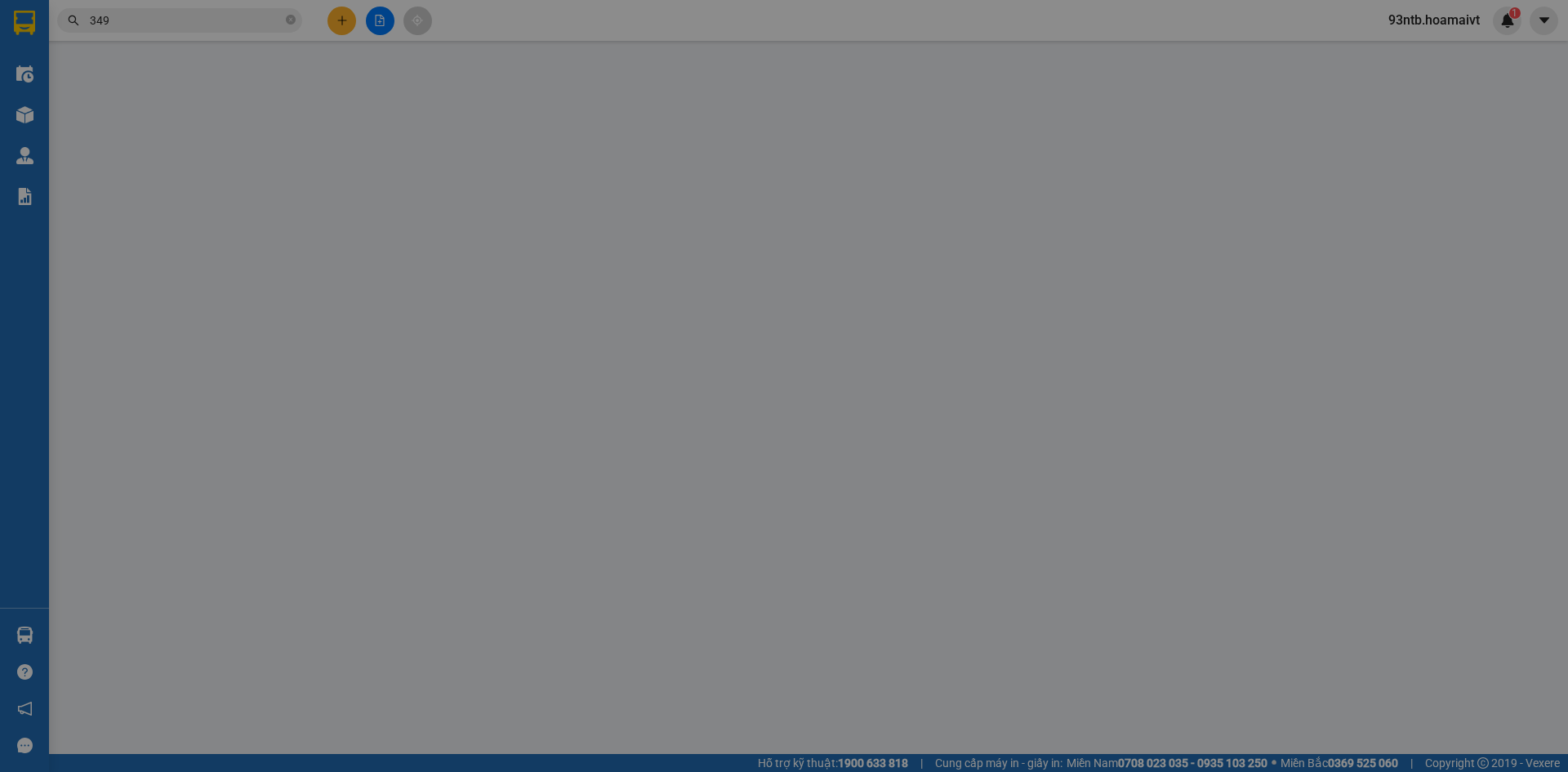
type input "0374778199"
type input "HIẾN"
type input "077068002633"
type input "0983362349"
type input "THÀNH"
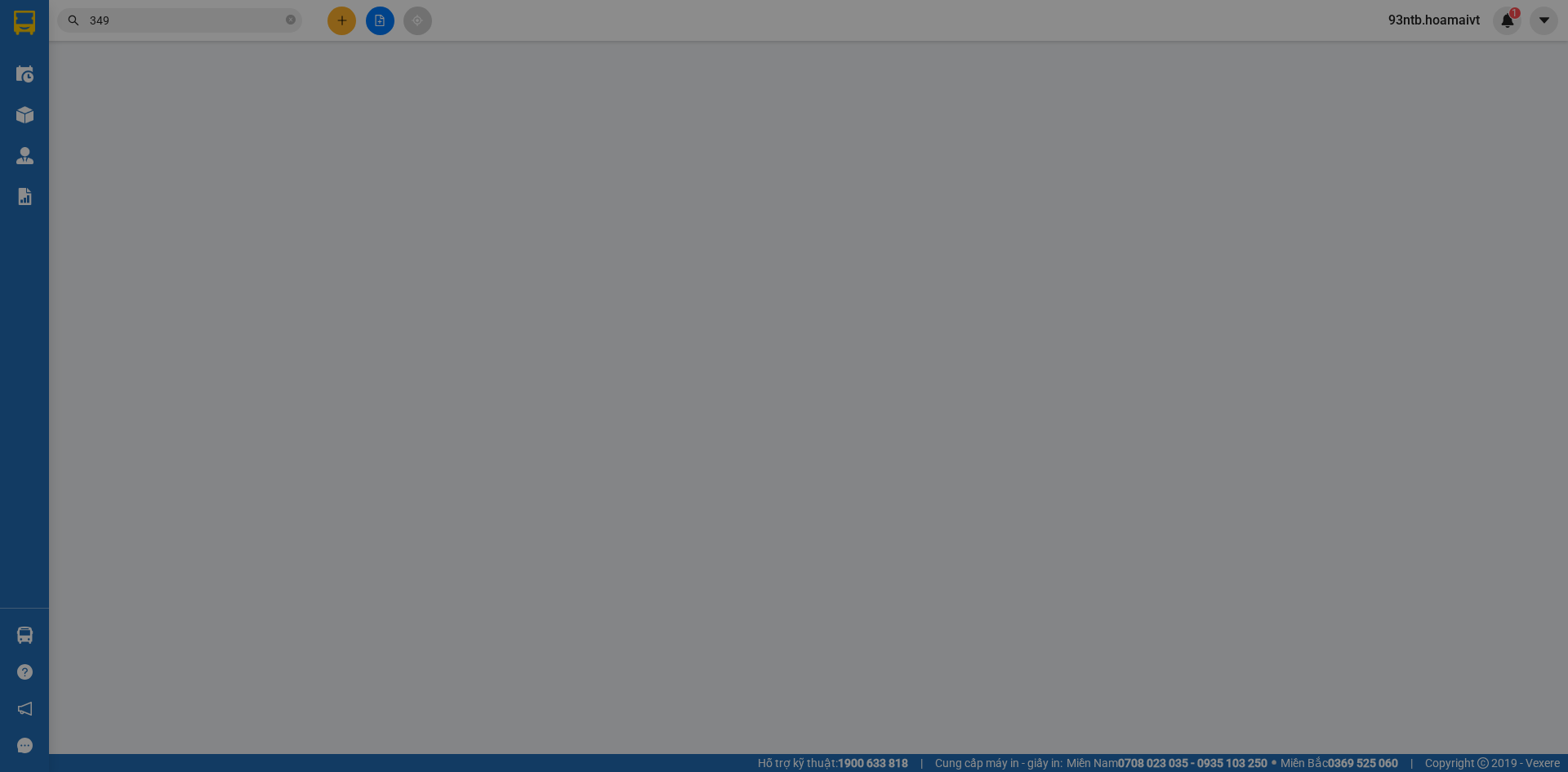
type input "30.000"
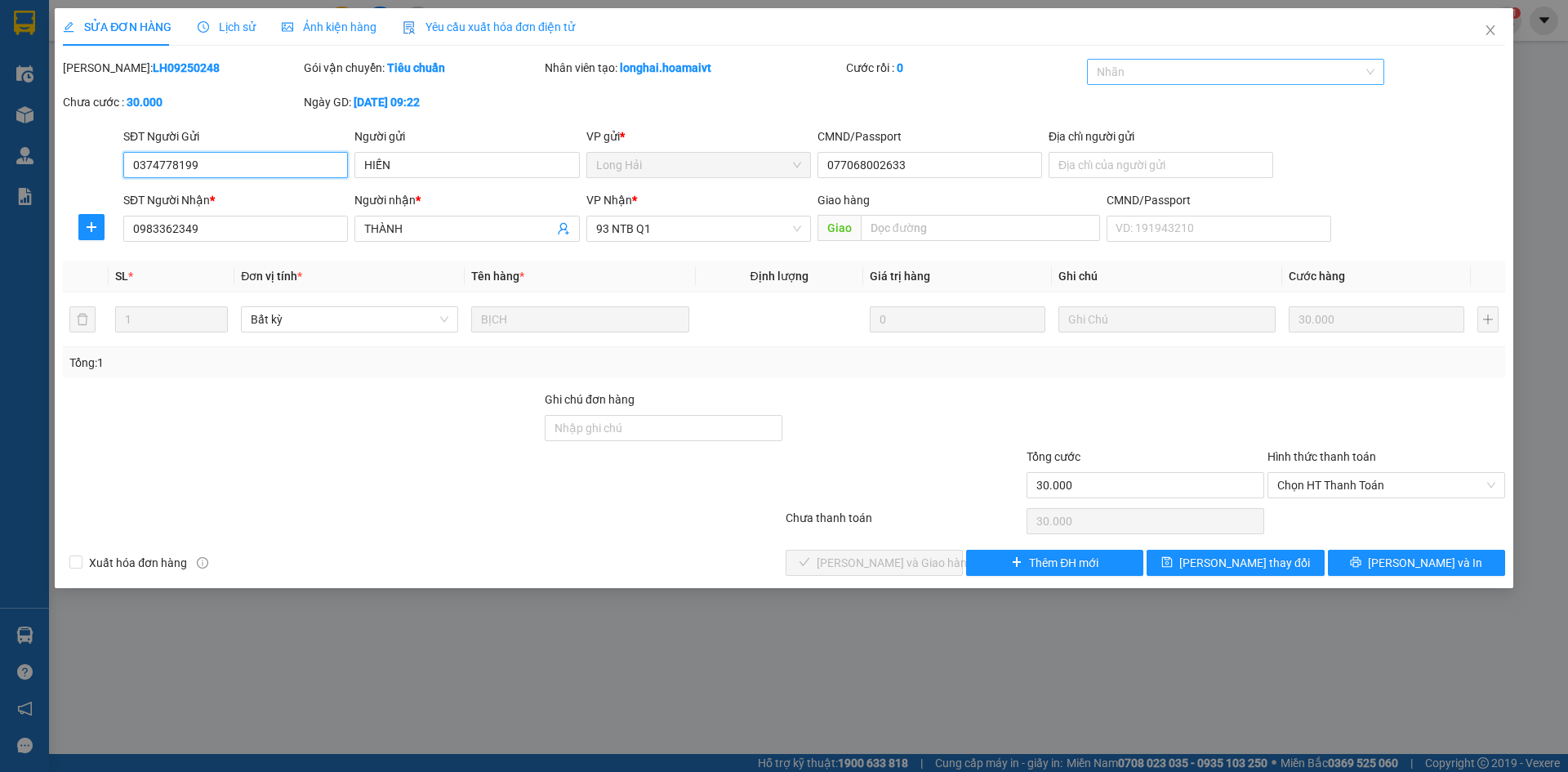
click at [1166, 74] on div at bounding box center [1227, 71] width 273 height 19
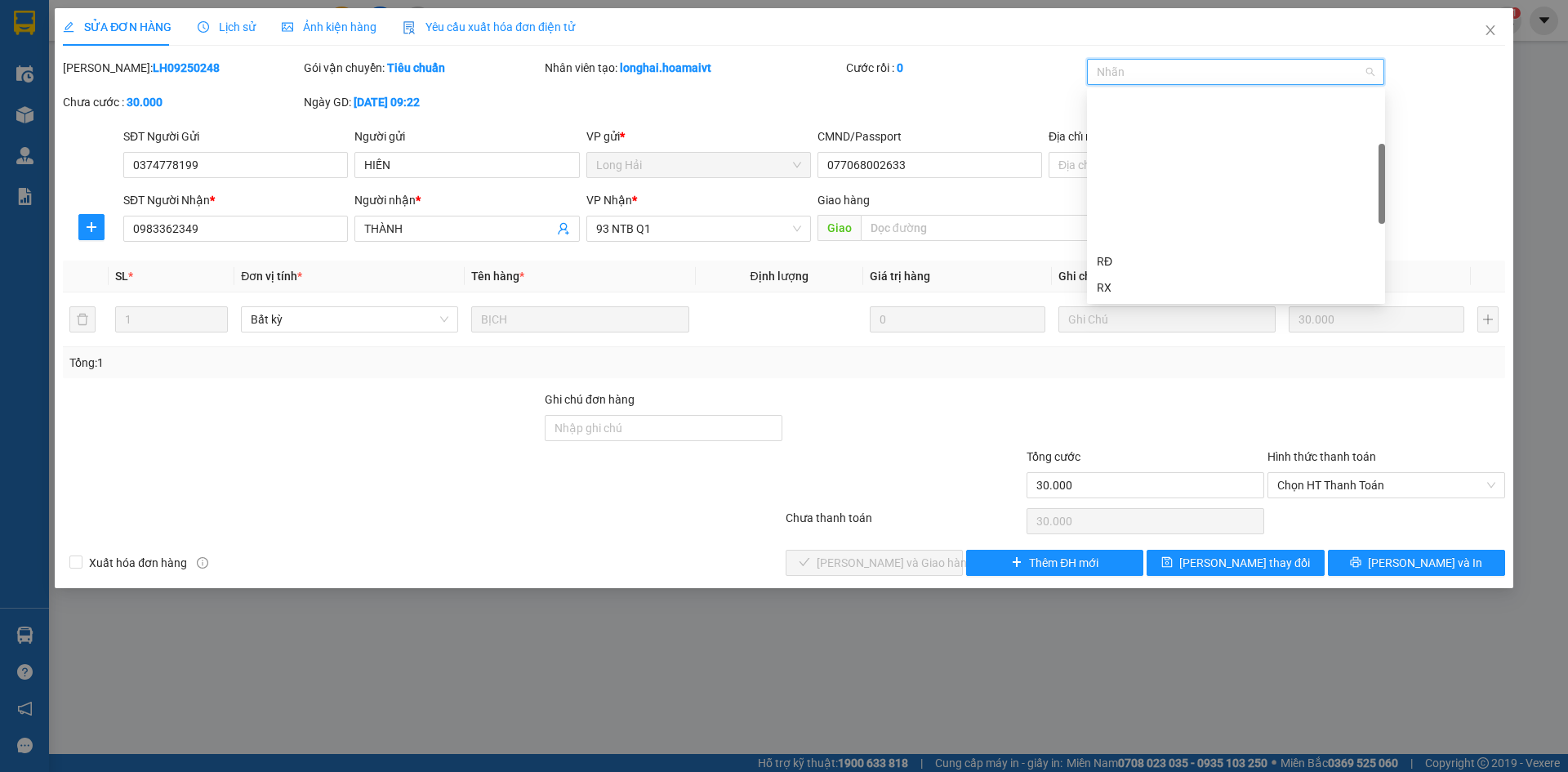
scroll to position [164, 0]
click at [1154, 259] on div "3" at bounding box center [1236, 255] width 278 height 18
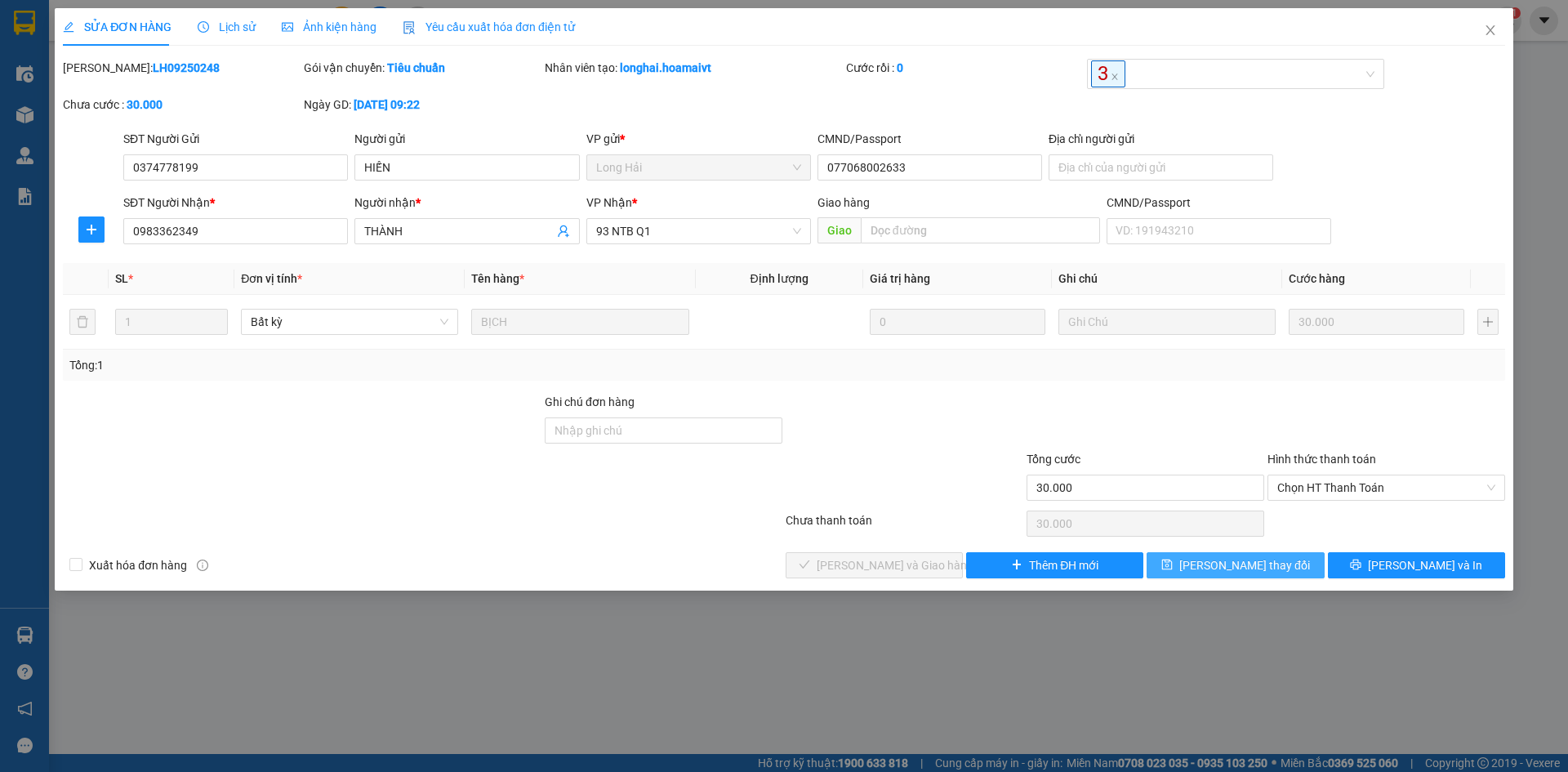
click at [1183, 556] on button "[PERSON_NAME] thay đổi" at bounding box center [1236, 565] width 177 height 26
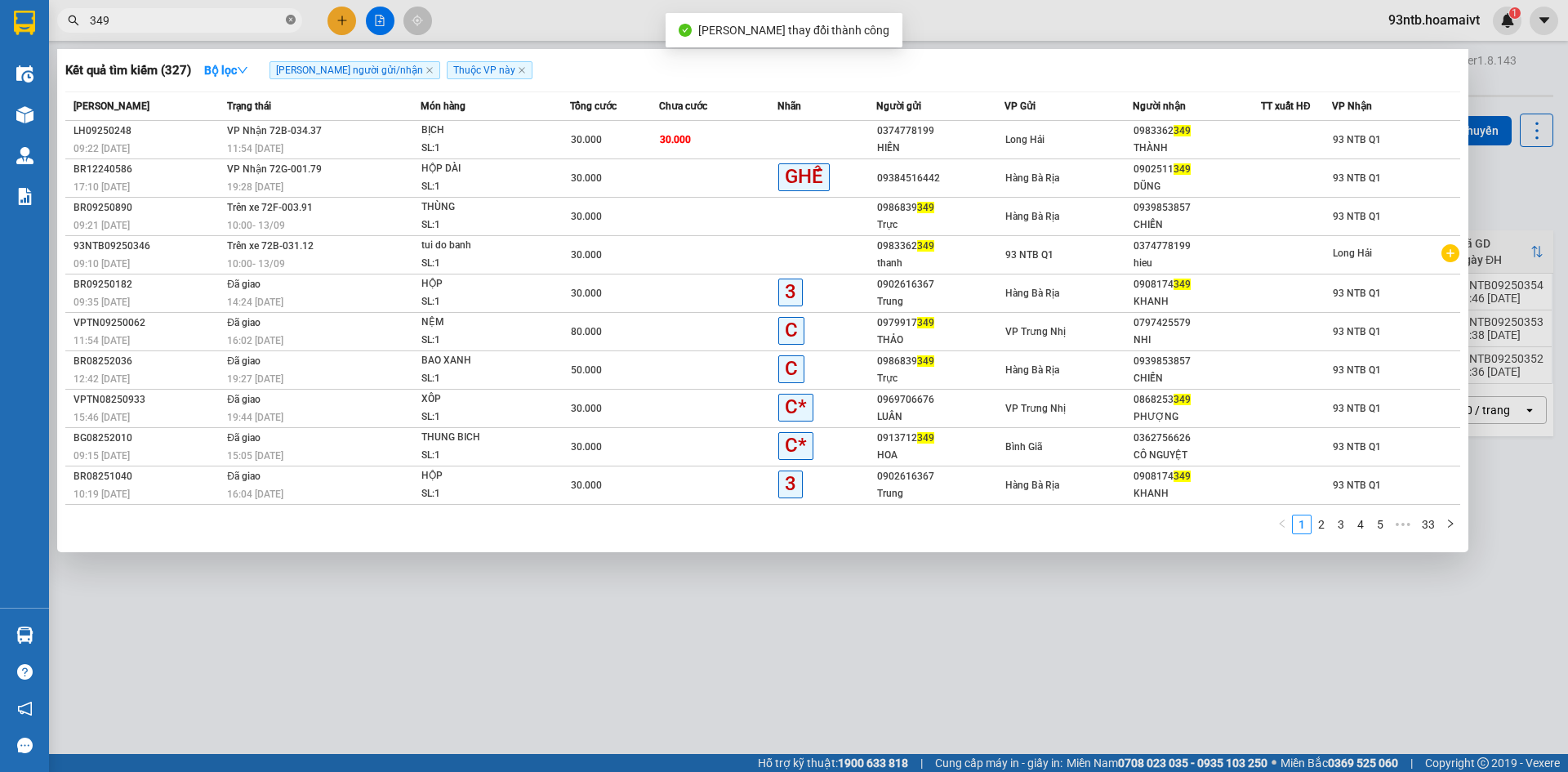
click at [288, 17] on icon "close-circle" at bounding box center [291, 20] width 10 height 10
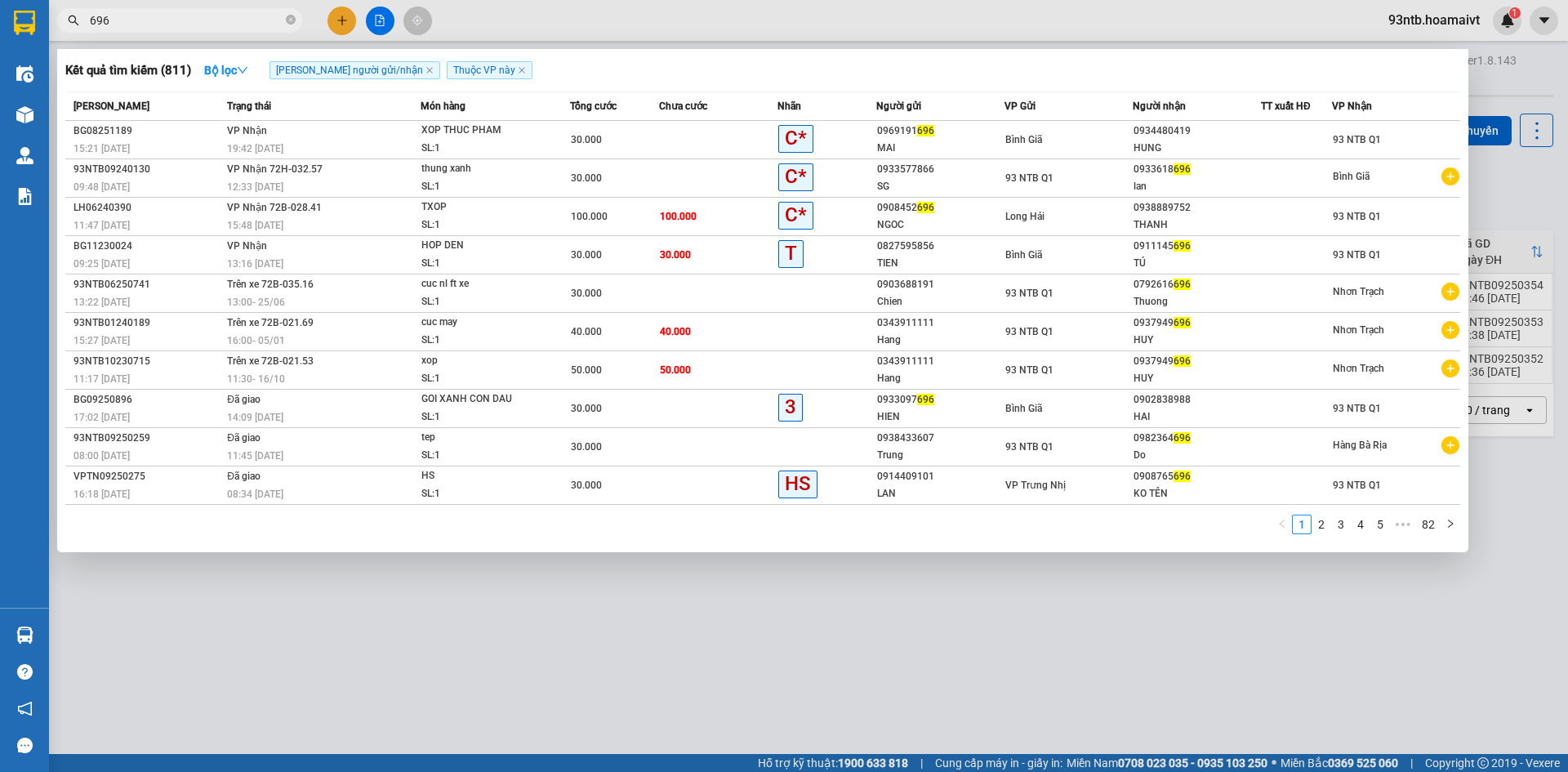
type input "696"
click at [292, 18] on icon "close-circle" at bounding box center [291, 20] width 10 height 10
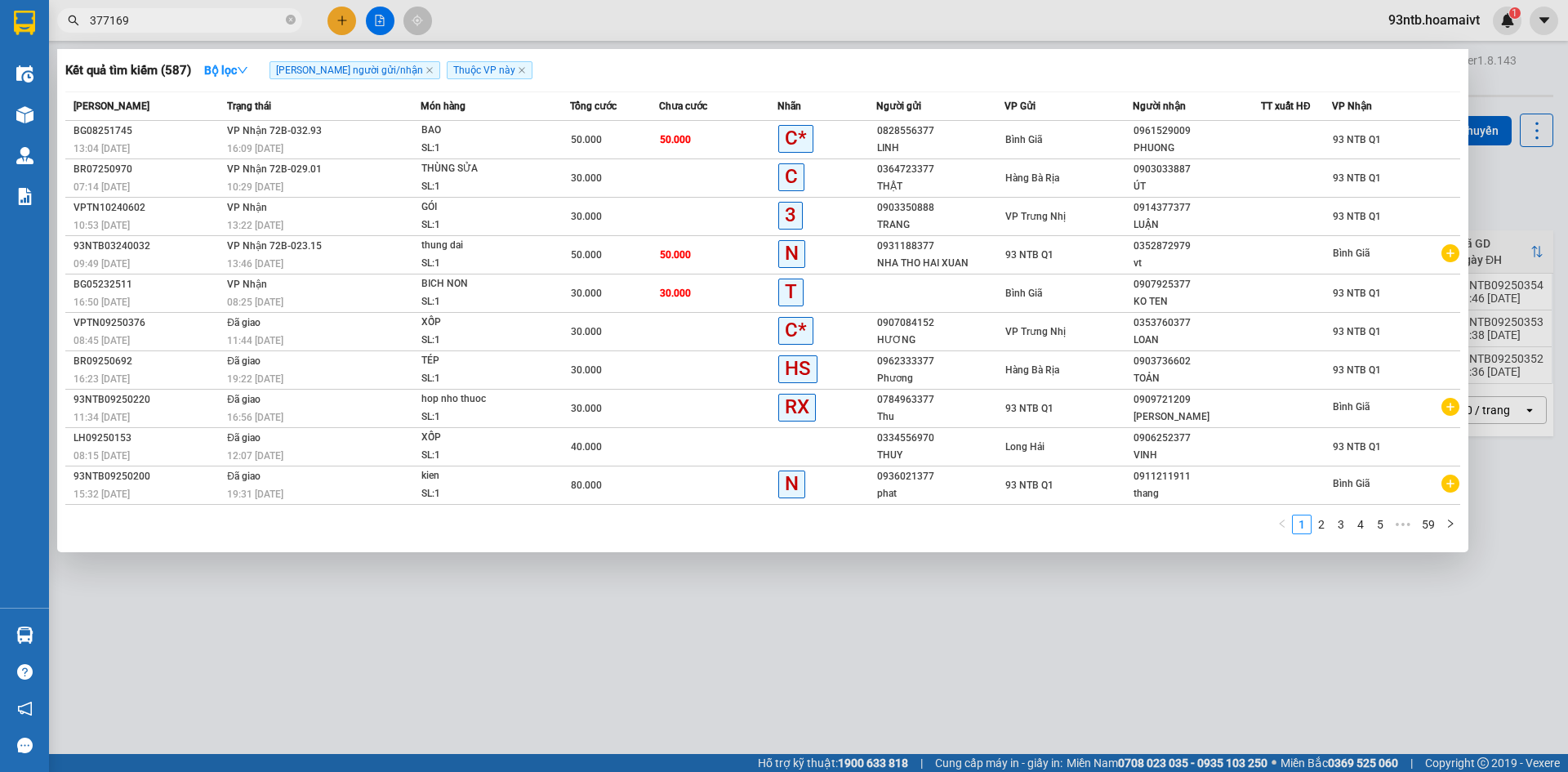
type input "3771696"
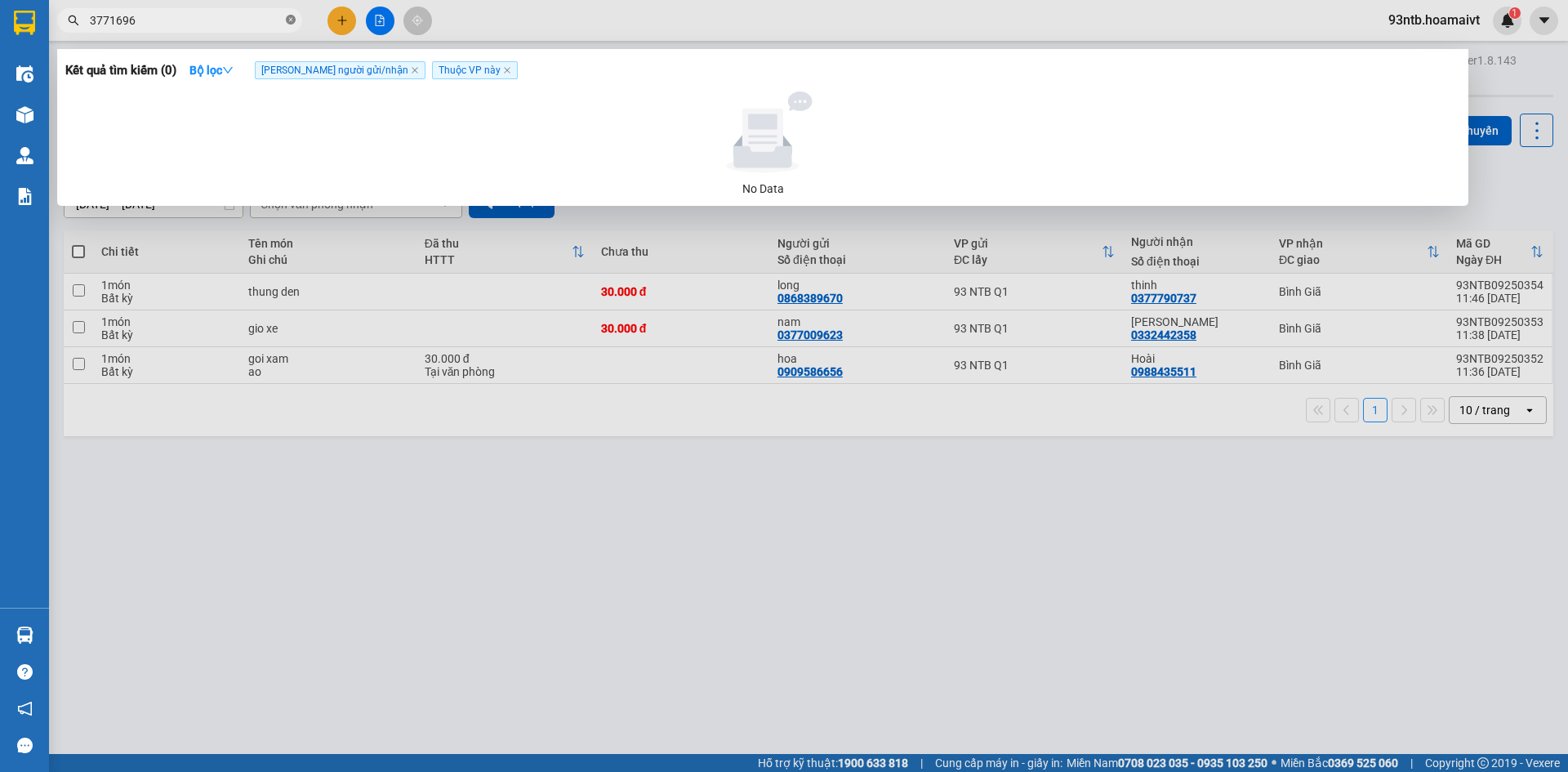
click at [292, 18] on icon "close-circle" at bounding box center [291, 20] width 10 height 10
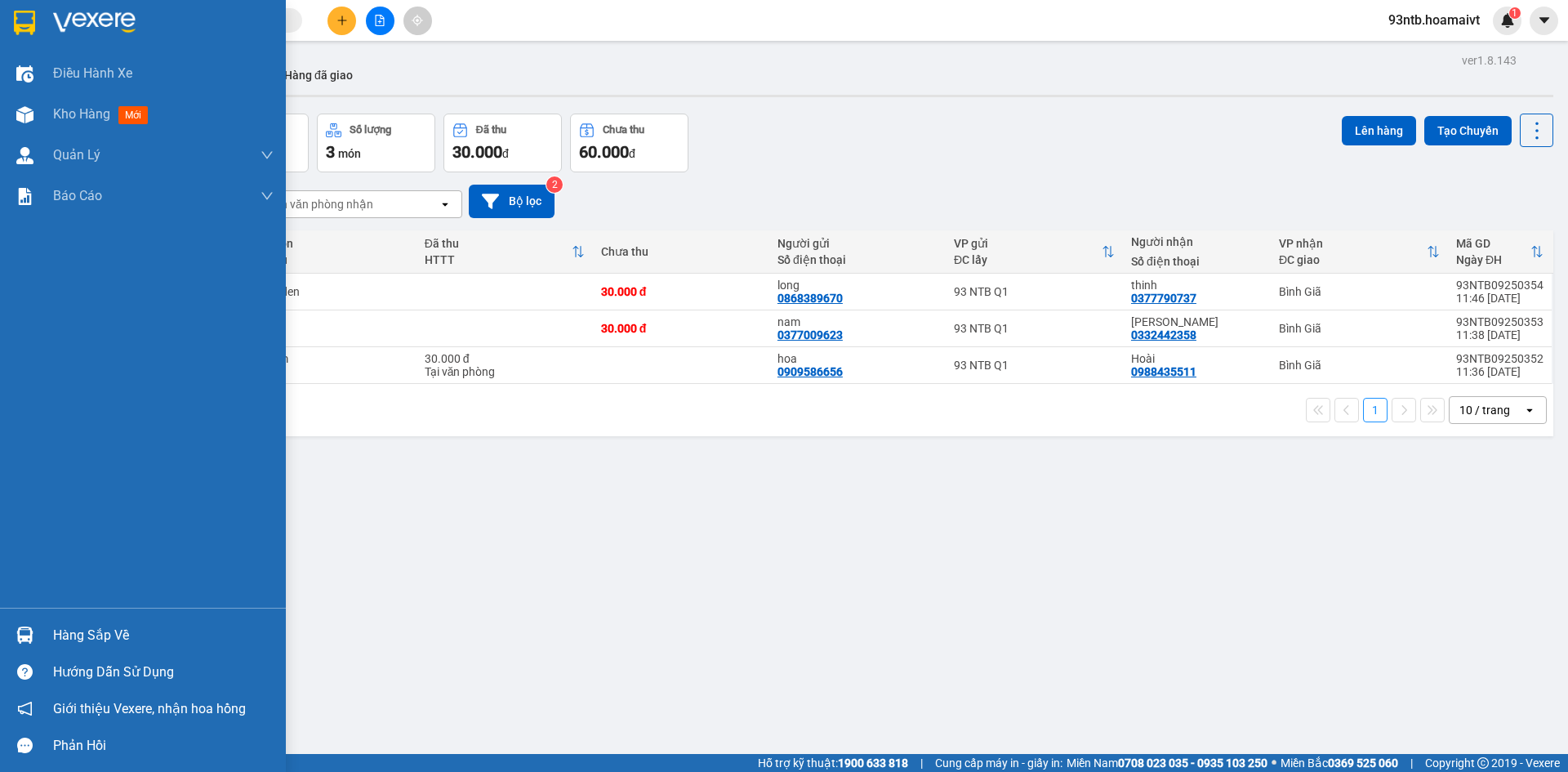
click at [23, 635] on img at bounding box center [25, 635] width 18 height 18
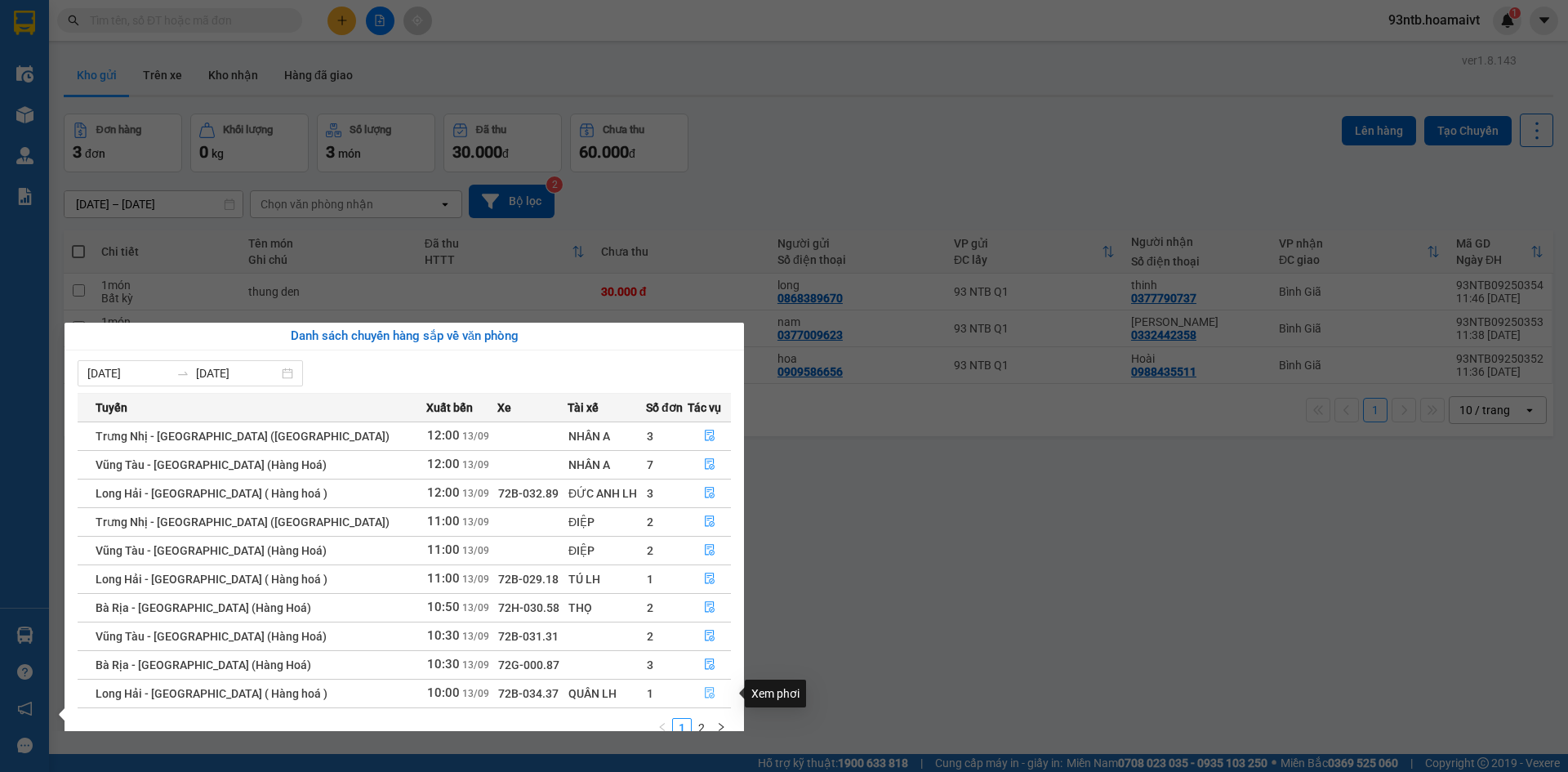
click at [705, 693] on icon "file-done" at bounding box center [710, 693] width 12 height 12
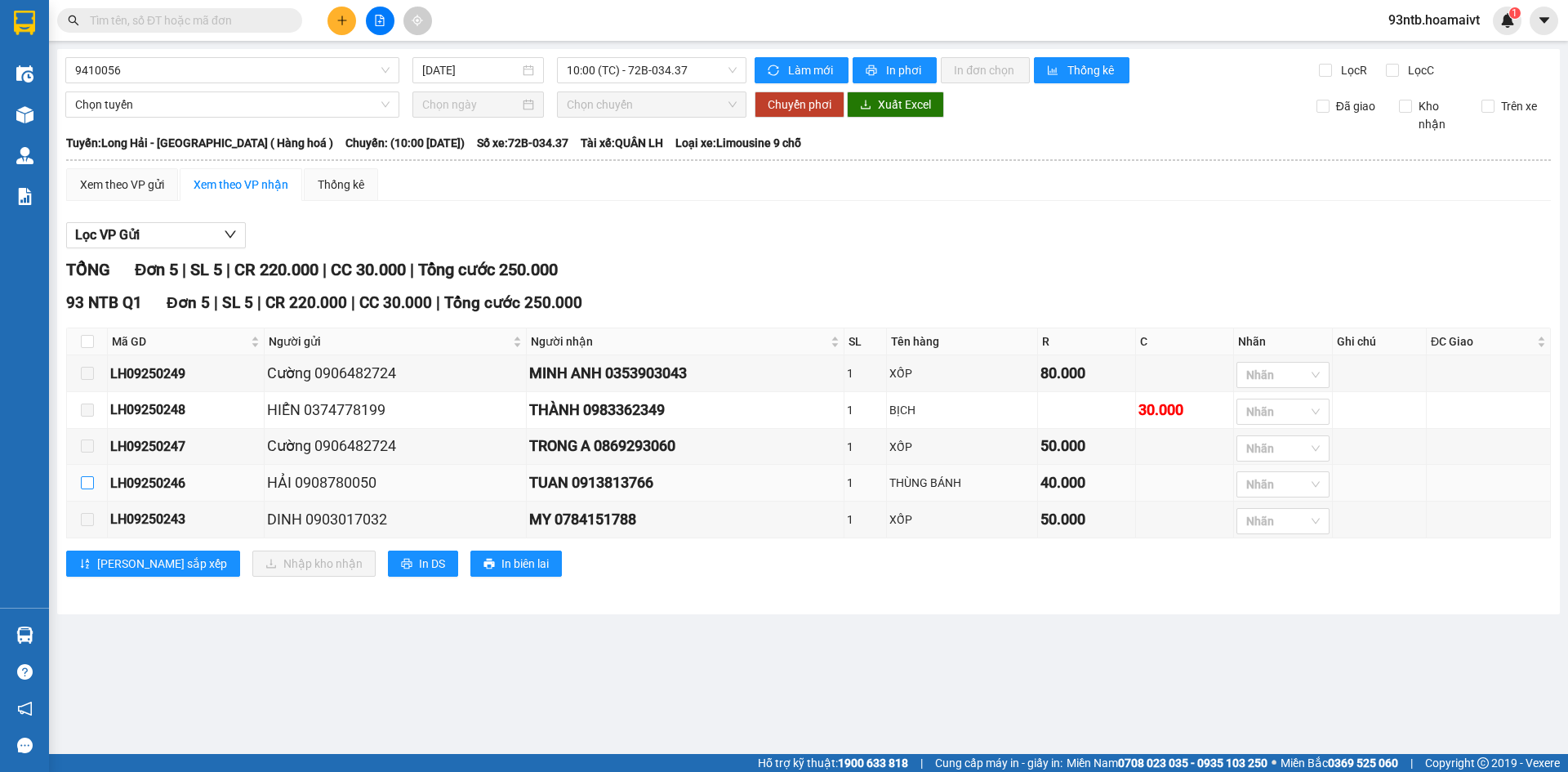
click at [87, 485] on input "checkbox" at bounding box center [88, 483] width 13 height 13
checkbox input "true"
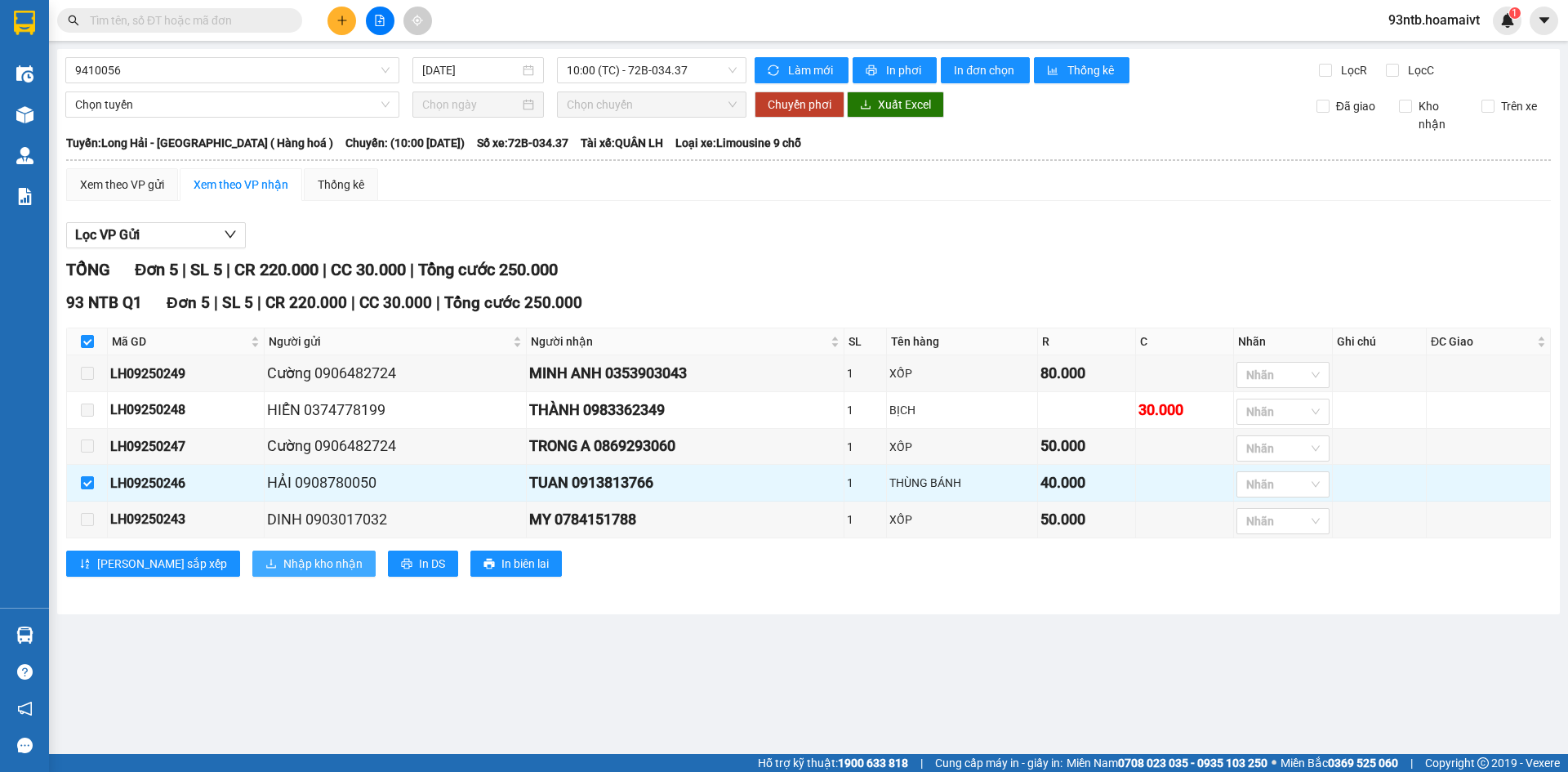
click at [283, 566] on span "Nhập kho nhận" at bounding box center [322, 564] width 79 height 18
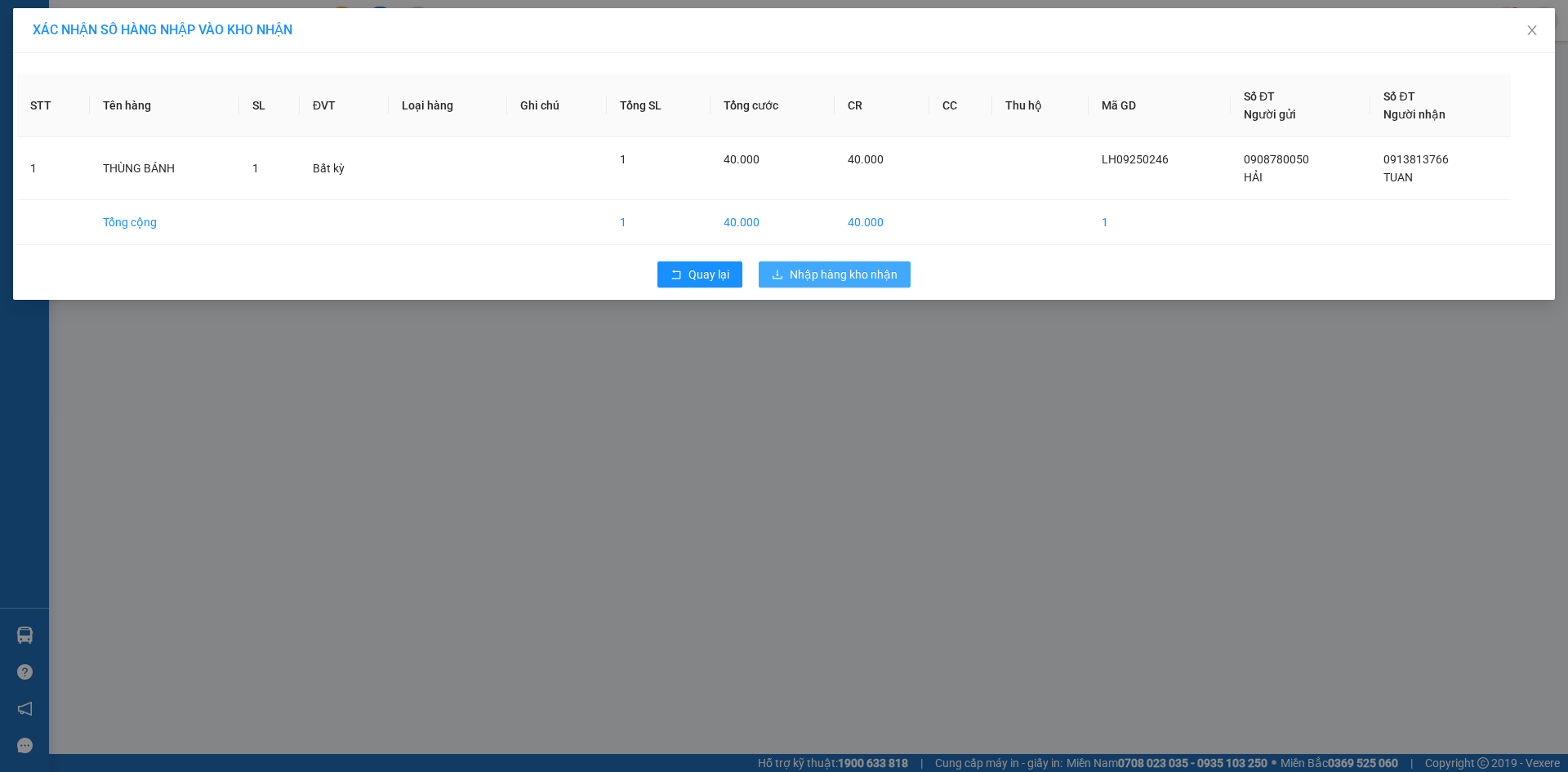
click at [839, 263] on button "Nhập hàng kho nhận" at bounding box center [835, 274] width 152 height 26
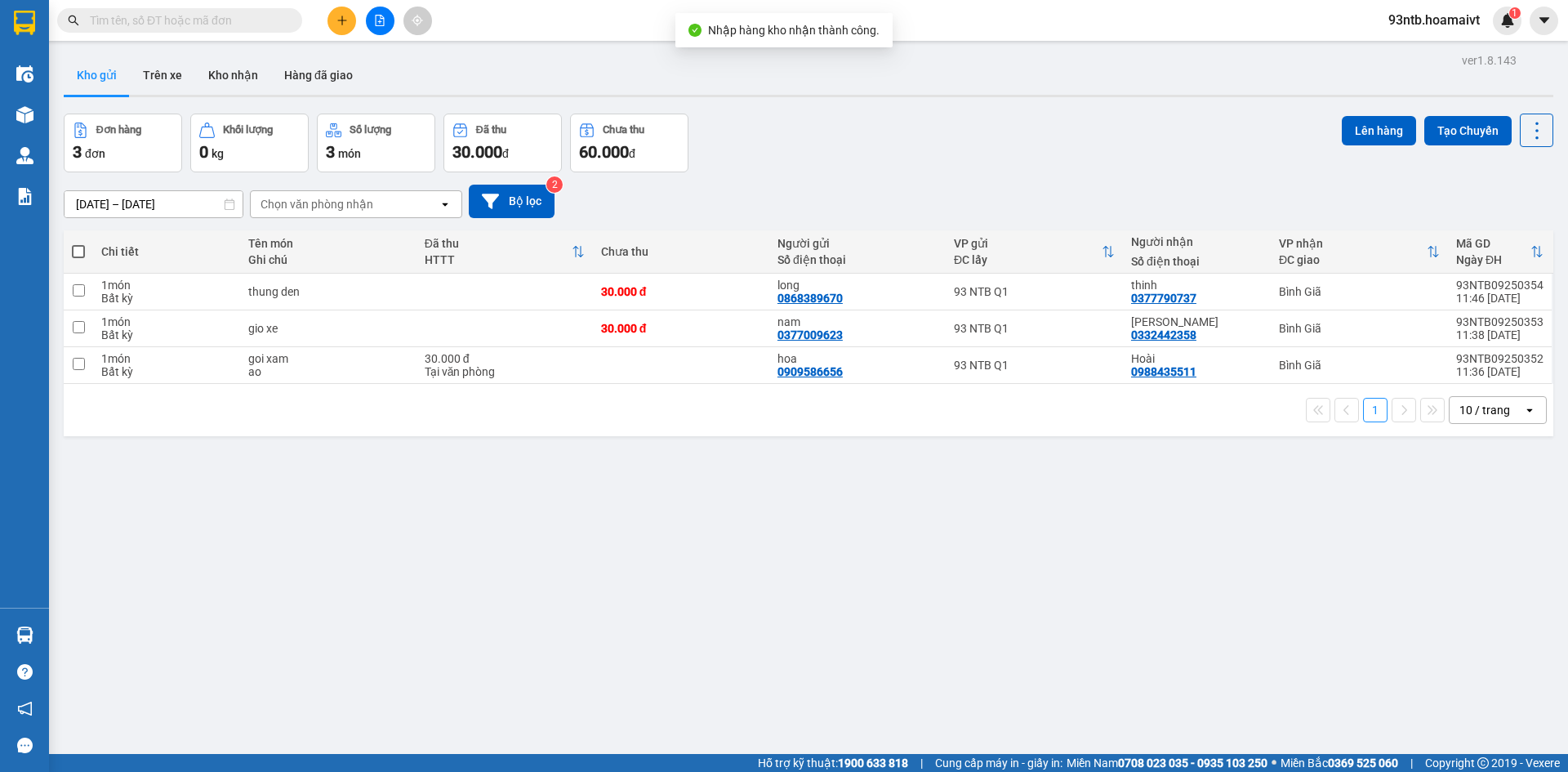
click at [212, 19] on input "text" at bounding box center [186, 21] width 193 height 18
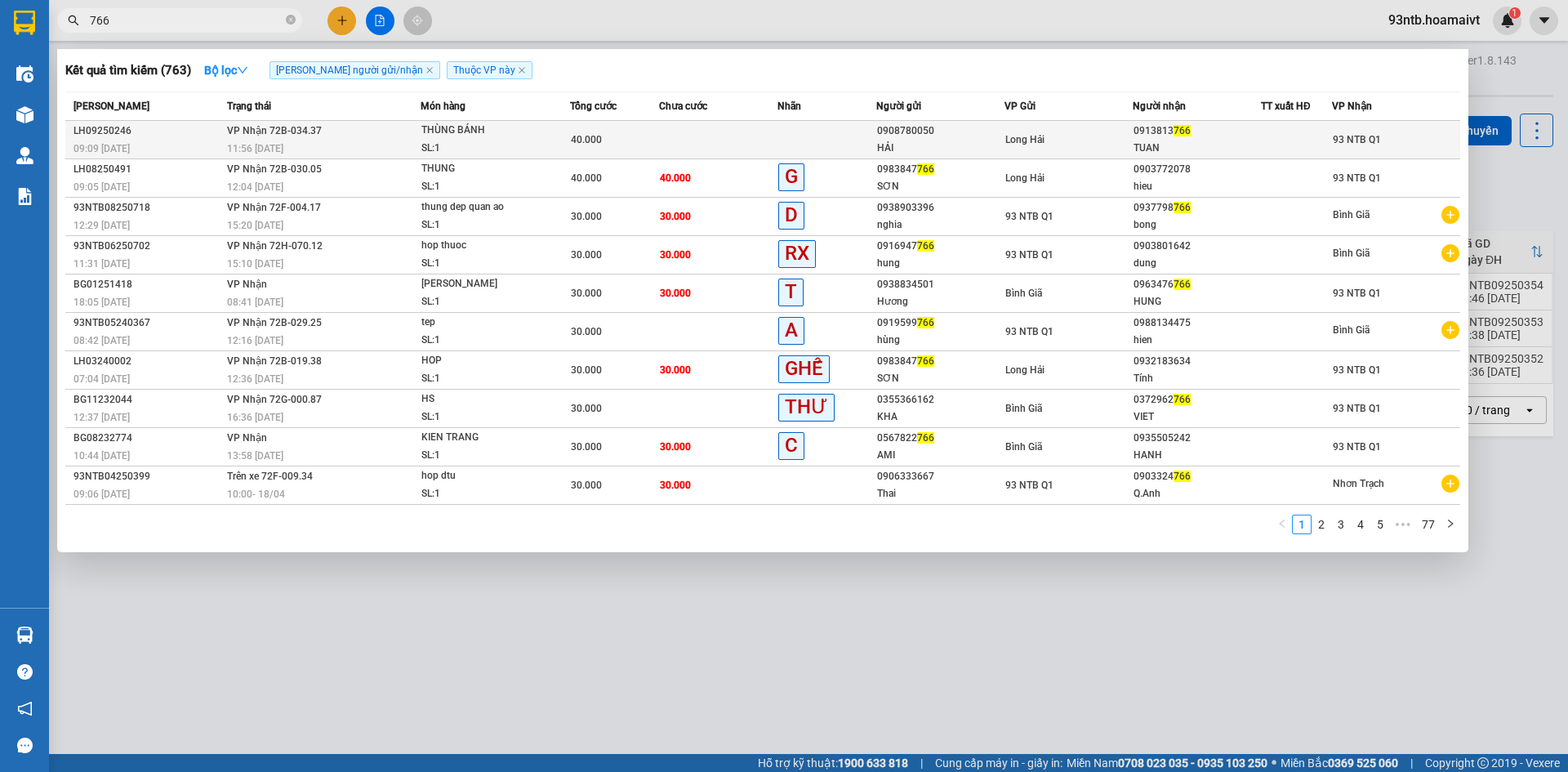
type input "766"
click at [690, 137] on td at bounding box center [718, 140] width 119 height 38
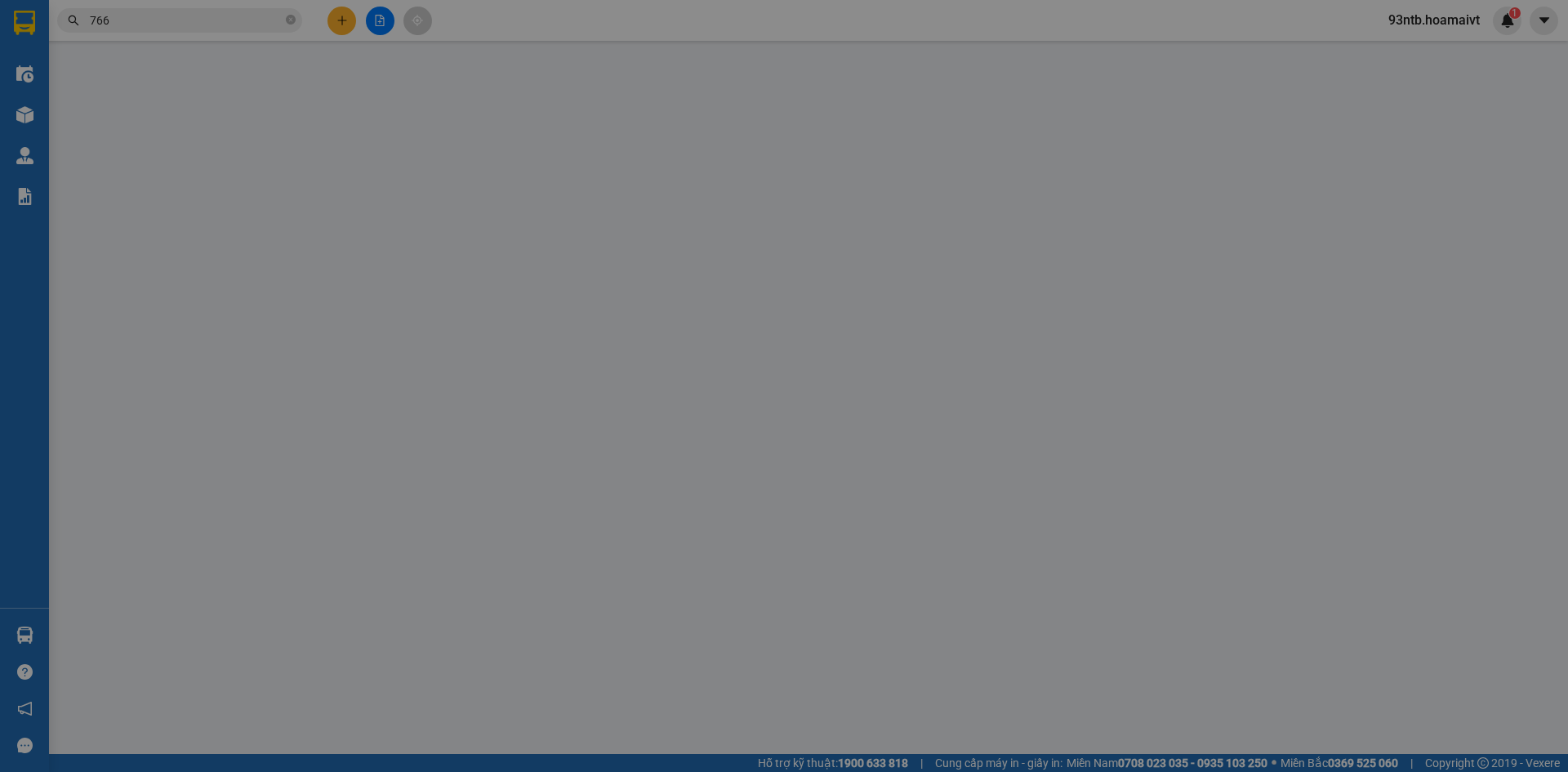
type input "0908780050"
type input "HẢI"
type input "0913813766"
type input "TUAN"
type input "40.000"
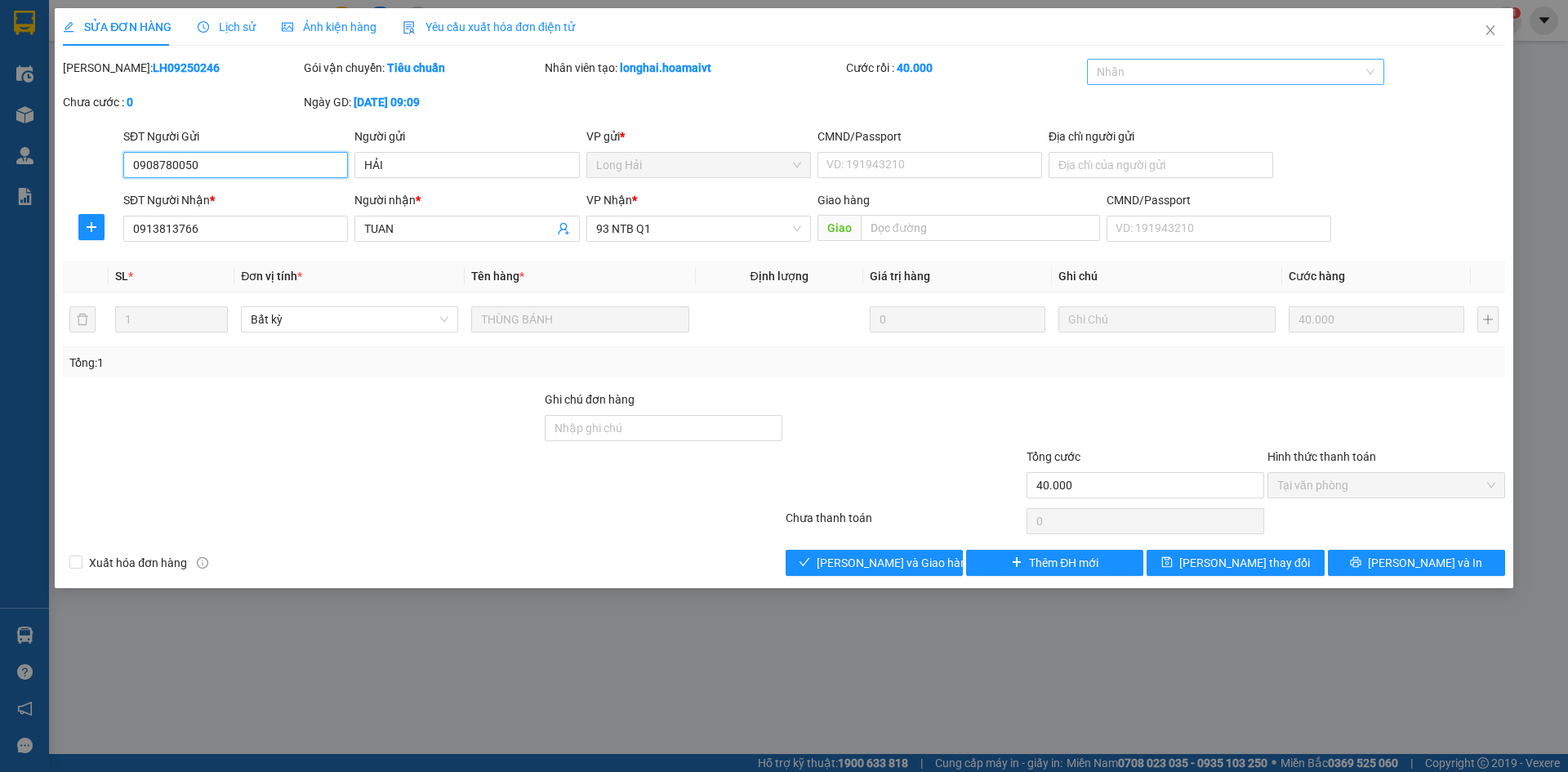
click at [1151, 73] on div at bounding box center [1227, 71] width 273 height 19
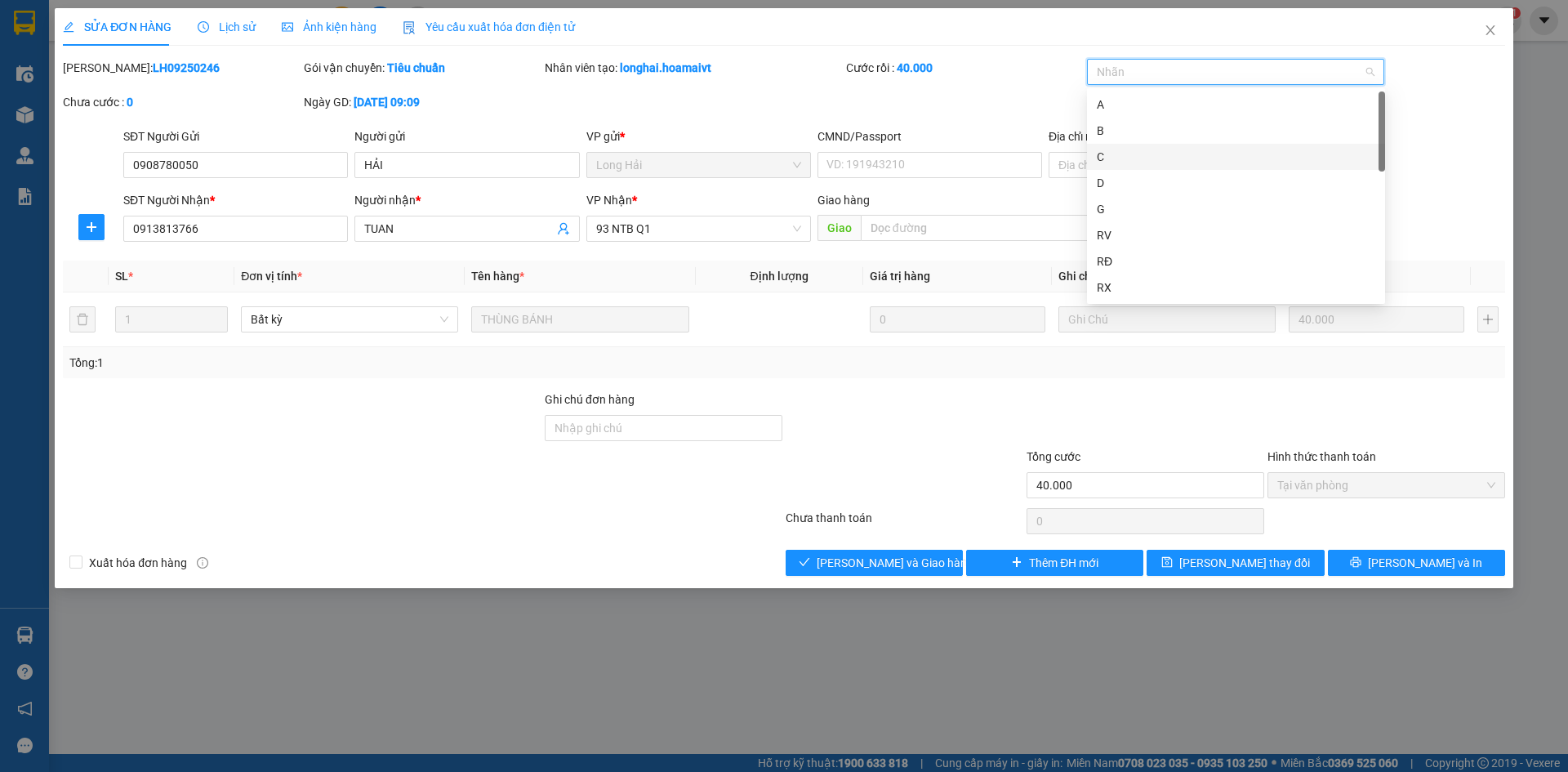
click at [1145, 156] on div "C" at bounding box center [1236, 157] width 278 height 18
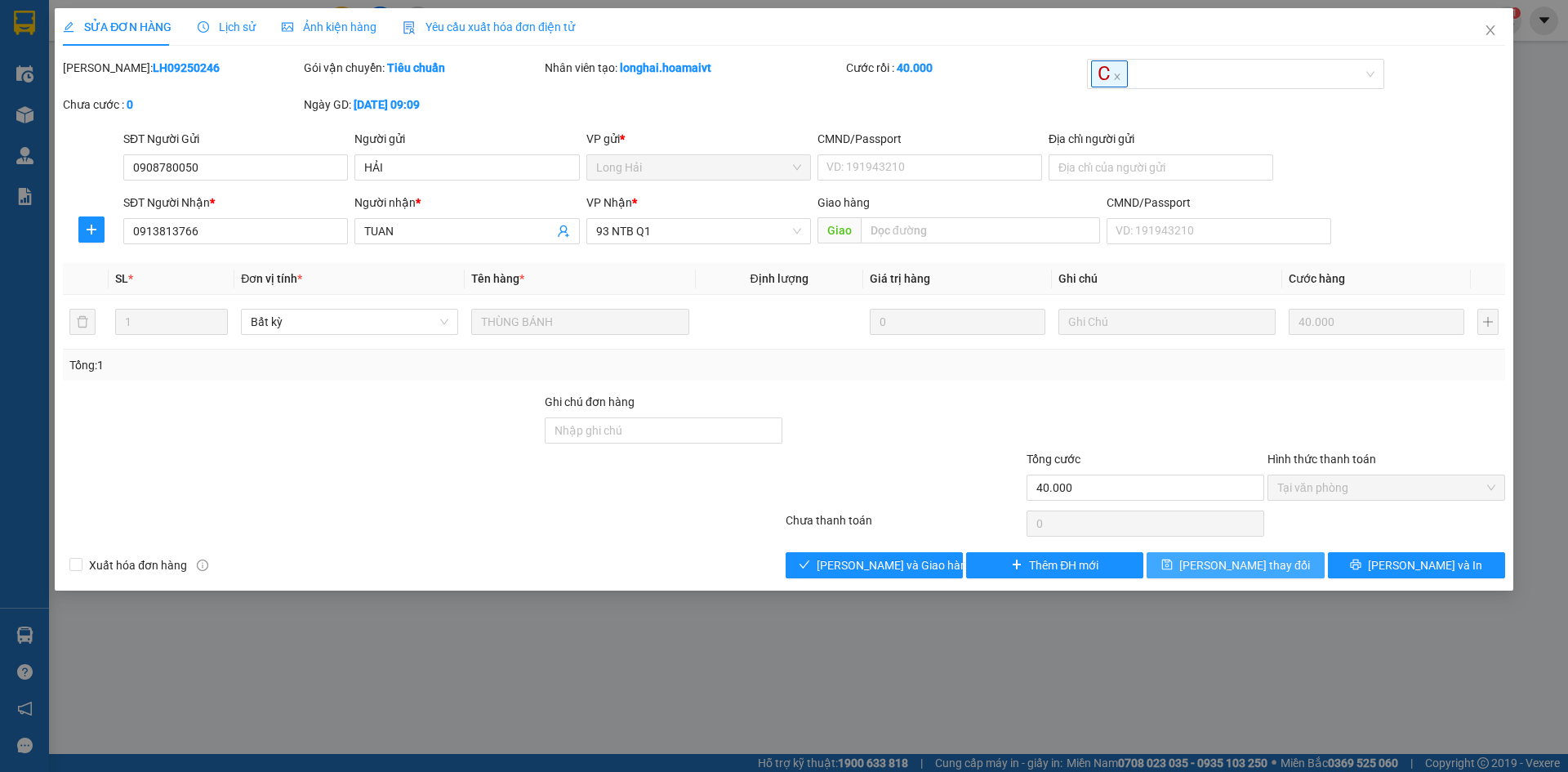
click at [1185, 566] on button "[PERSON_NAME] thay đổi" at bounding box center [1236, 565] width 177 height 26
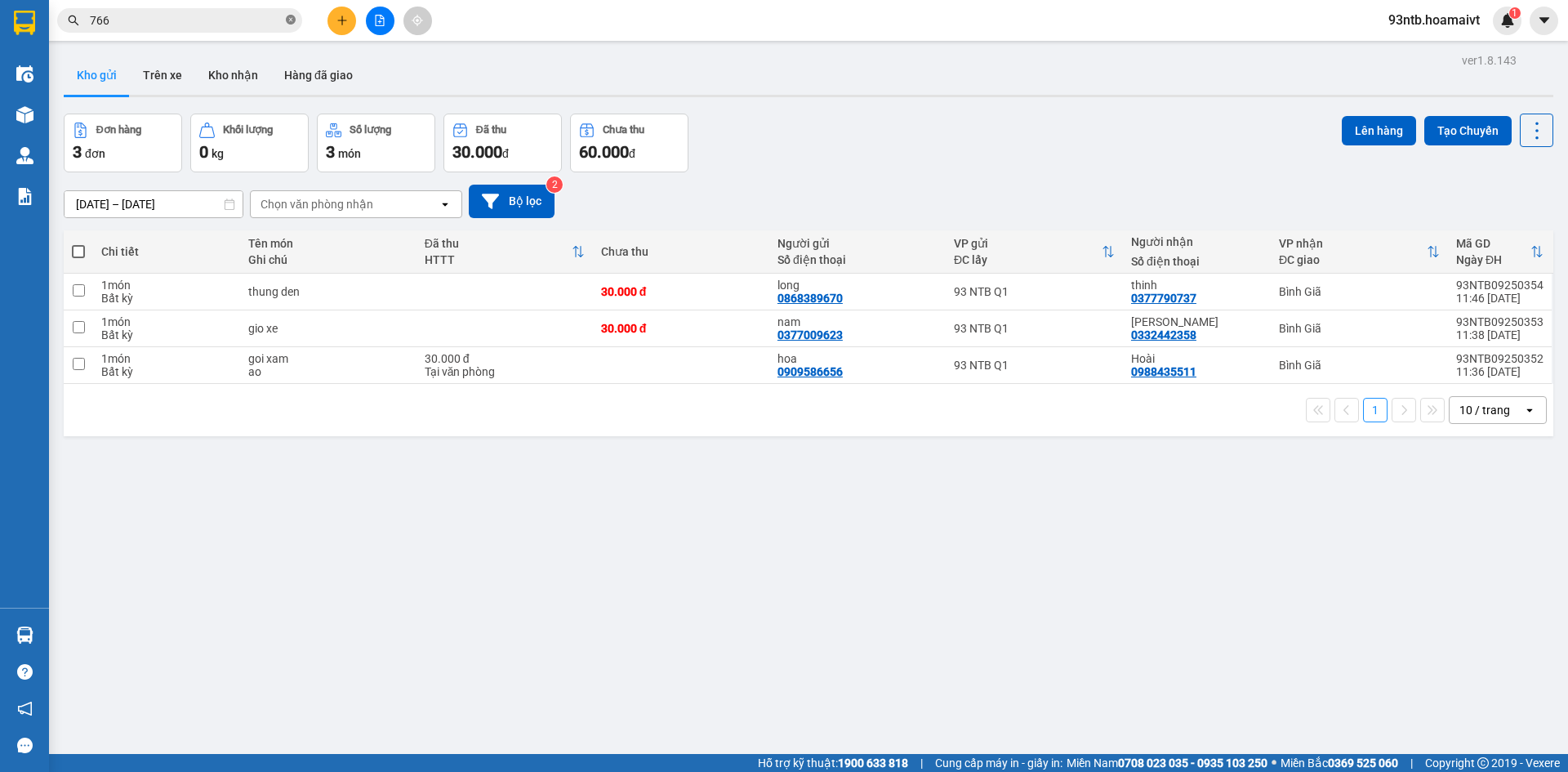
click at [288, 18] on icon "close-circle" at bounding box center [291, 20] width 10 height 10
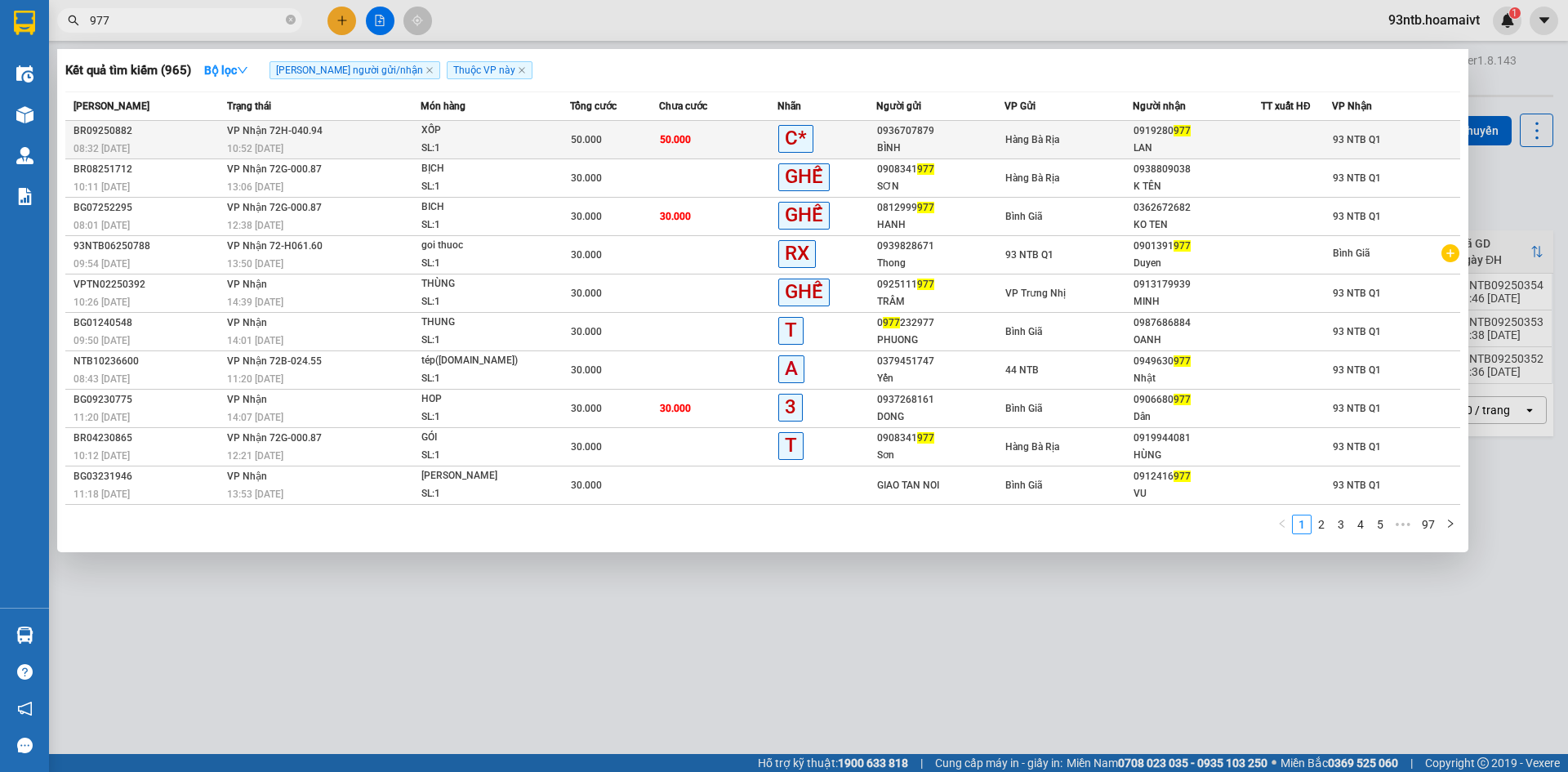
type input "977"
click at [711, 135] on td "50.000" at bounding box center [718, 140] width 119 height 38
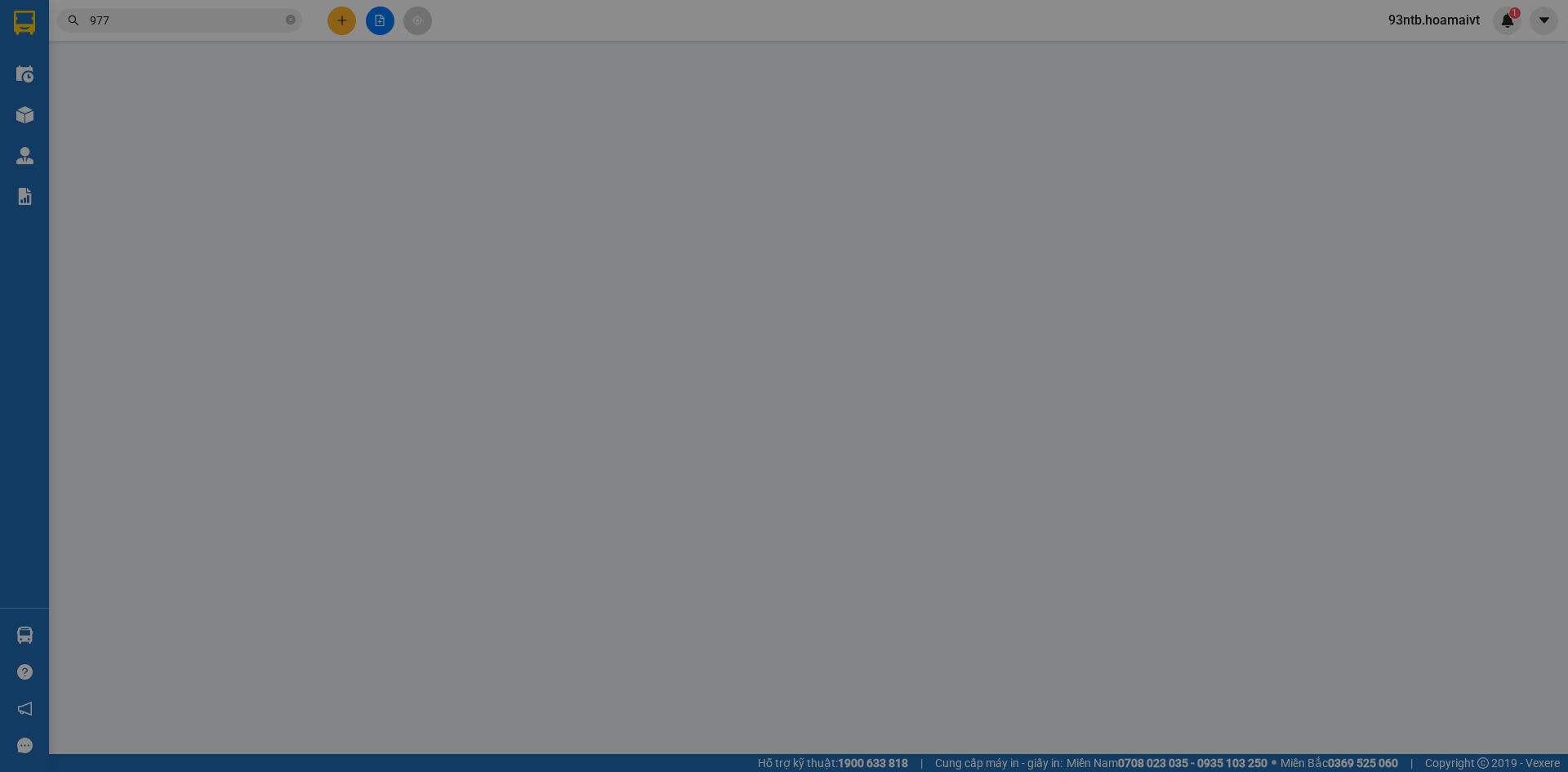
type input "0936707879"
type input "BÌNH"
type input "0919280977"
type input "LAN"
type input "50.000"
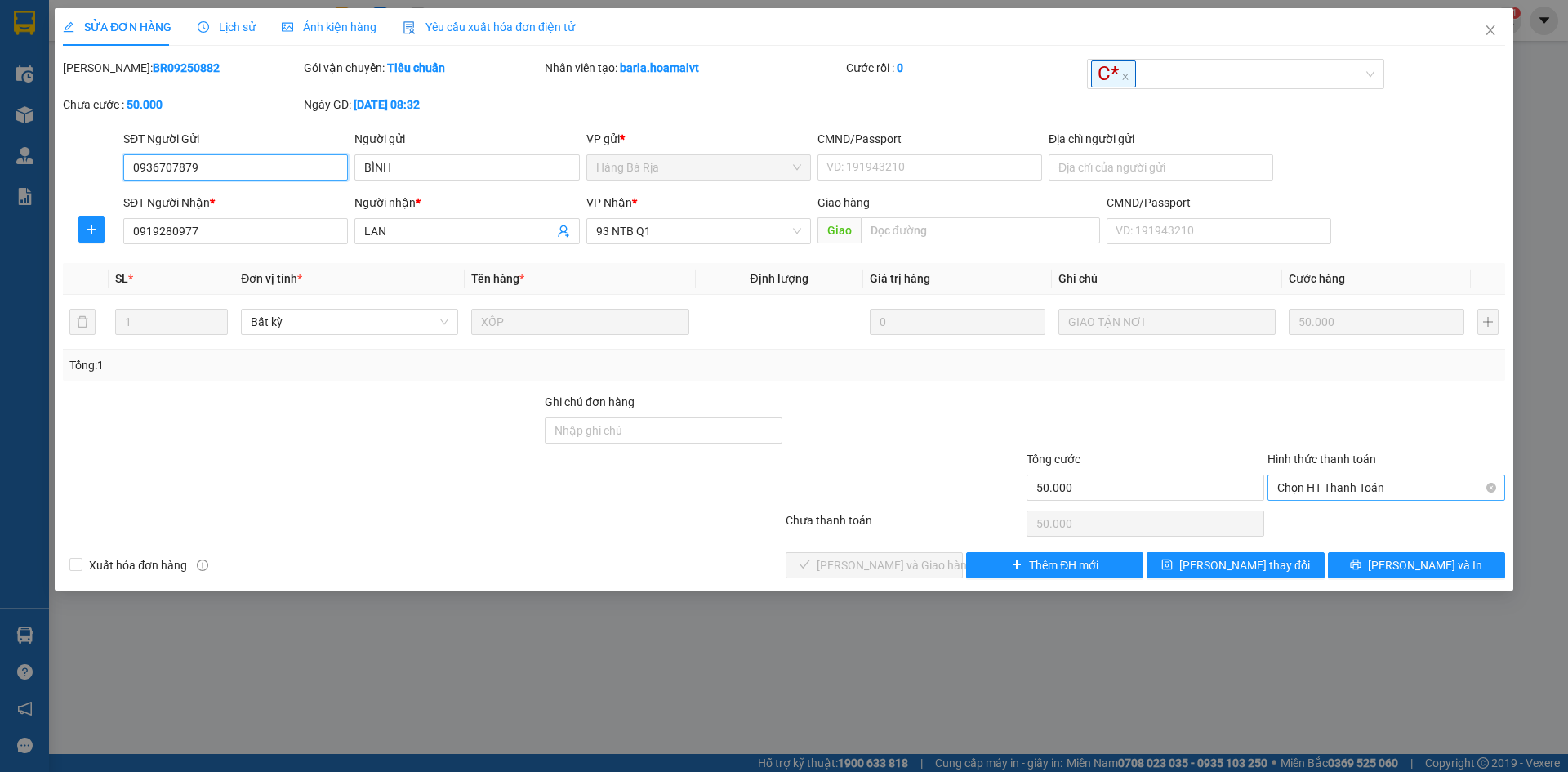
click at [1339, 482] on span "Chọn HT Thanh Toán" at bounding box center [1386, 487] width 218 height 24
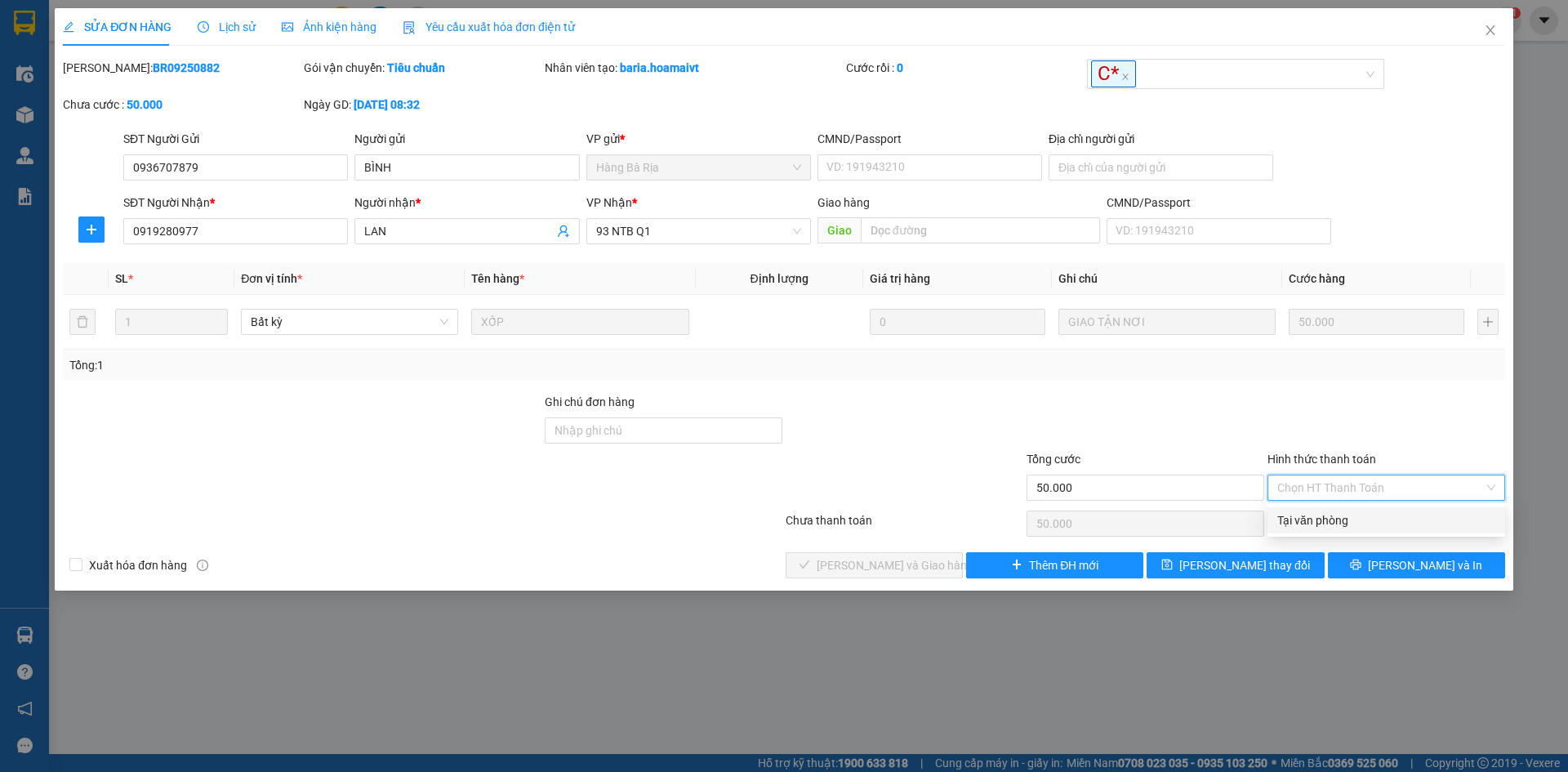
click at [1304, 518] on div "Tại văn phòng" at bounding box center [1386, 521] width 218 height 18
type input "0"
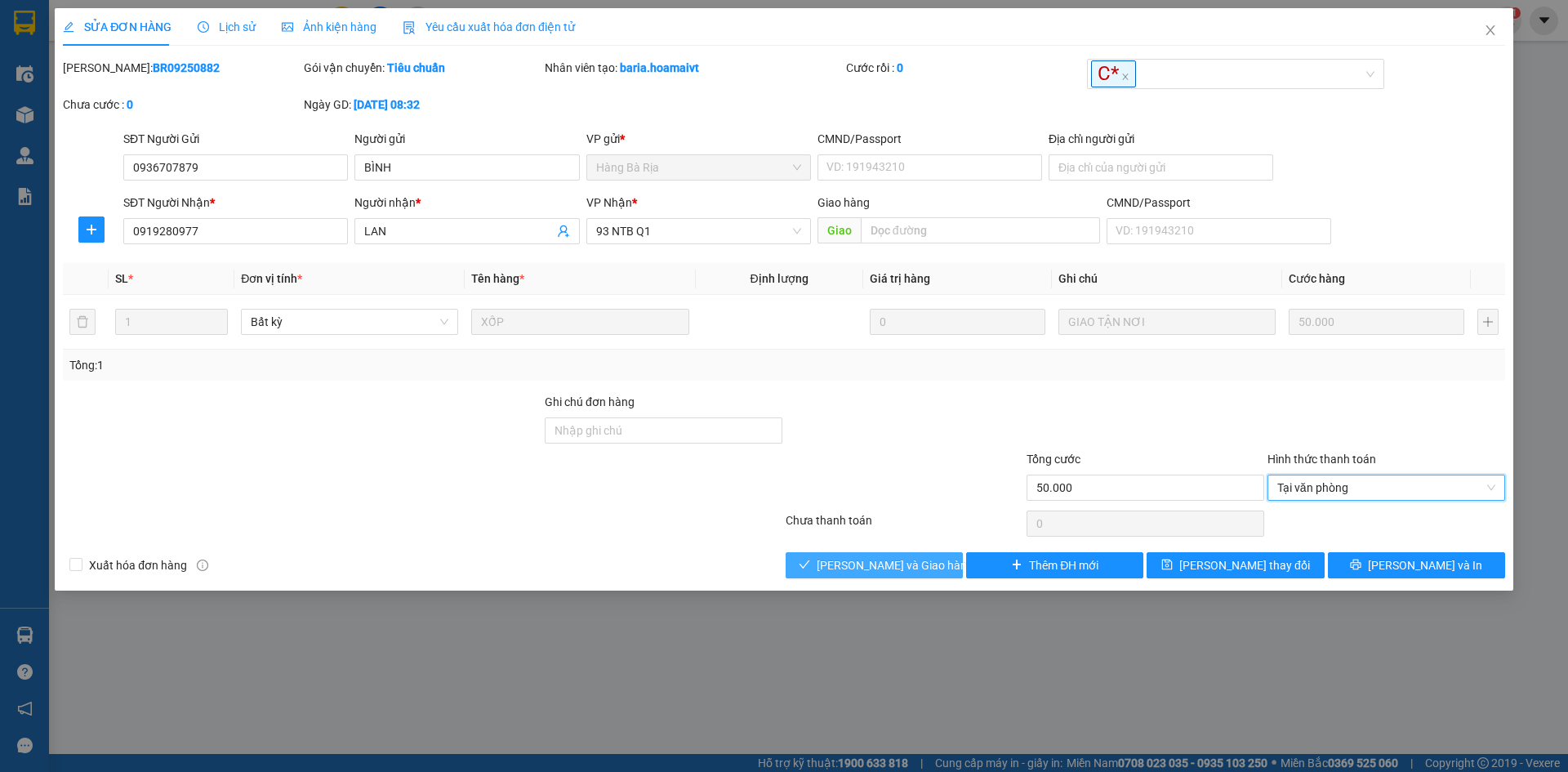
click at [835, 565] on button "[PERSON_NAME] và Giao hàng" at bounding box center [874, 565] width 177 height 26
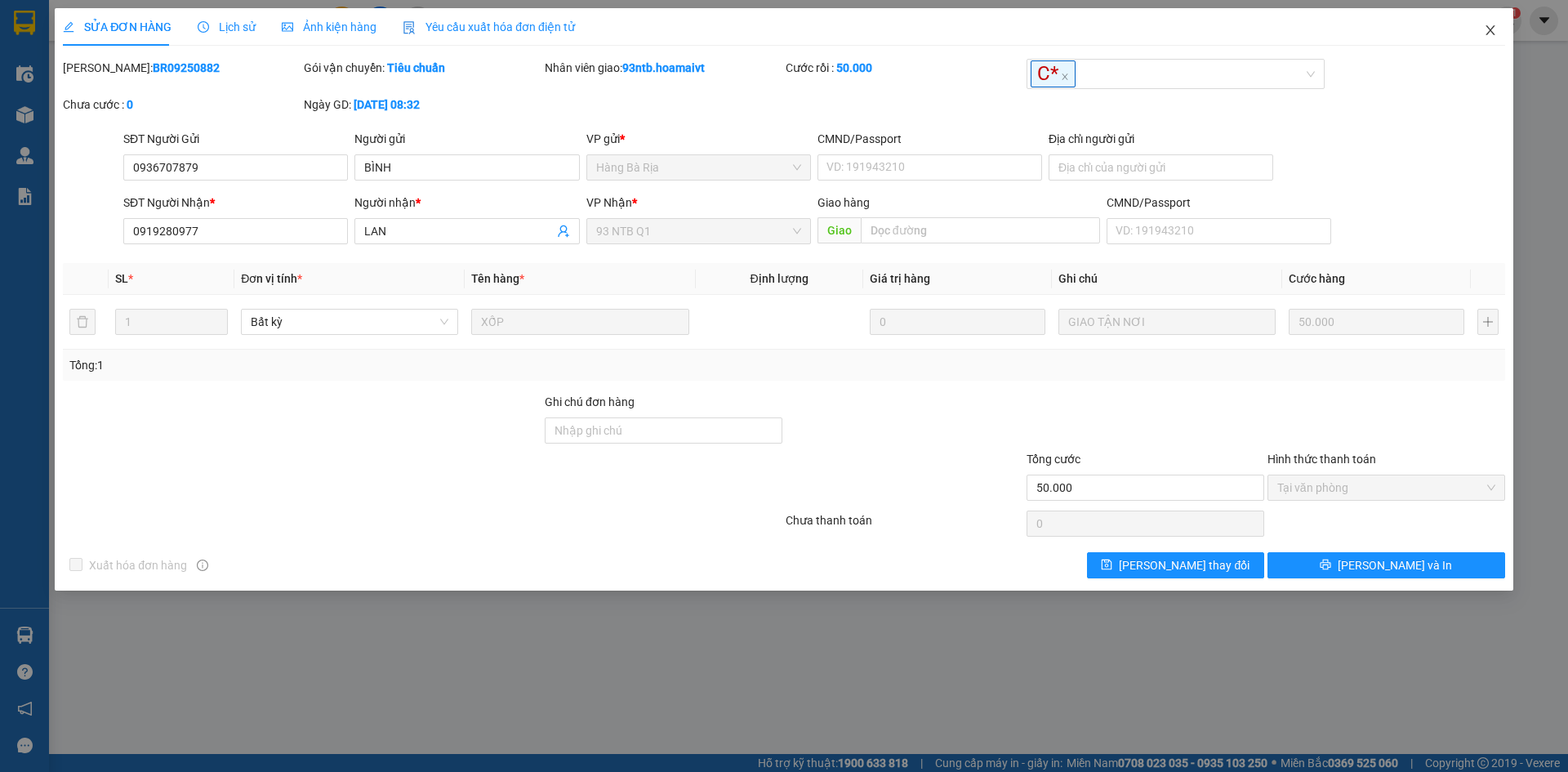
click at [1489, 27] on icon "close" at bounding box center [1490, 30] width 13 height 13
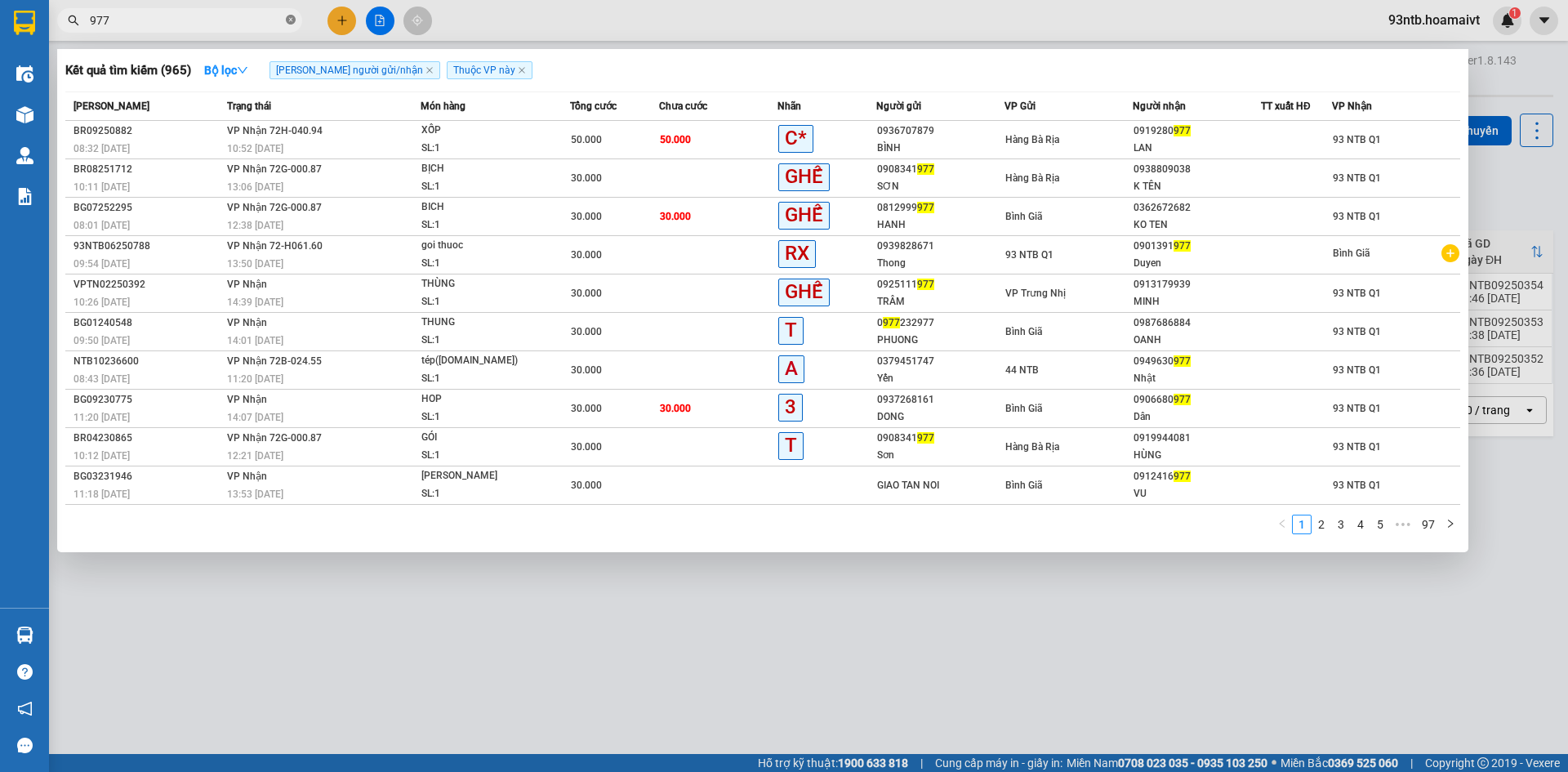
click at [290, 15] on span at bounding box center [291, 21] width 10 height 16
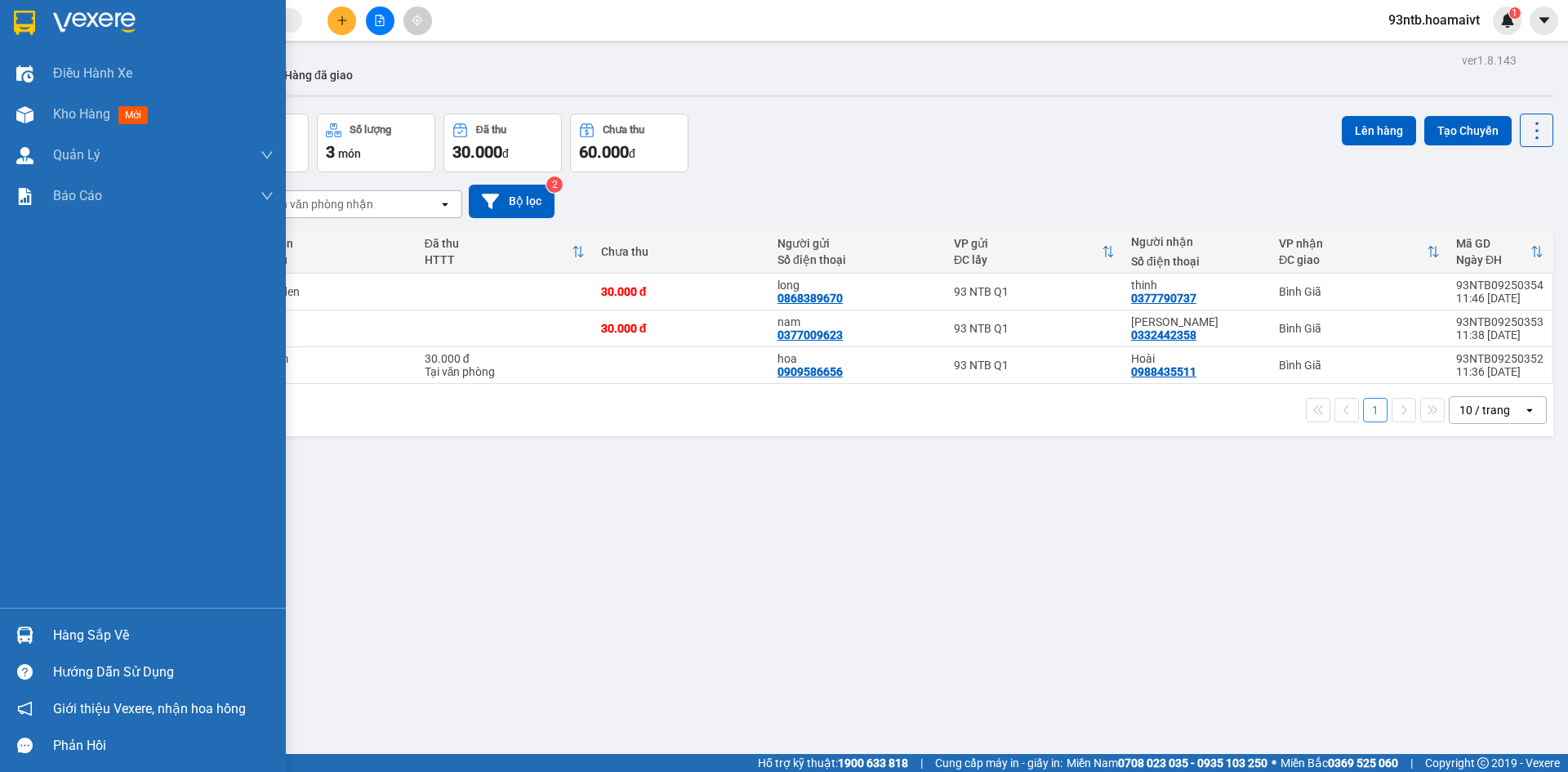
click at [23, 631] on img at bounding box center [25, 635] width 18 height 18
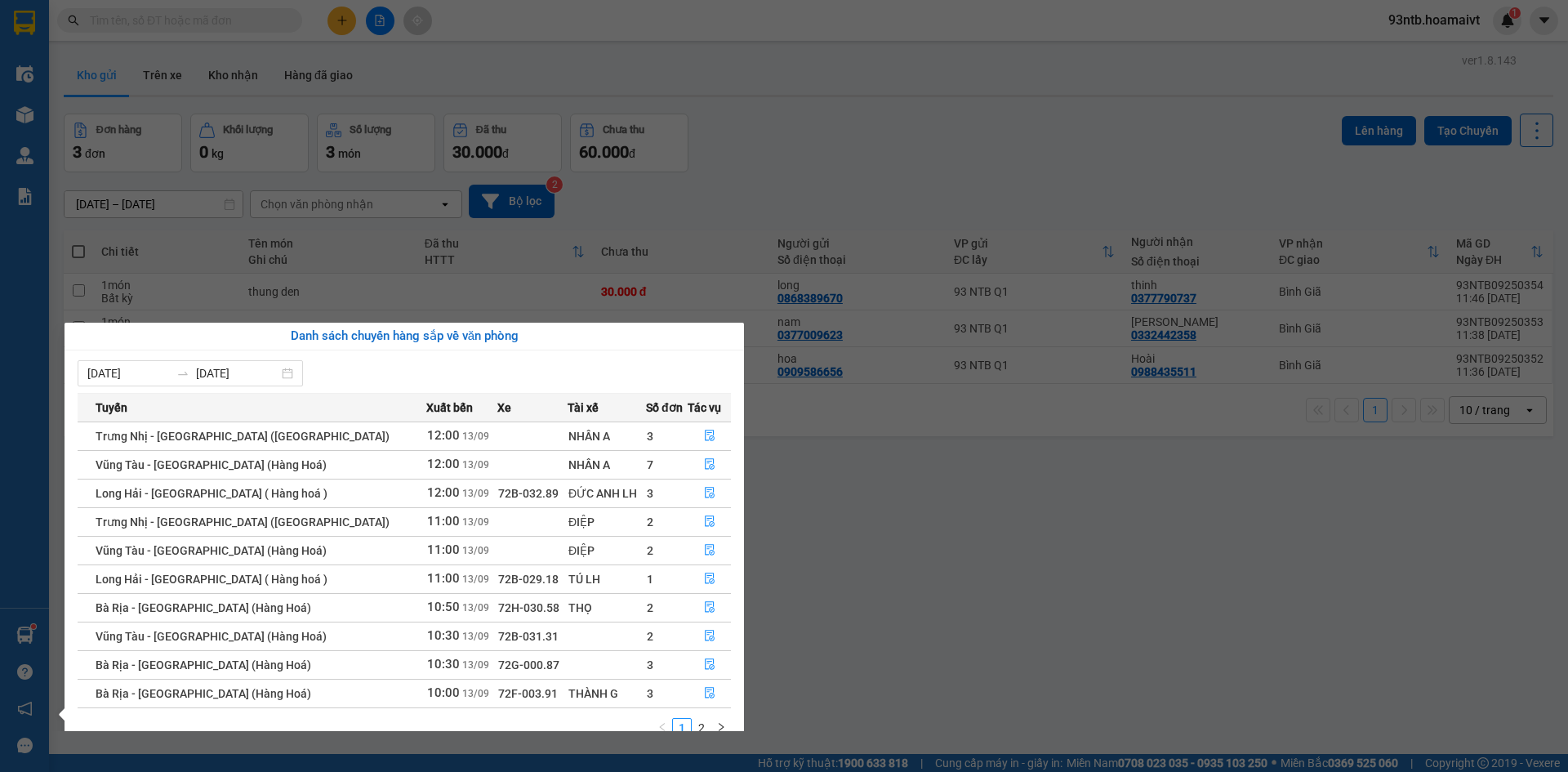
click at [946, 158] on section "Kết quả tìm kiếm ( 965 ) Bộ lọc Tìm người gửi/nhận Thuộc VP này Mã ĐH Trạng thá…" at bounding box center [784, 386] width 1568 height 772
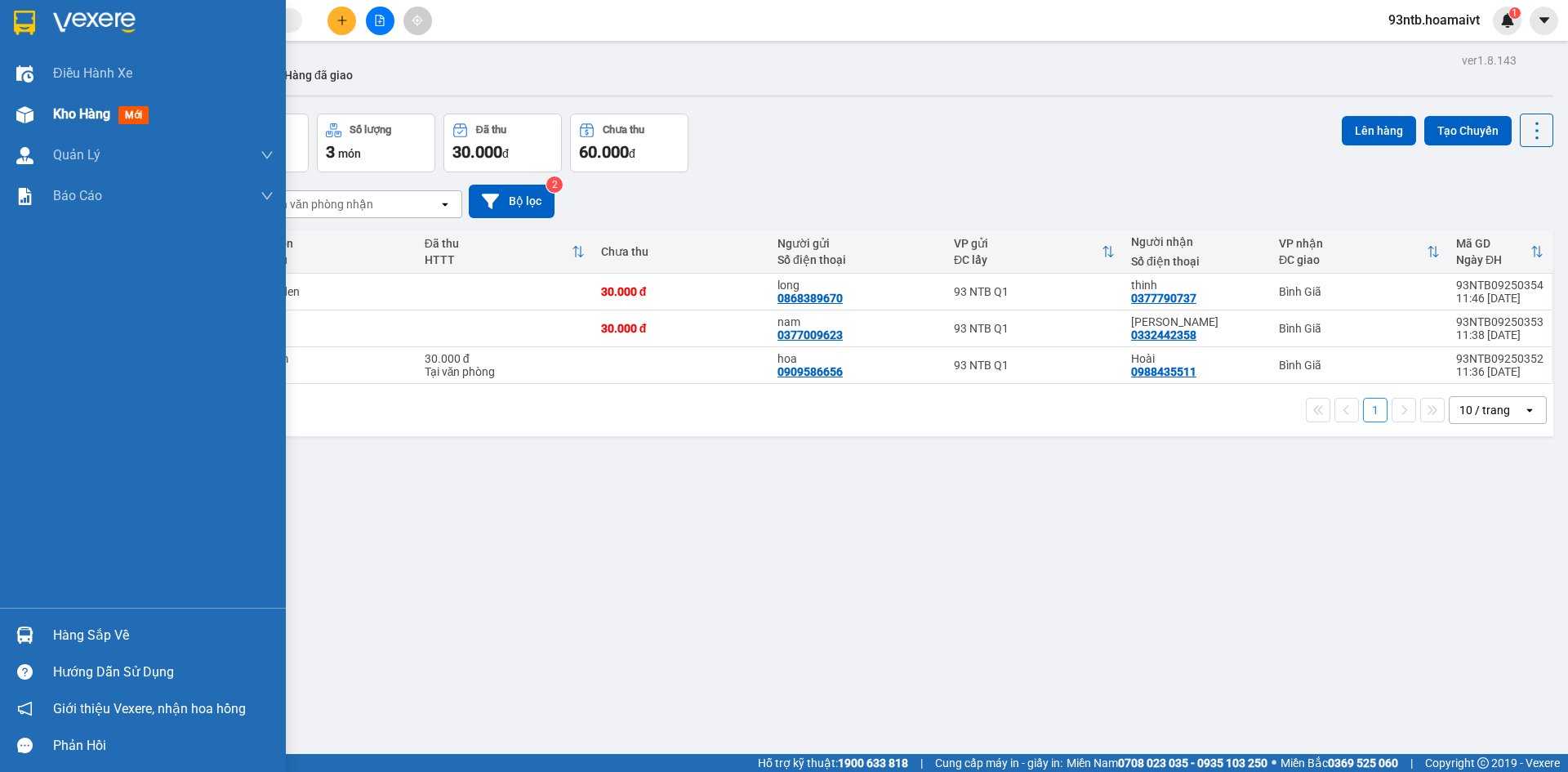
click at [23, 114] on img at bounding box center [25, 114] width 18 height 18
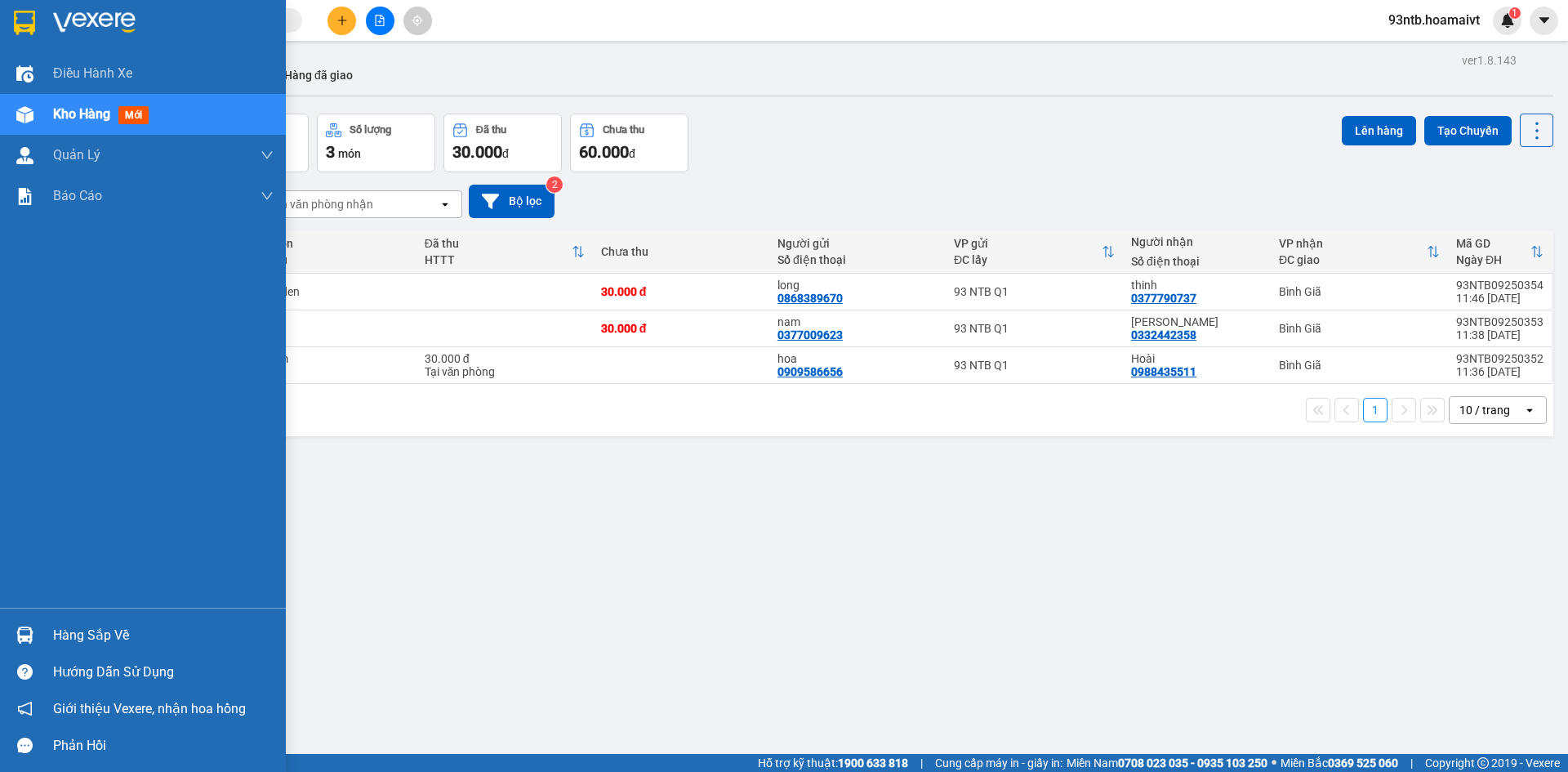
click at [22, 634] on img at bounding box center [25, 635] width 18 height 18
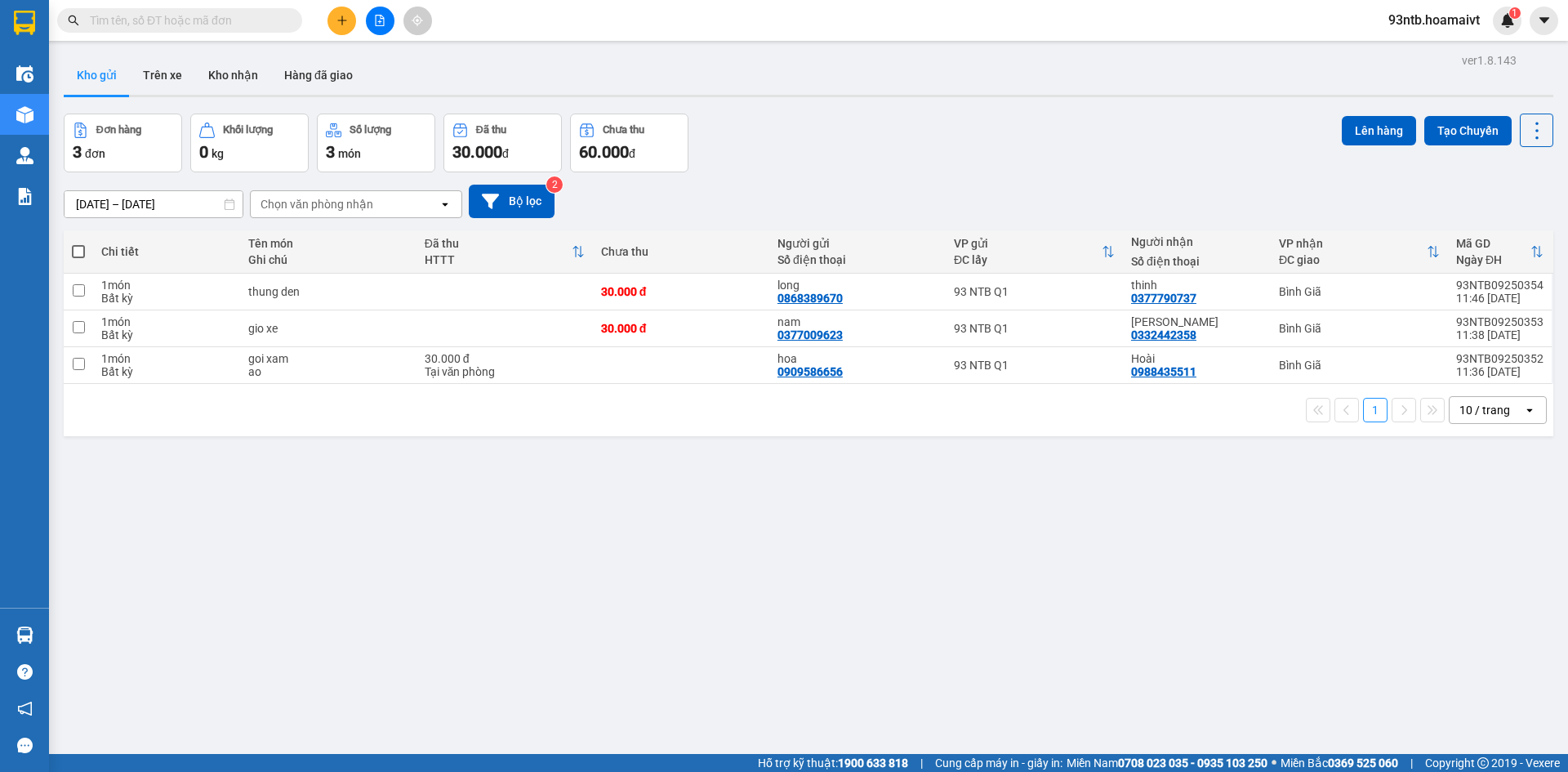
click at [783, 184] on section "Kết quả tìm kiếm ( 965 ) Bộ lọc Tìm người gửi/nhận Thuộc VP này Mã ĐH Trạng thá…" at bounding box center [784, 386] width 1568 height 772
click at [134, 19] on input "text" at bounding box center [186, 21] width 193 height 18
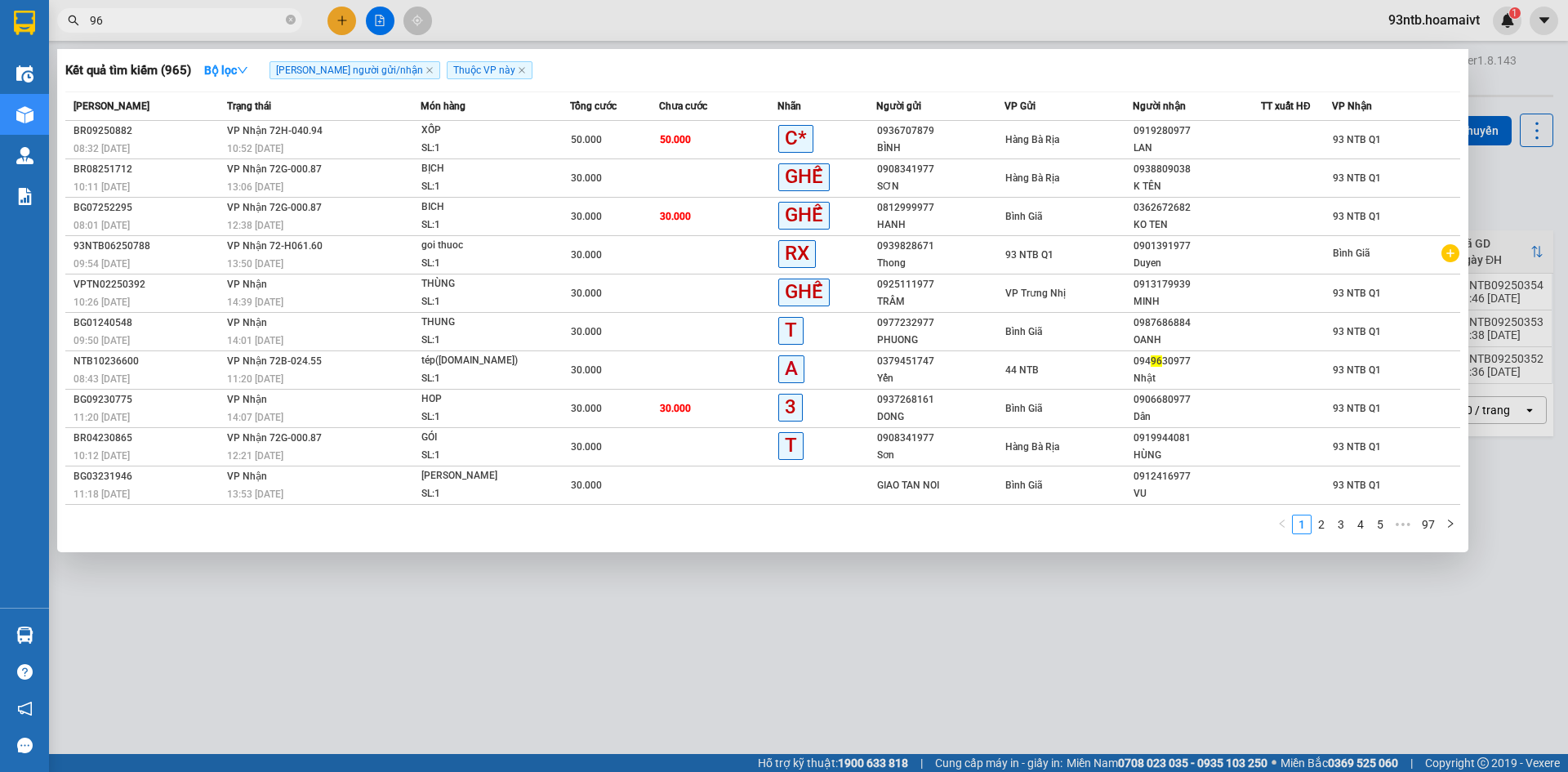
type input "968"
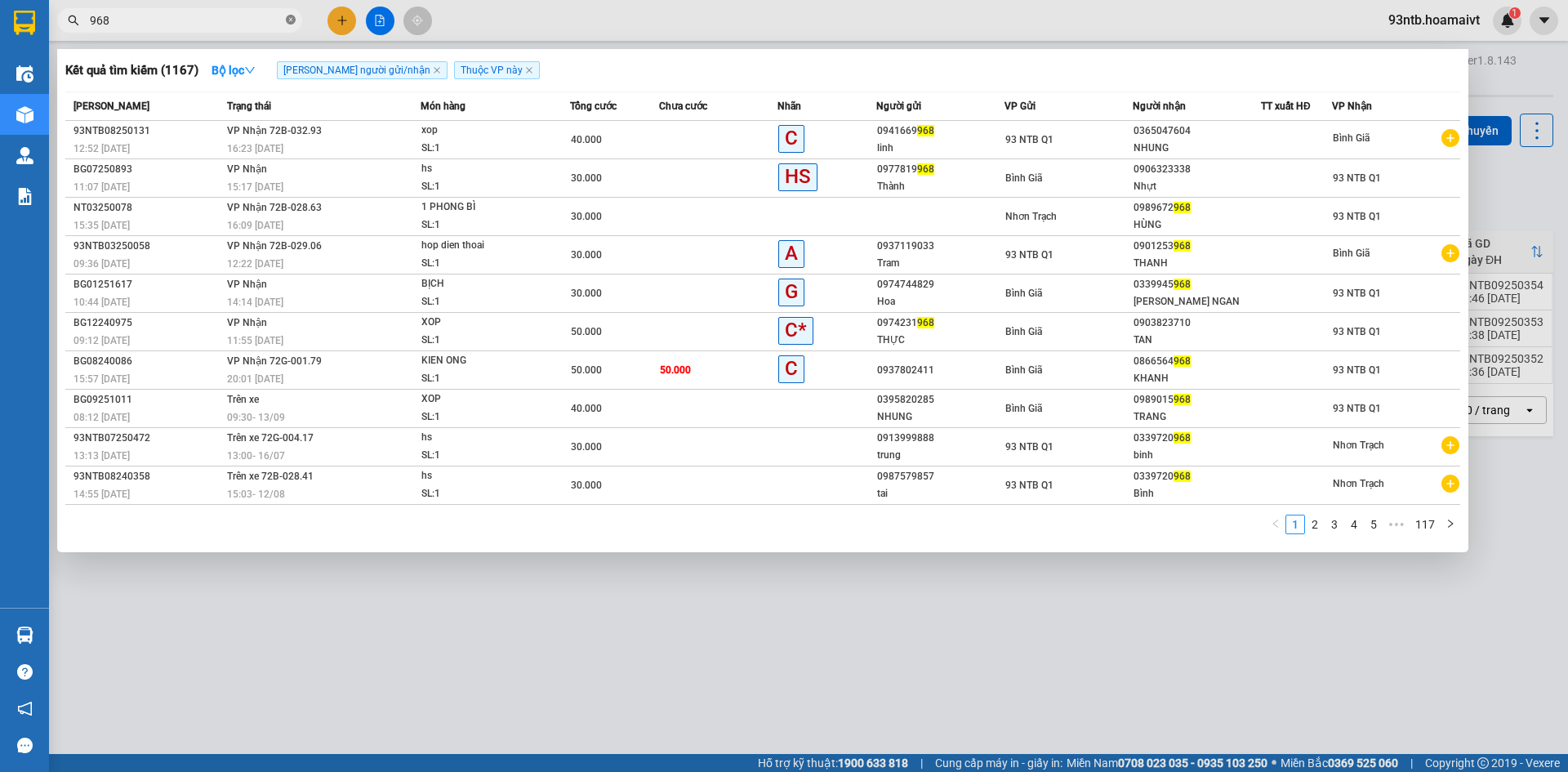
click at [289, 15] on span at bounding box center [291, 21] width 10 height 16
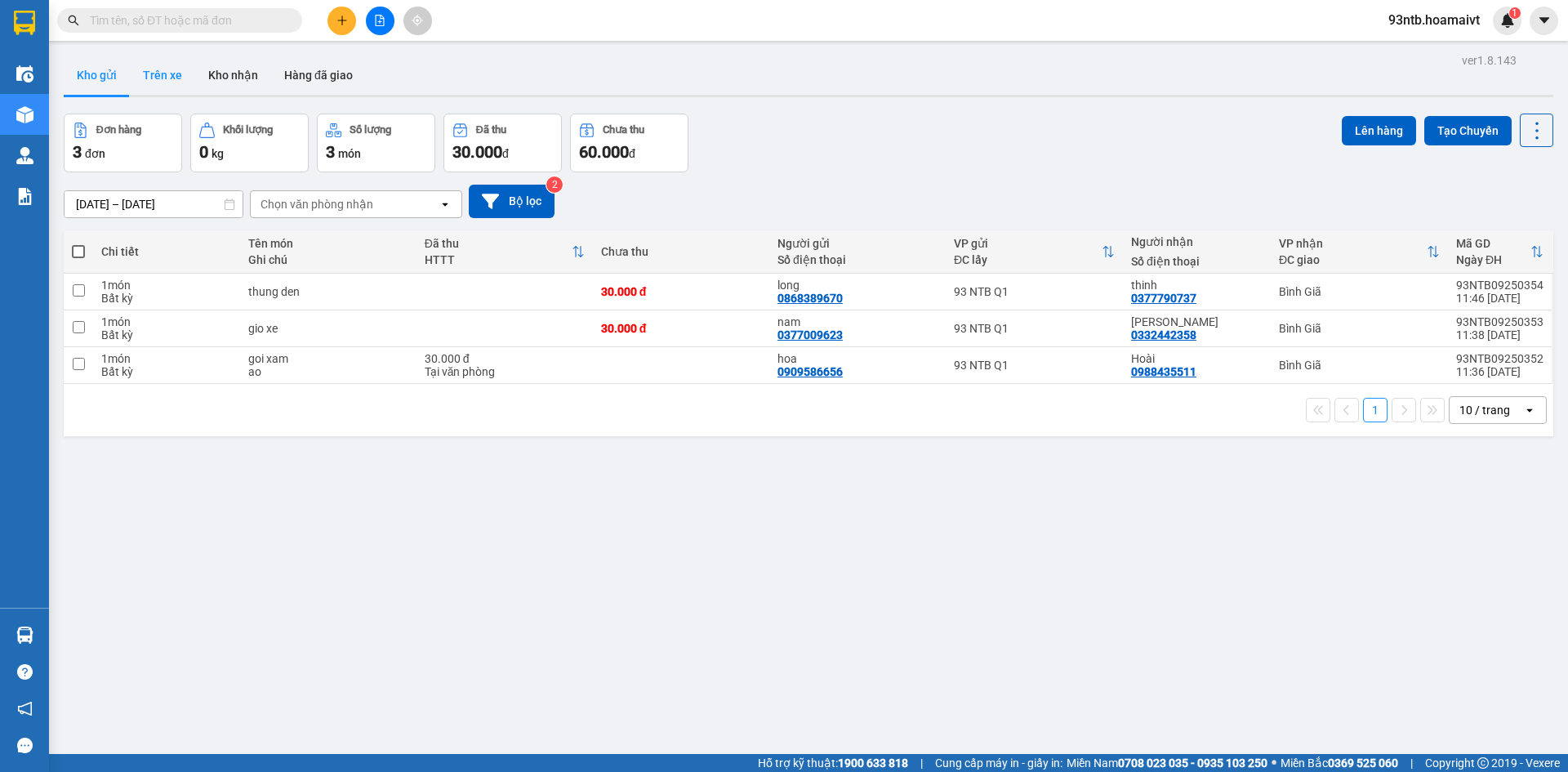
click at [163, 91] on button "Trên xe" at bounding box center [162, 74] width 65 height 39
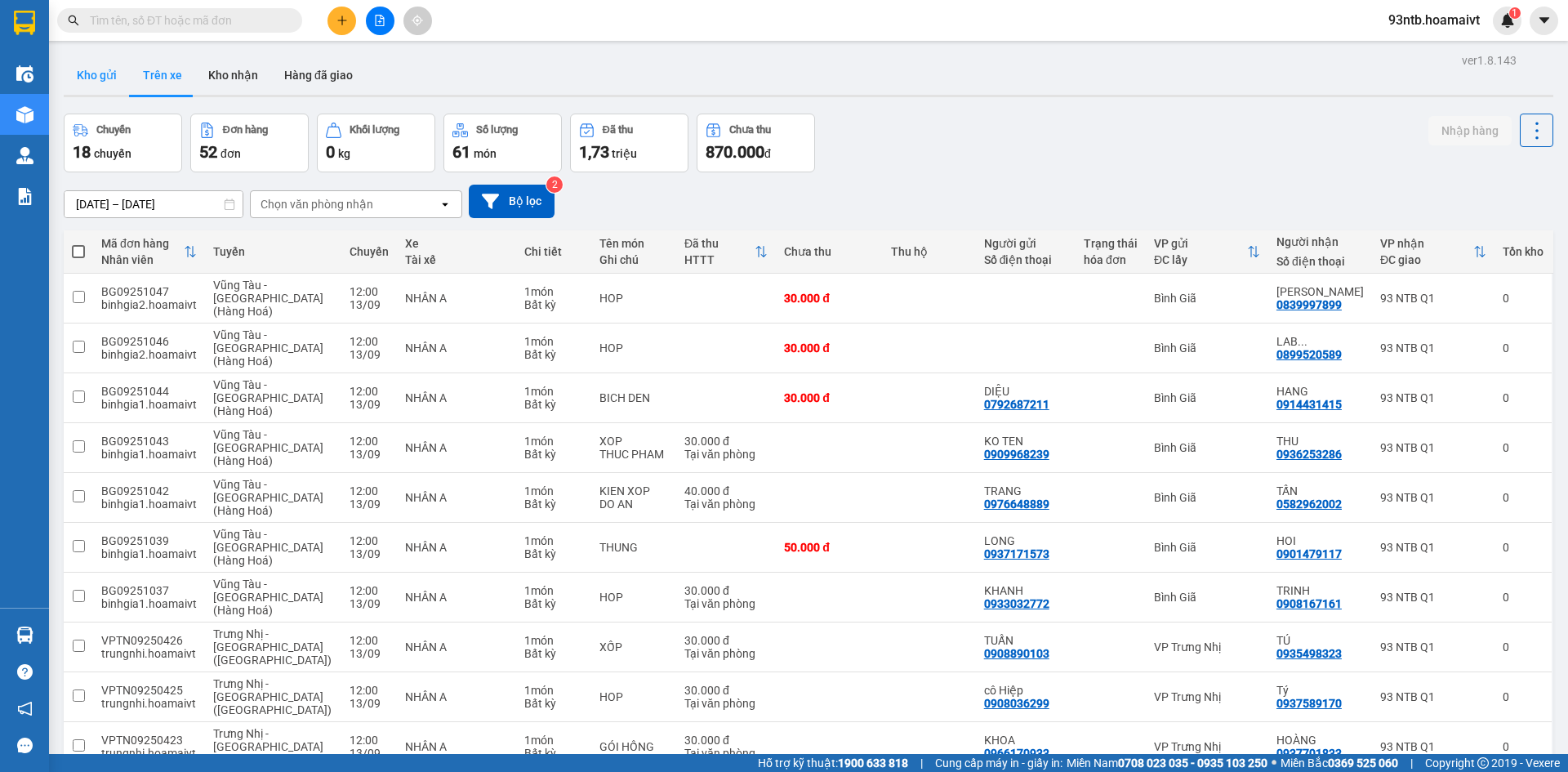
click at [82, 86] on button "Kho gửi" at bounding box center [96, 74] width 66 height 39
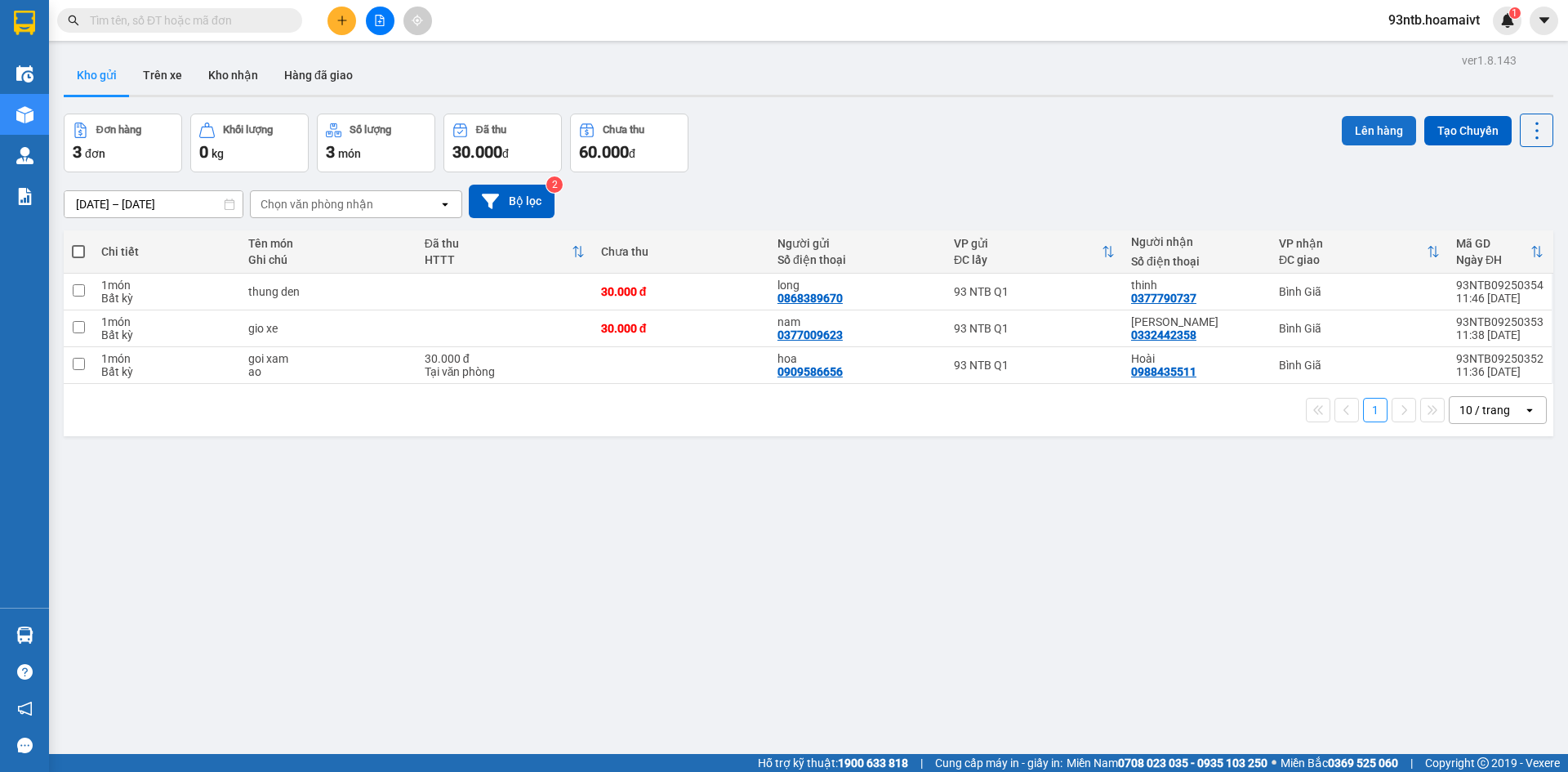
click at [1362, 128] on button "Lên hàng" at bounding box center [1378, 130] width 74 height 29
click at [1382, 127] on button "Lên hàng" at bounding box center [1378, 130] width 74 height 29
click at [1459, 127] on button "Tạo Chuyến" at bounding box center [1468, 130] width 88 height 29
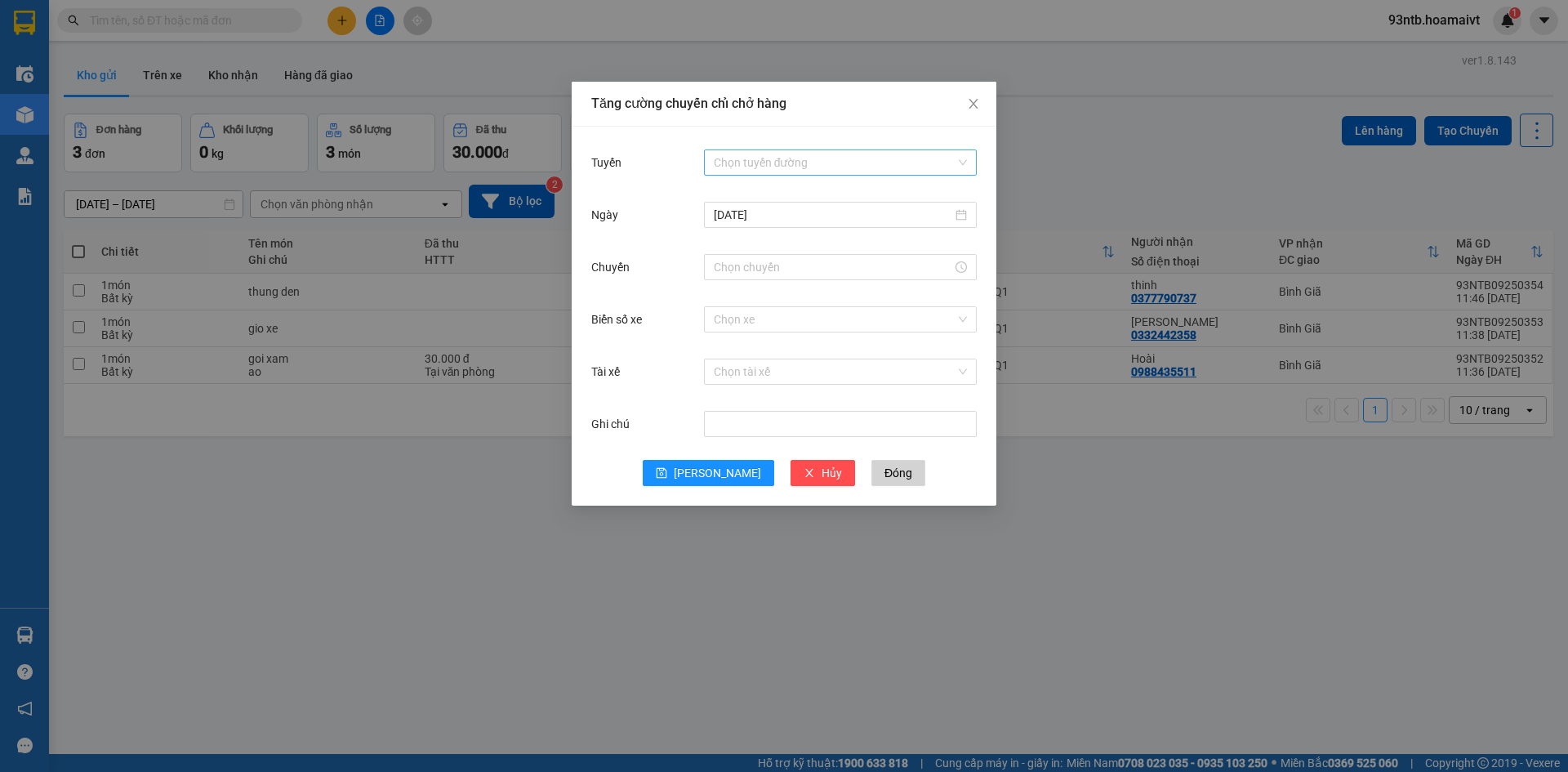
click at [777, 152] on input "Tuyến" at bounding box center [834, 162] width 241 height 24
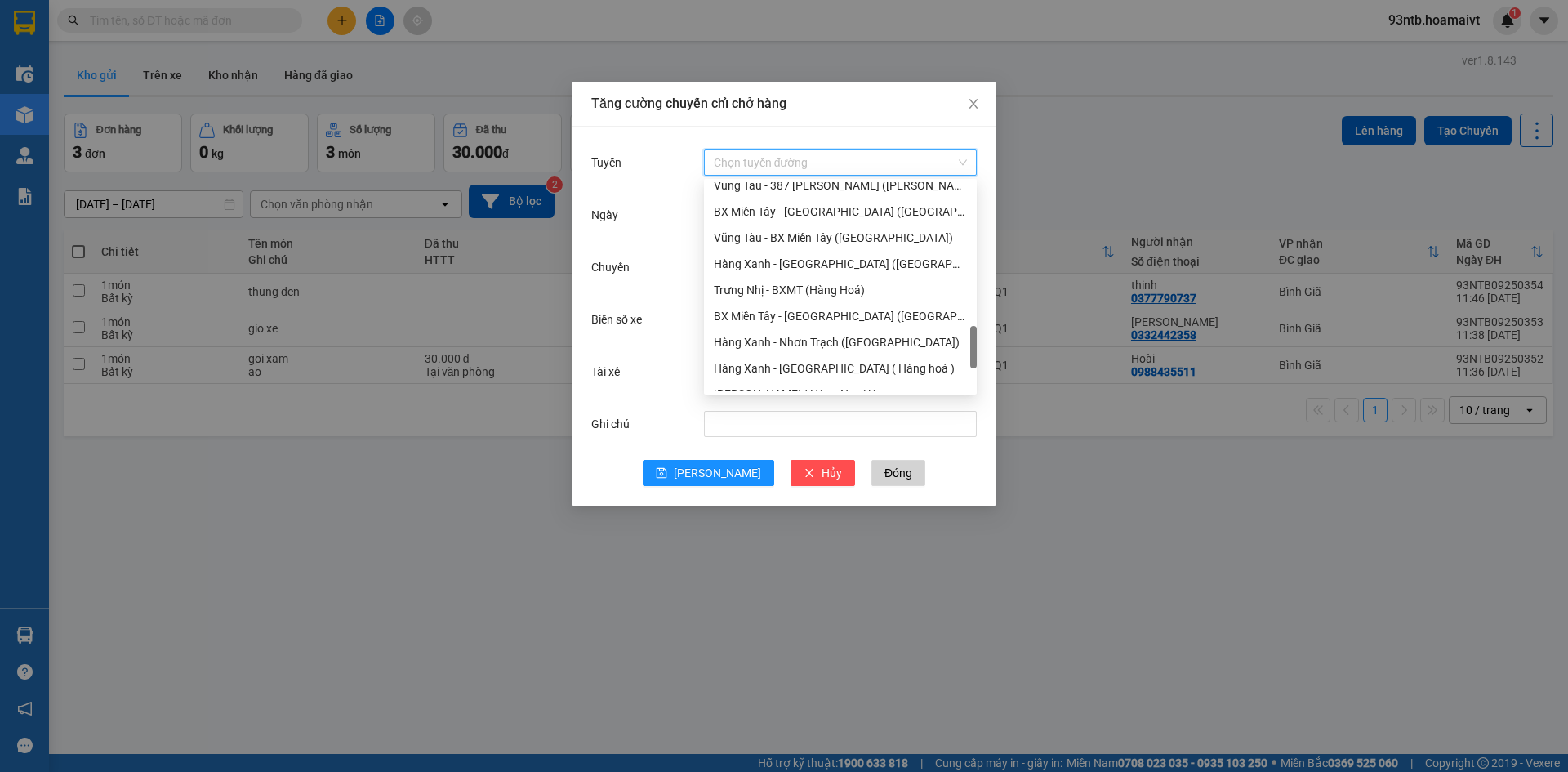
scroll to position [980, 0]
click at [771, 333] on div "Sài Gòn - Long Hải ( Hàng hoá )" at bounding box center [840, 339] width 253 height 18
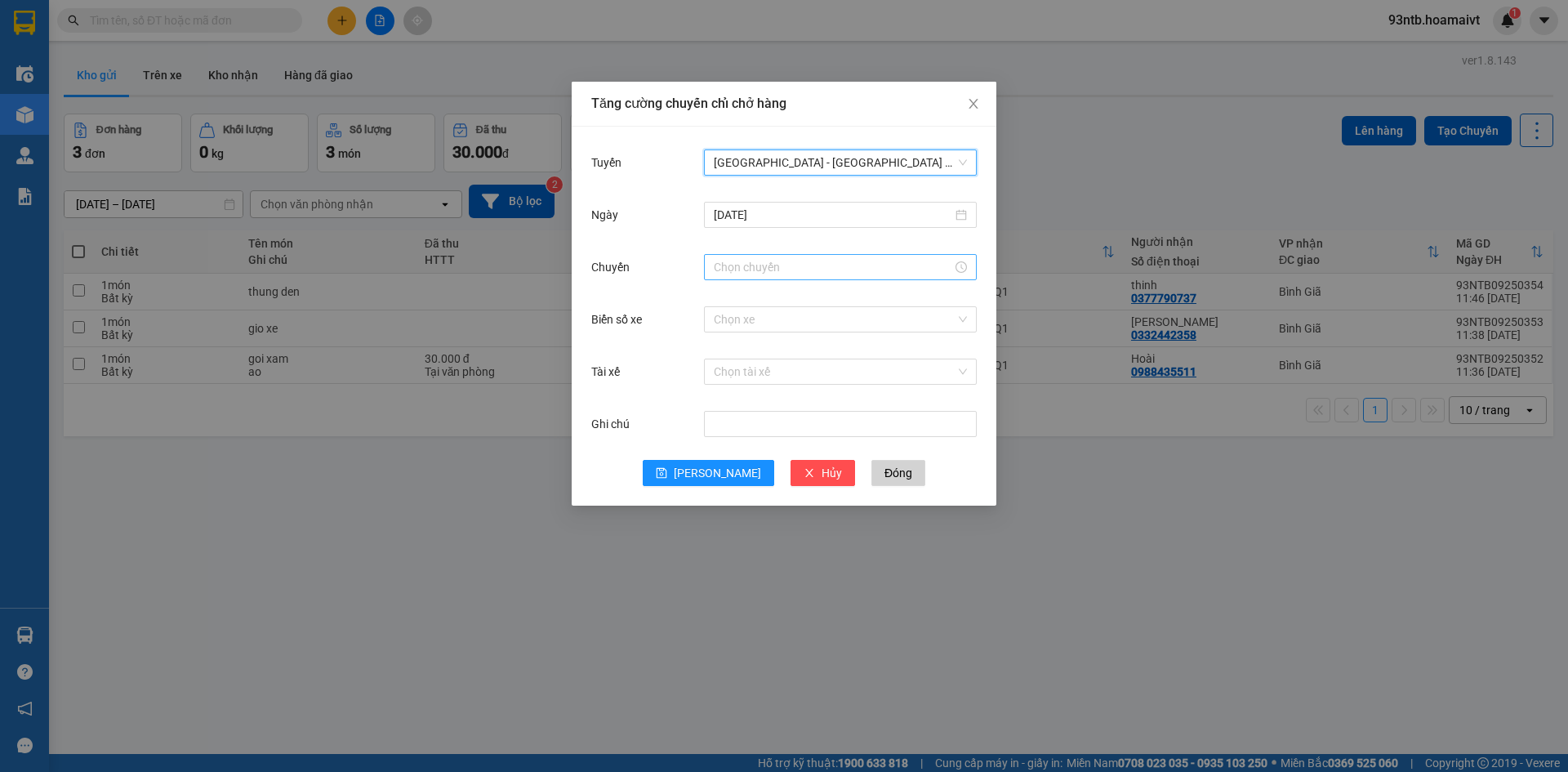
click at [769, 269] on input "Chuyến" at bounding box center [832, 267] width 238 height 18
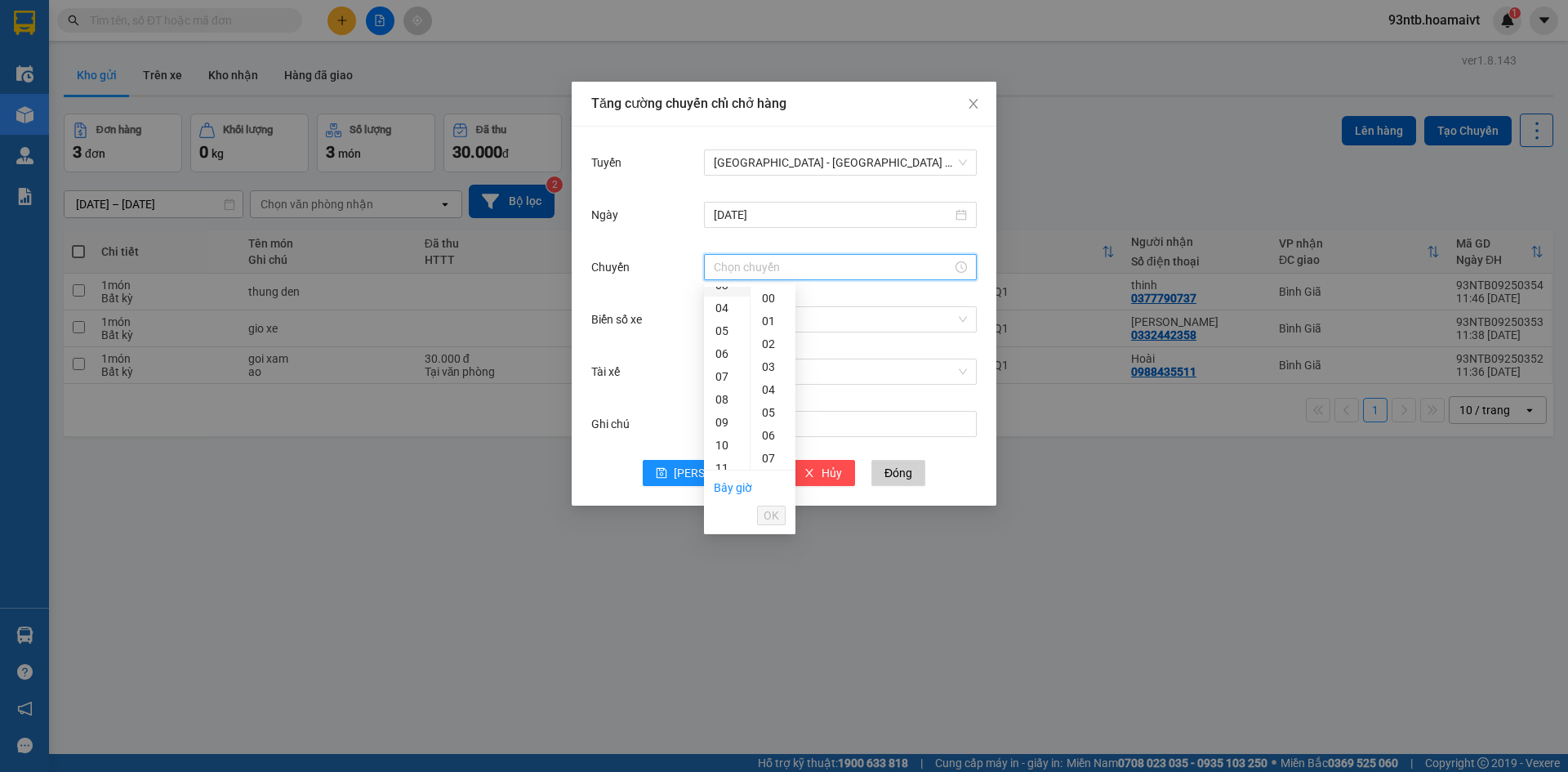
scroll to position [164, 0]
click at [728, 407] on div "12" at bounding box center [727, 409] width 46 height 23
click at [766, 314] on div "01" at bounding box center [773, 320] width 45 height 23
type input "12:01"
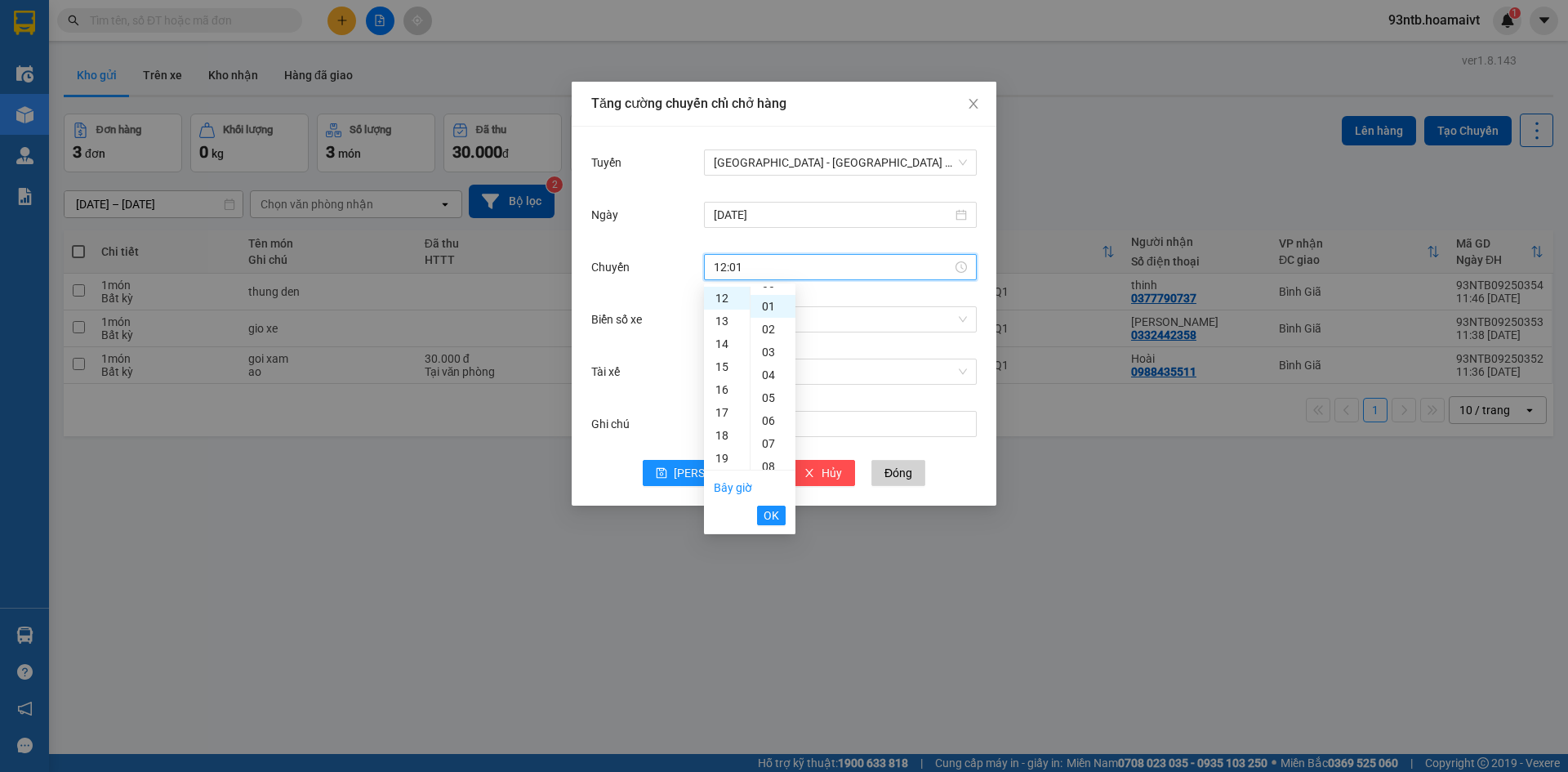
scroll to position [23, 0]
click at [775, 514] on span "OK" at bounding box center [771, 516] width 16 height 18
click at [770, 319] on input "Biển số xe" at bounding box center [834, 319] width 241 height 24
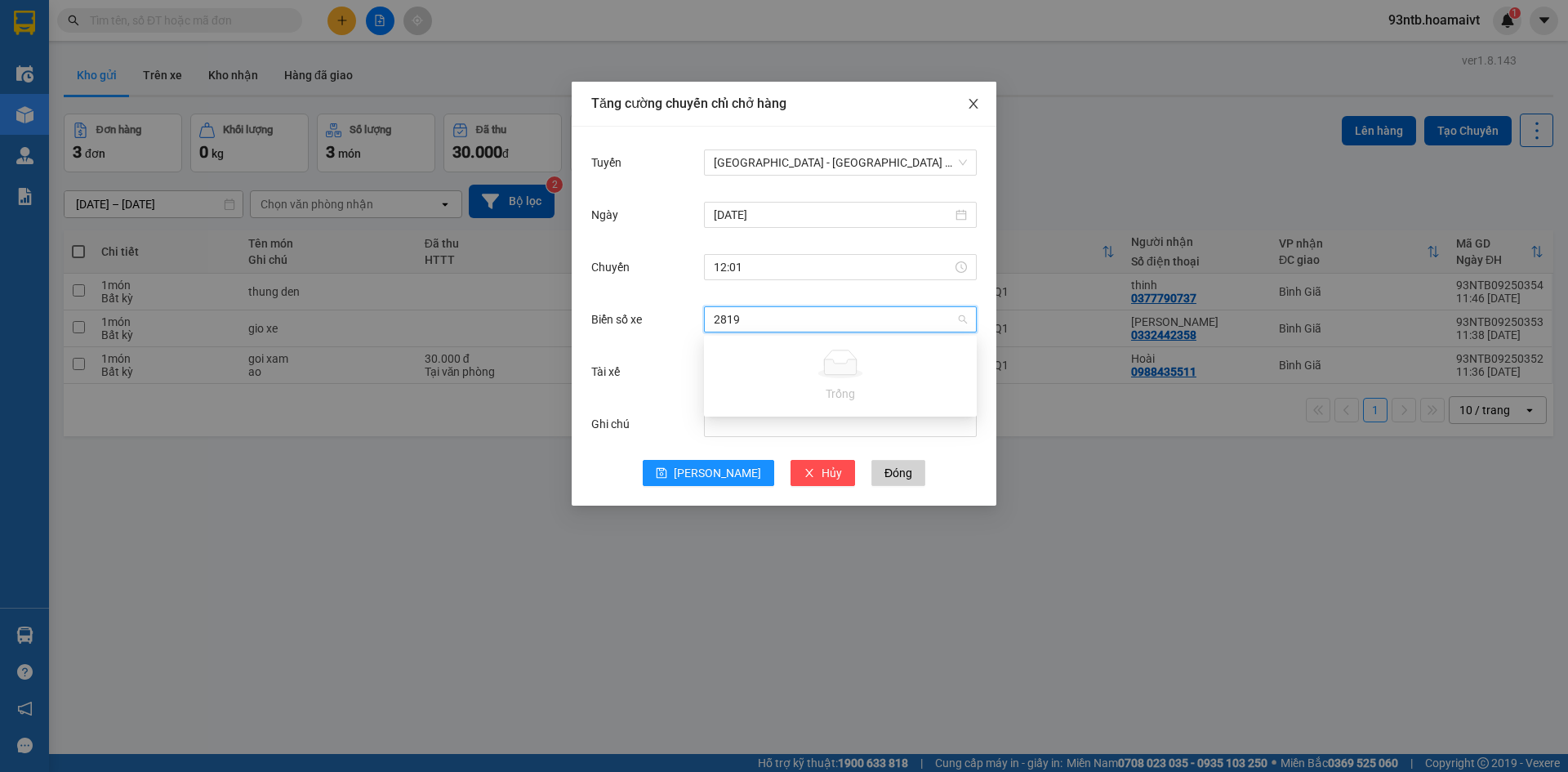
type input "2819"
click at [968, 104] on icon "close" at bounding box center [973, 104] width 13 height 13
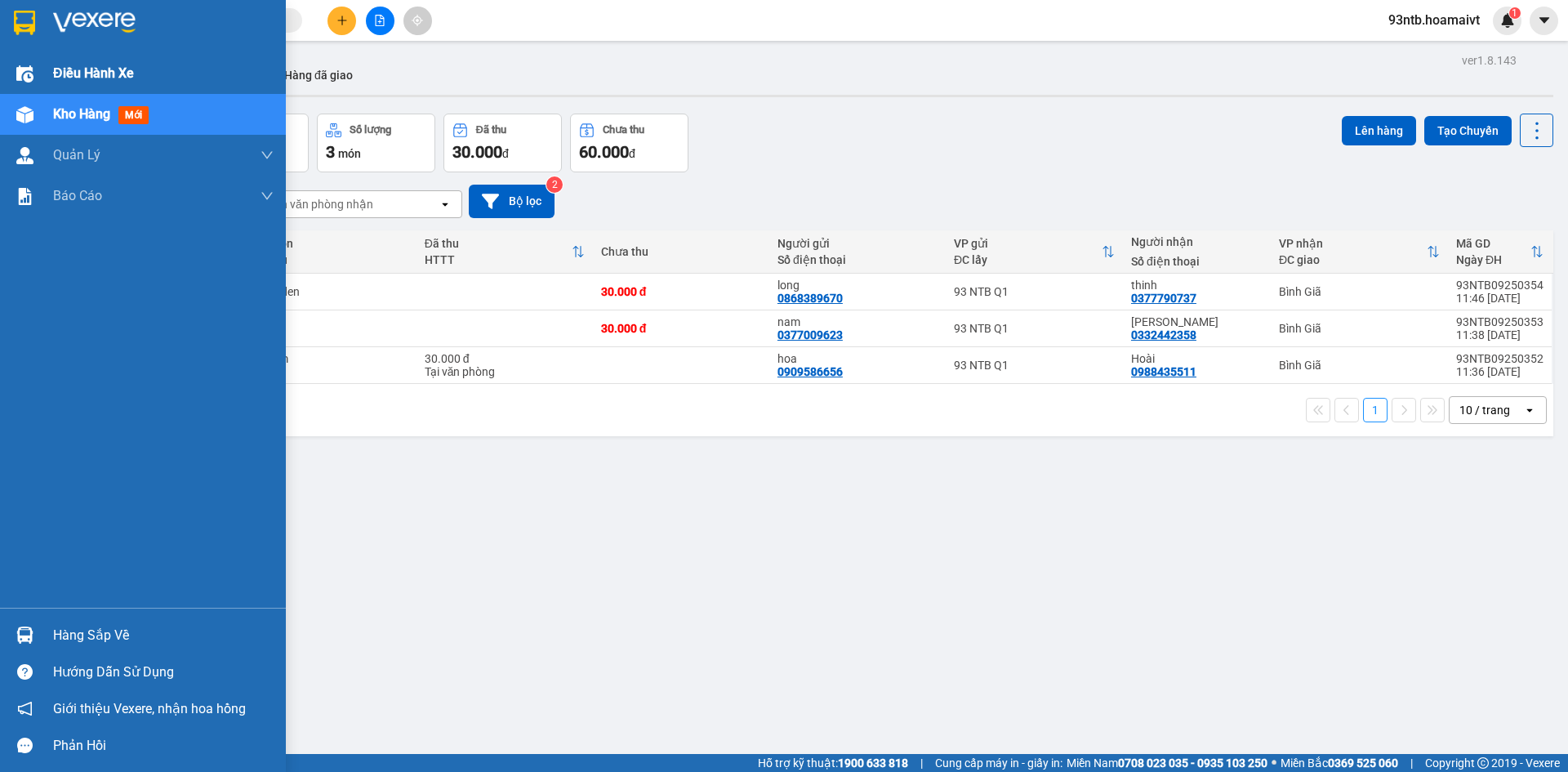
click at [54, 70] on span "Điều hành xe" at bounding box center [94, 73] width 81 height 20
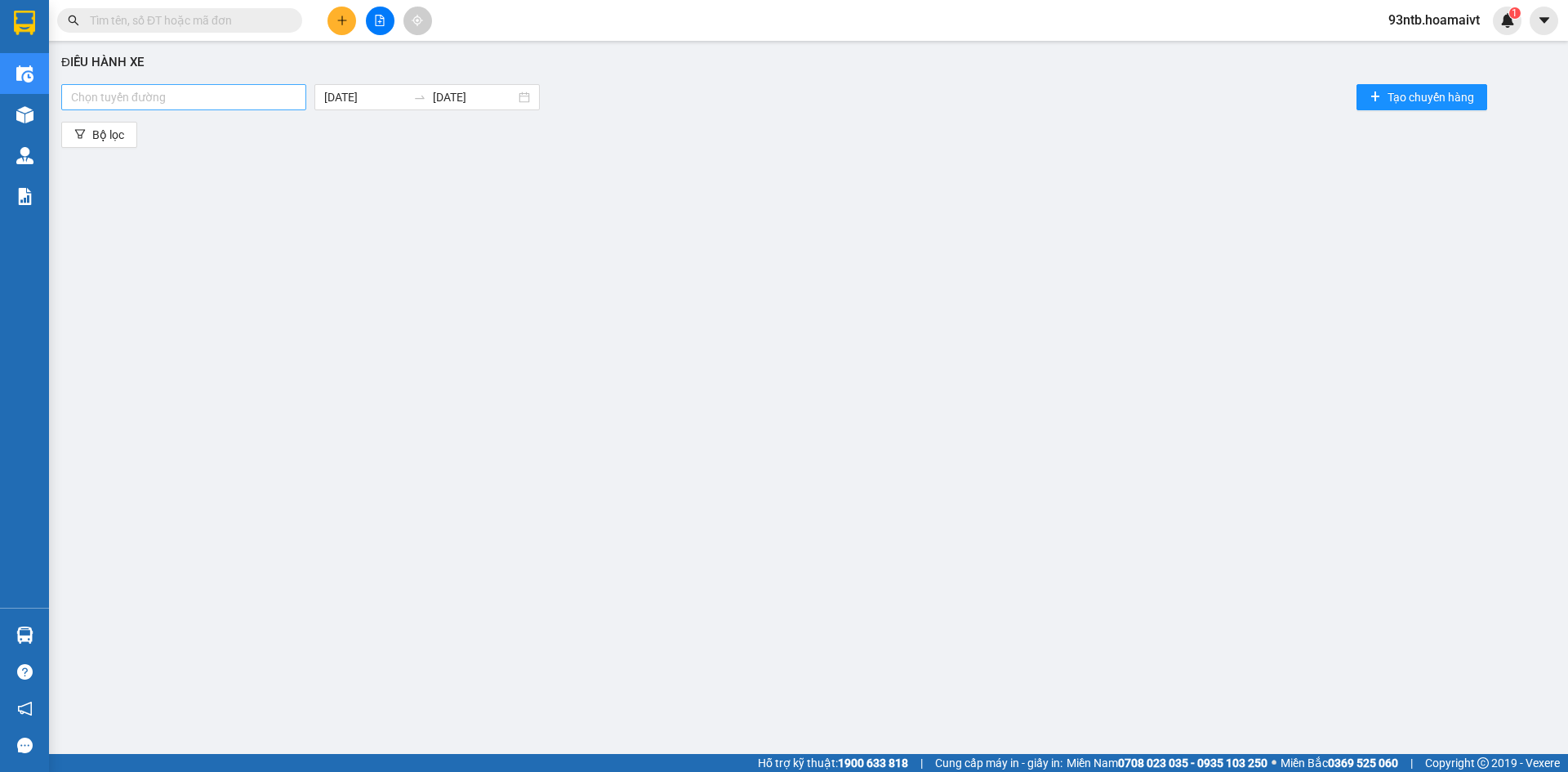
click at [235, 94] on div at bounding box center [183, 97] width 236 height 19
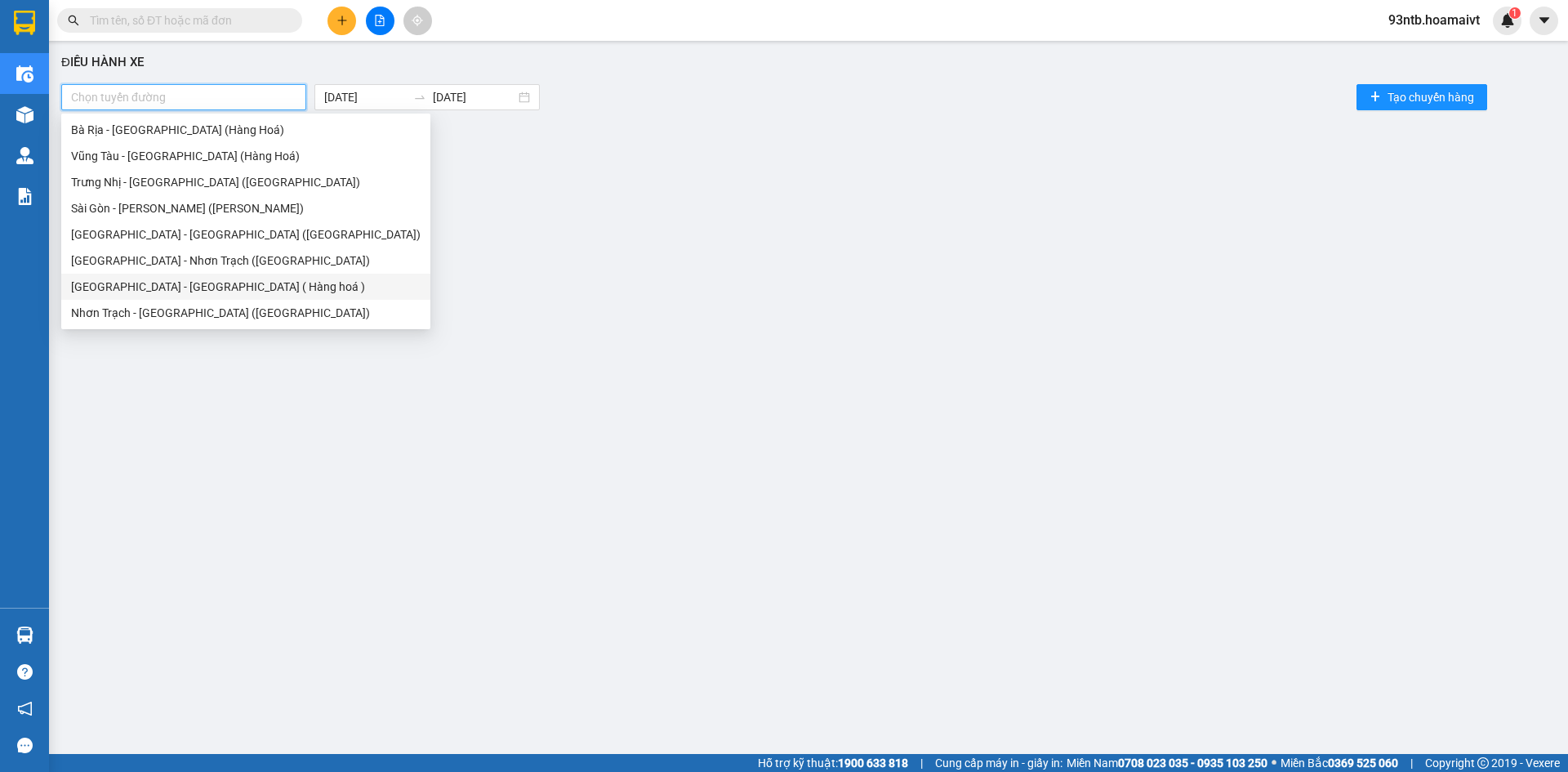
click at [145, 287] on div "Sài Gòn - Long Hải ( Hàng hoá )" at bounding box center [246, 287] width 349 height 18
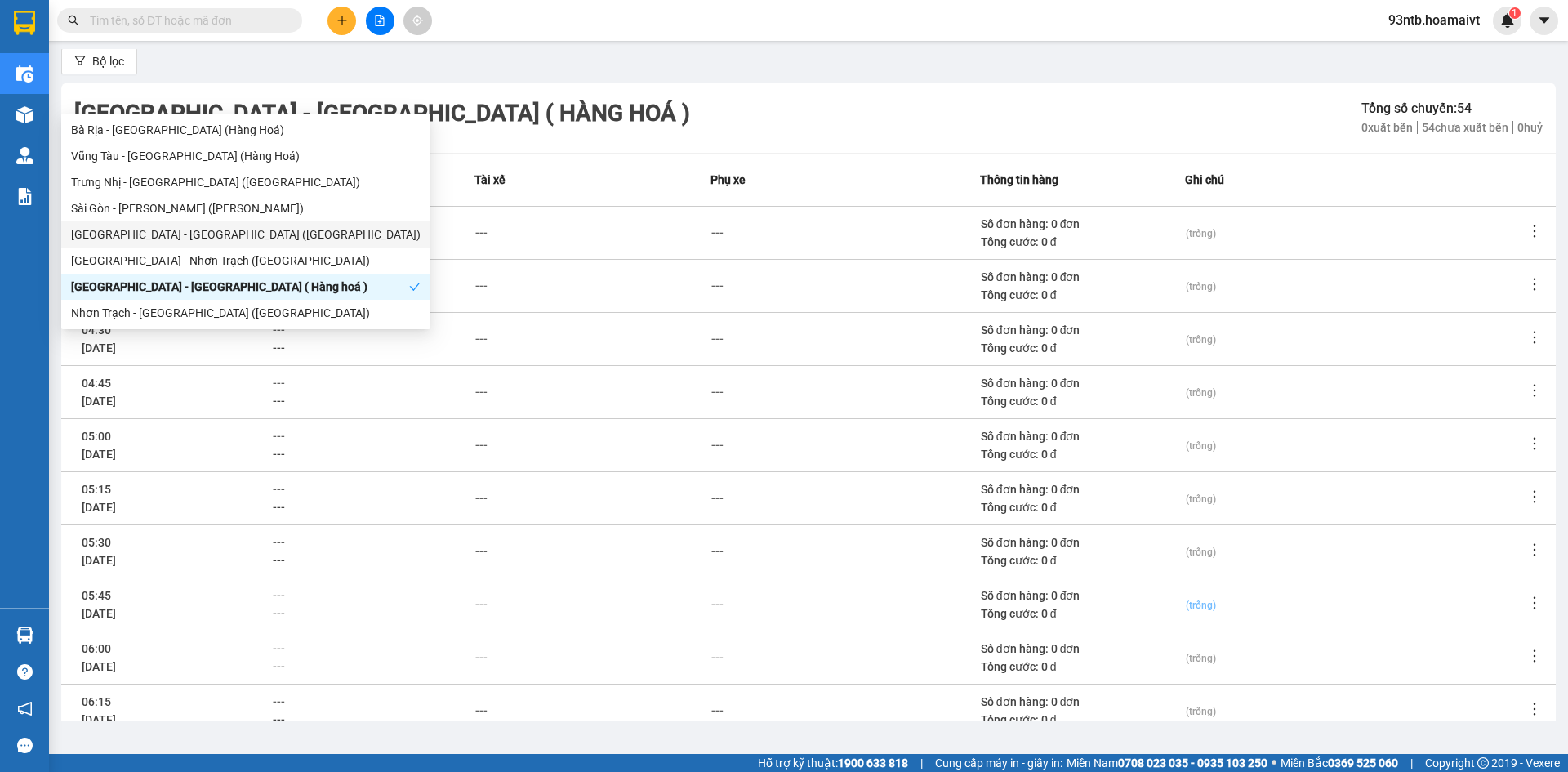
scroll to position [157, 0]
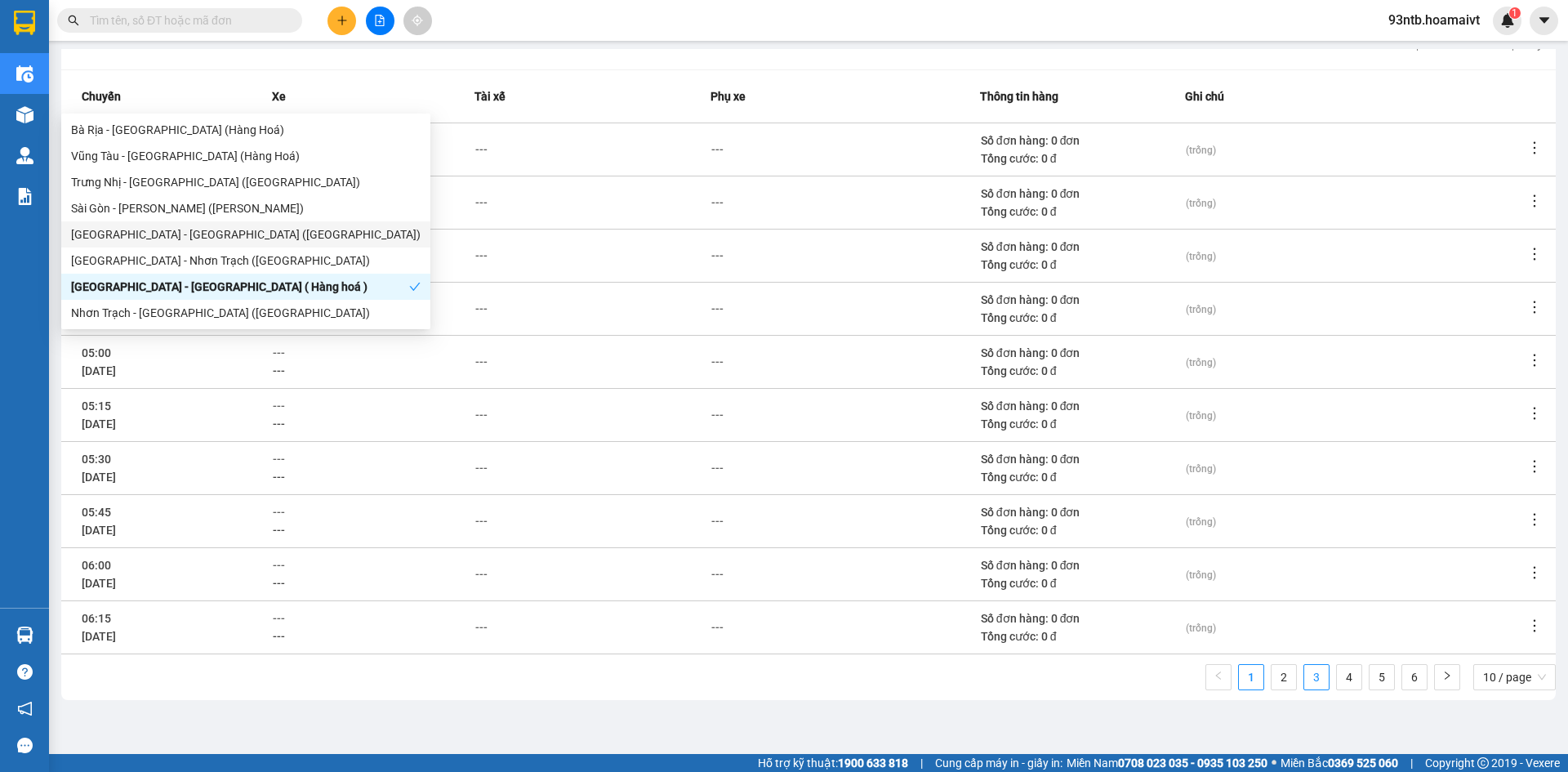
click at [1304, 681] on link "3" at bounding box center [1316, 677] width 24 height 24
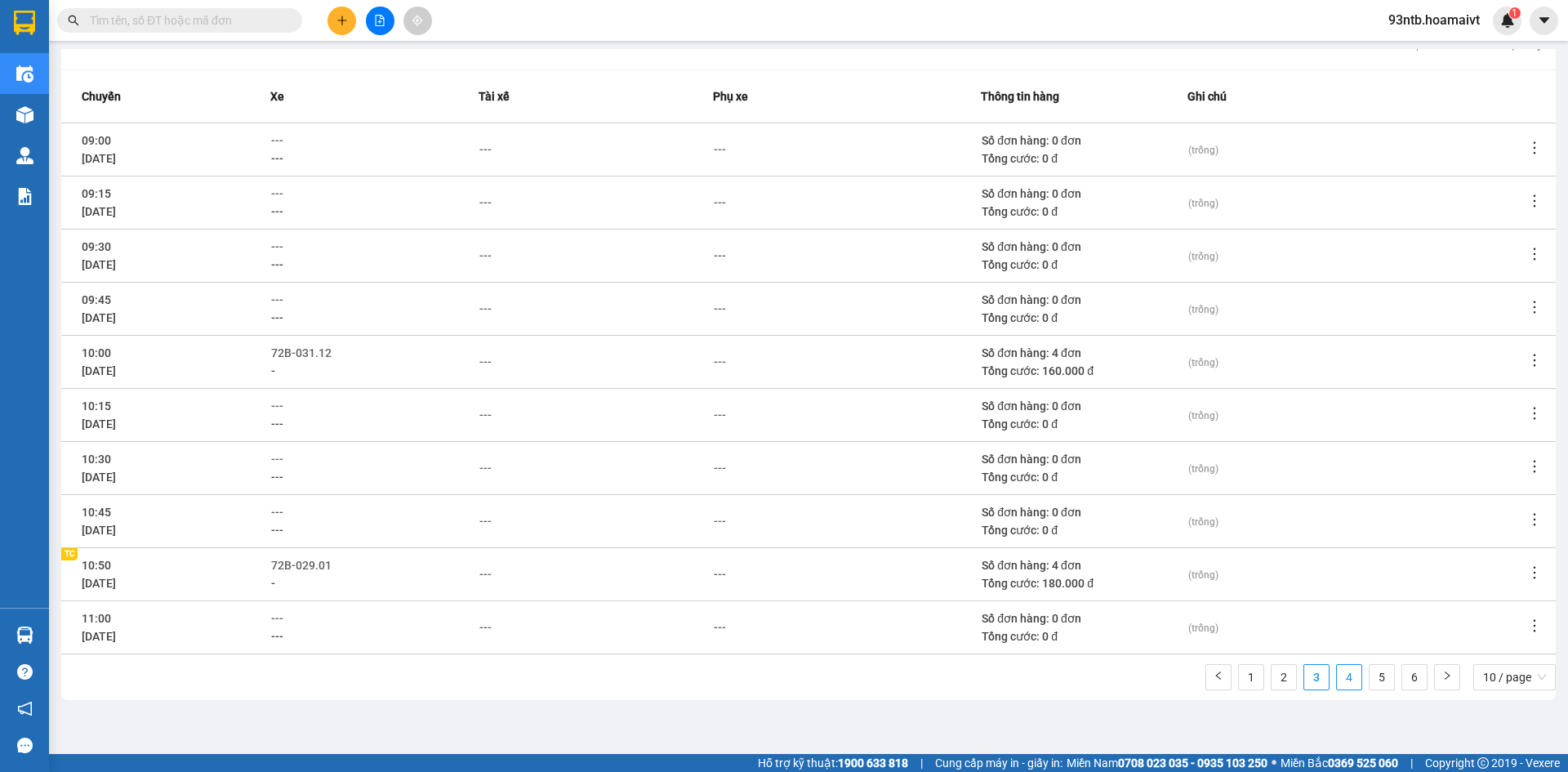
click at [1337, 685] on link "4" at bounding box center [1348, 677] width 24 height 24
click at [279, 302] on span "---" at bounding box center [278, 300] width 13 height 13
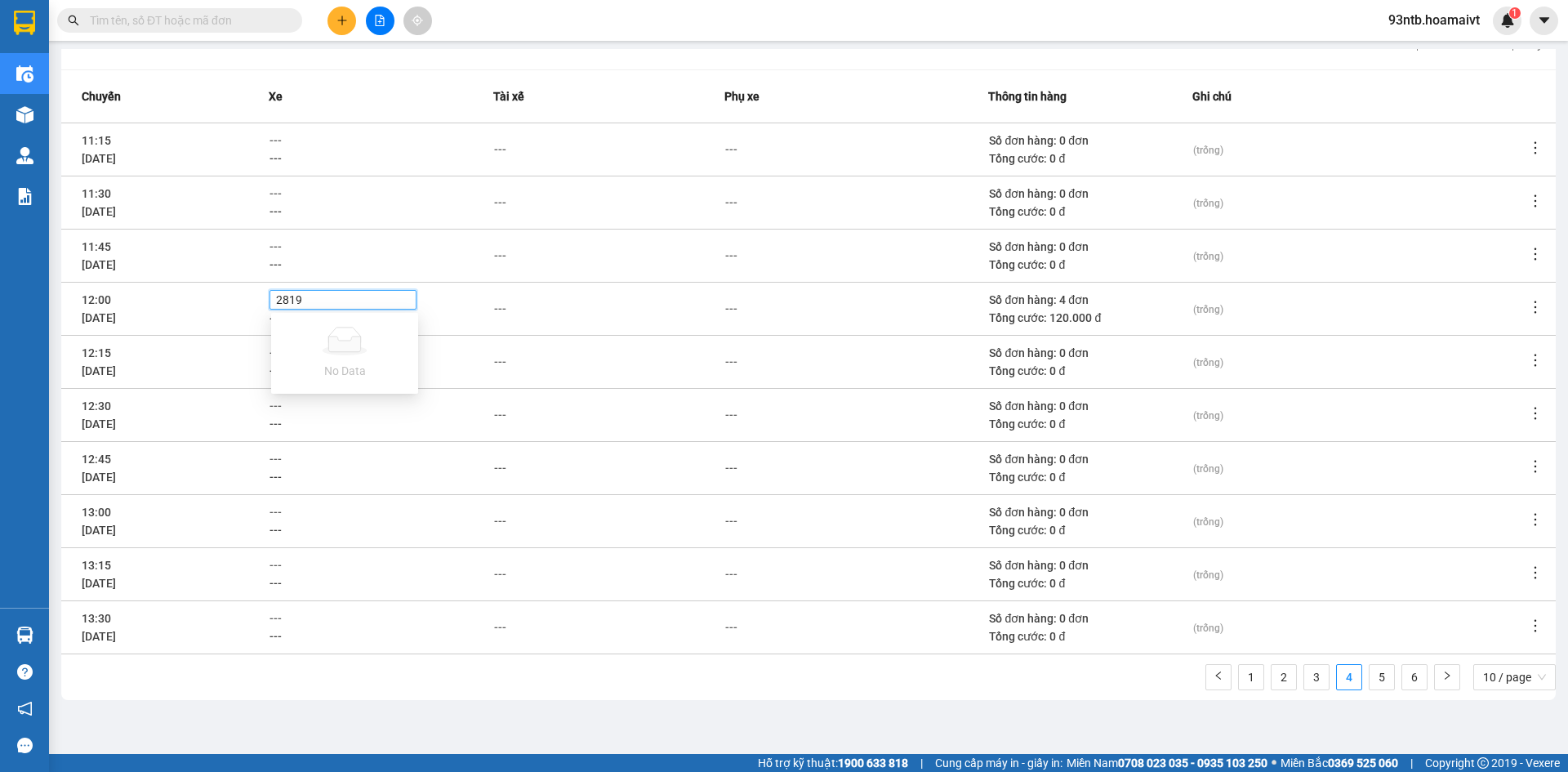
type input "2819"
click at [317, 331] on div "72B-028.19" at bounding box center [344, 329] width 128 height 18
click at [506, 305] on div "---" at bounding box center [500, 309] width 13 height 18
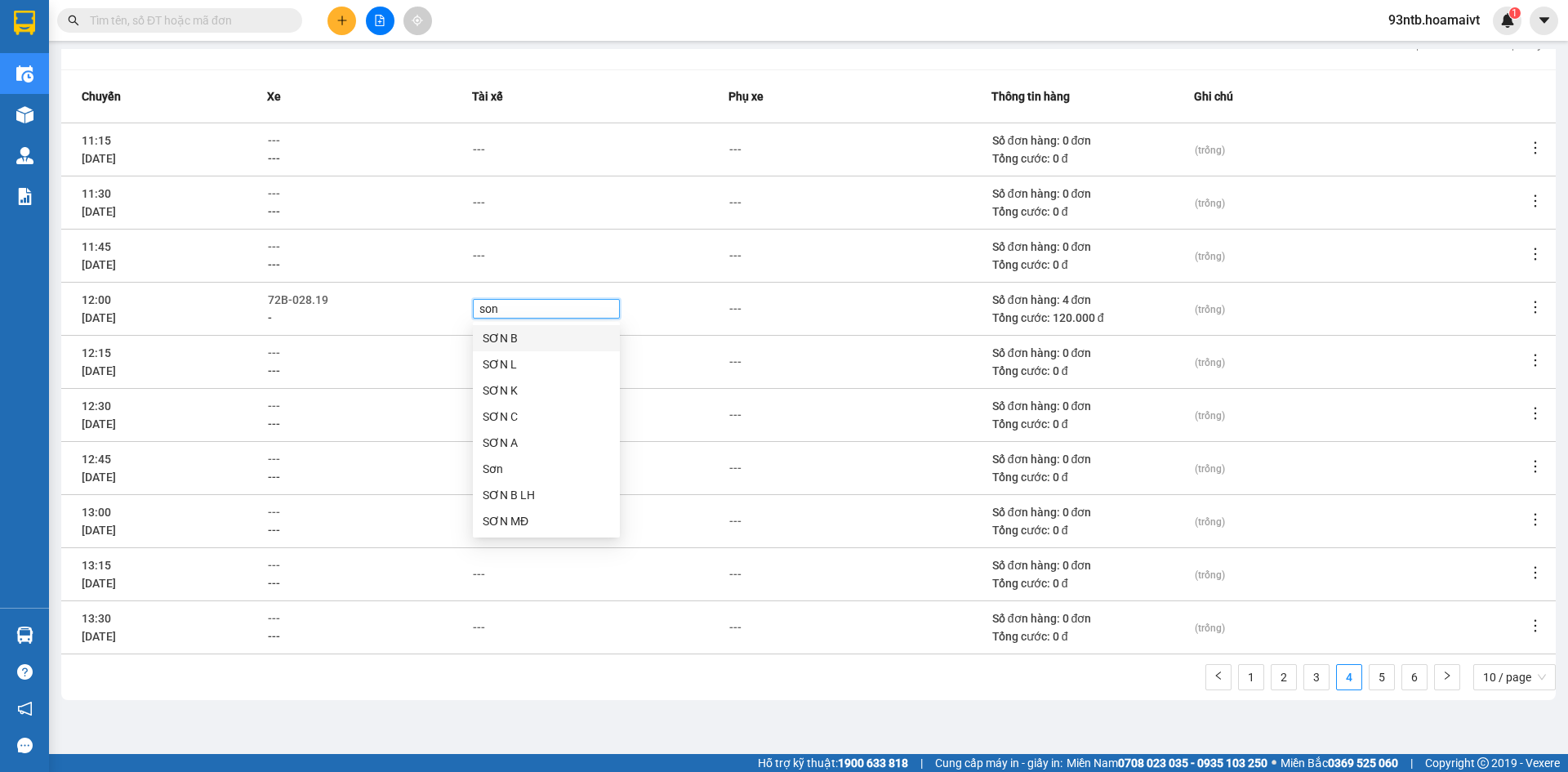
type input "son"
click at [495, 334] on div "SƠN B" at bounding box center [546, 338] width 128 height 18
click at [639, 336] on td "---" at bounding box center [601, 362] width 257 height 53
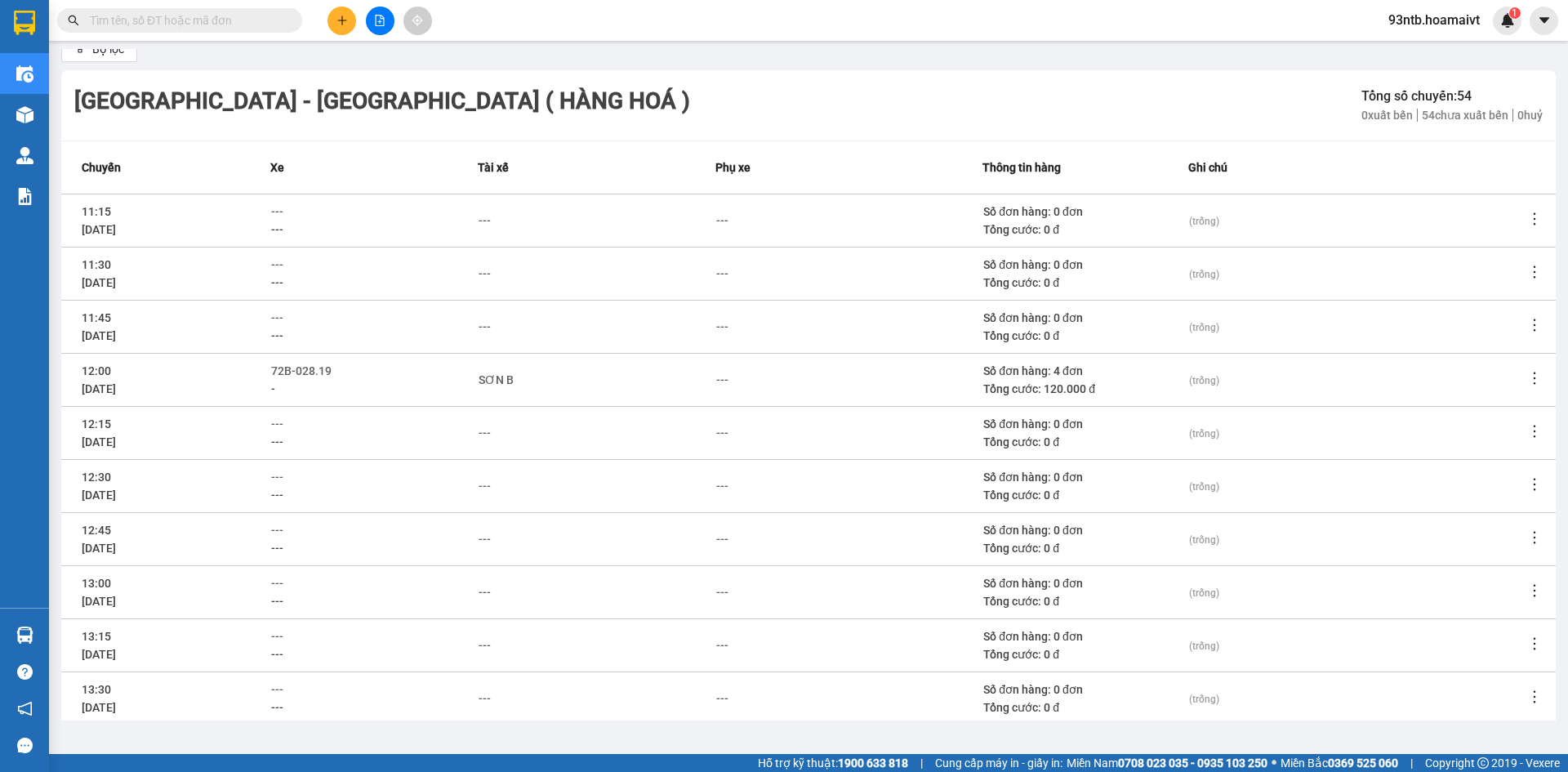
scroll to position [0, 0]
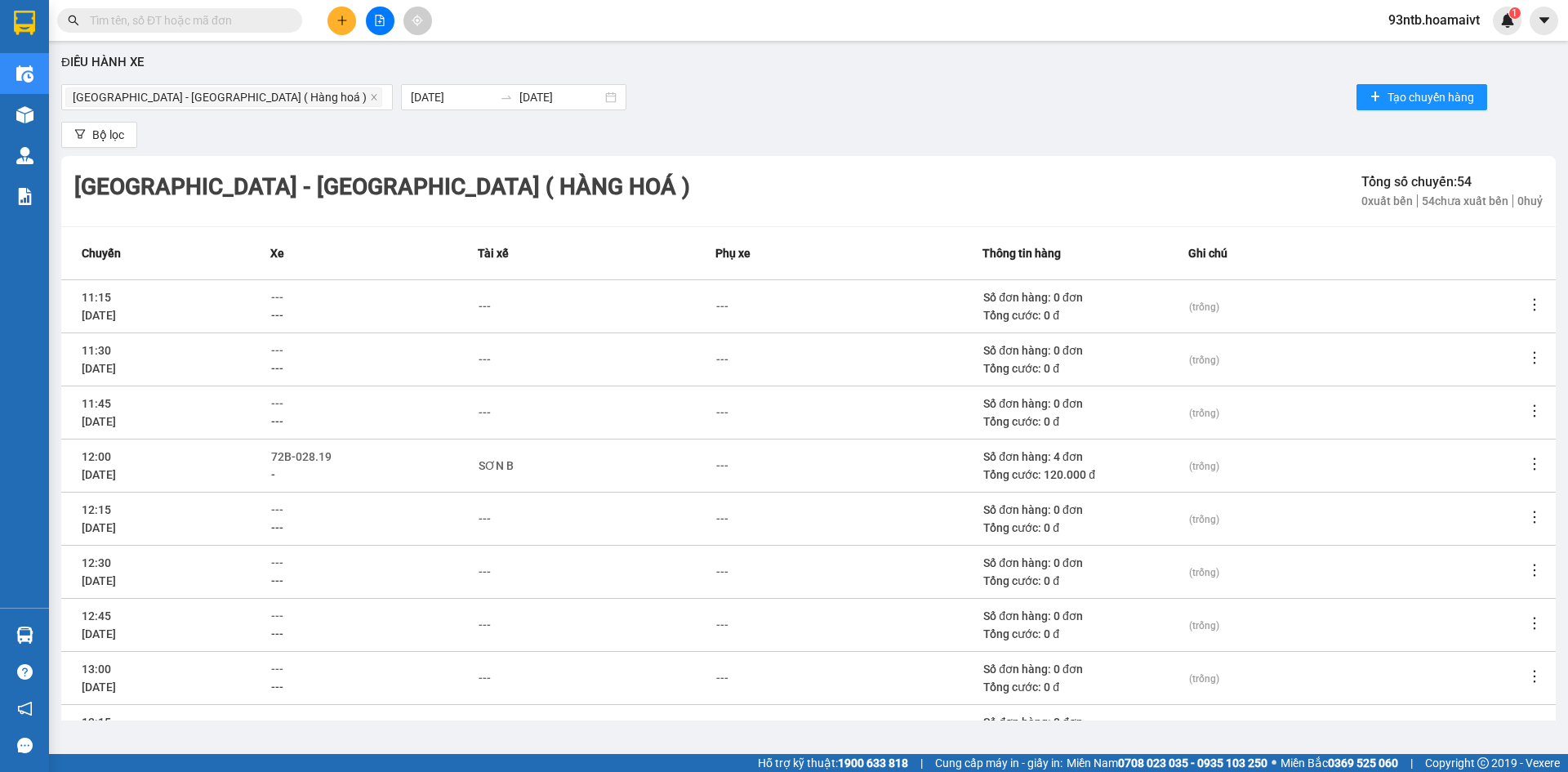
click at [752, 82] on div "Sài Gòn - Long Hải ( Hàng hoá ) 13/09/2025 13/09/2025 Tạo chuyến hàng" at bounding box center [808, 97] width 1494 height 33
click at [957, 89] on div "Sài Gòn - Long Hải ( Hàng hoá ) 13/09/2025 13/09/2025 Tạo chuyến hàng" at bounding box center [808, 97] width 1494 height 33
